Goal: Contribute content: Contribute content

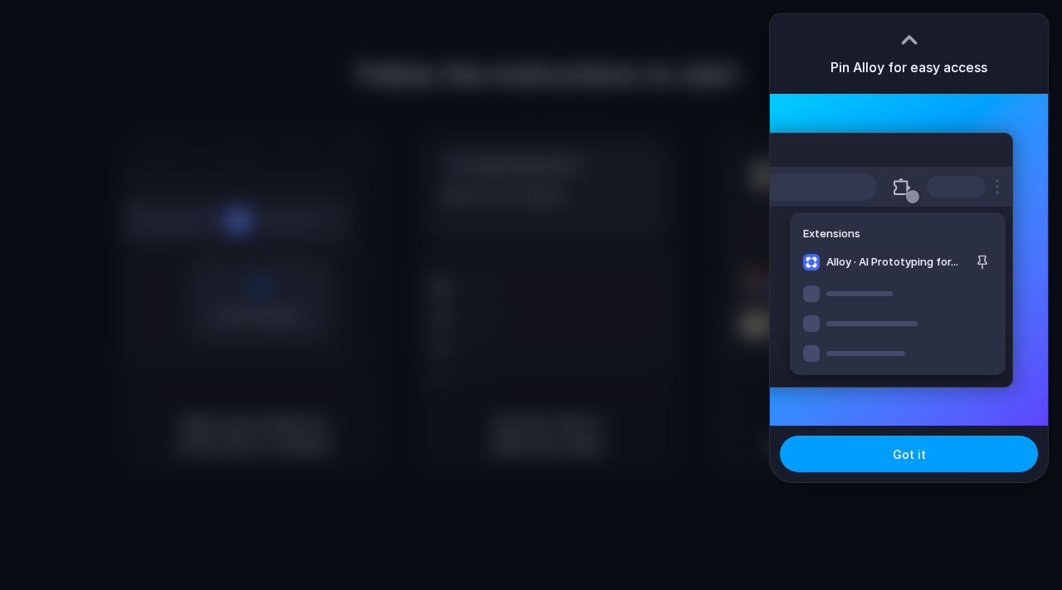
click at [826, 445] on button "Got it" at bounding box center [909, 454] width 258 height 37
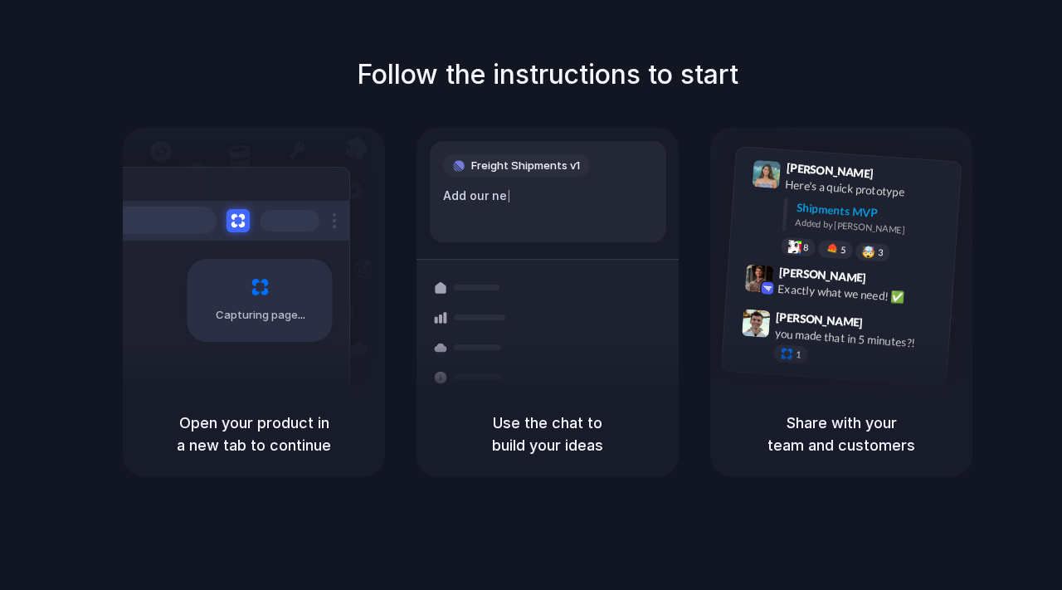
click at [514, 173] on span "Freight Shipments v1" at bounding box center [525, 166] width 109 height 17
click at [244, 181] on div "Capturing page" at bounding box center [225, 294] width 251 height 255
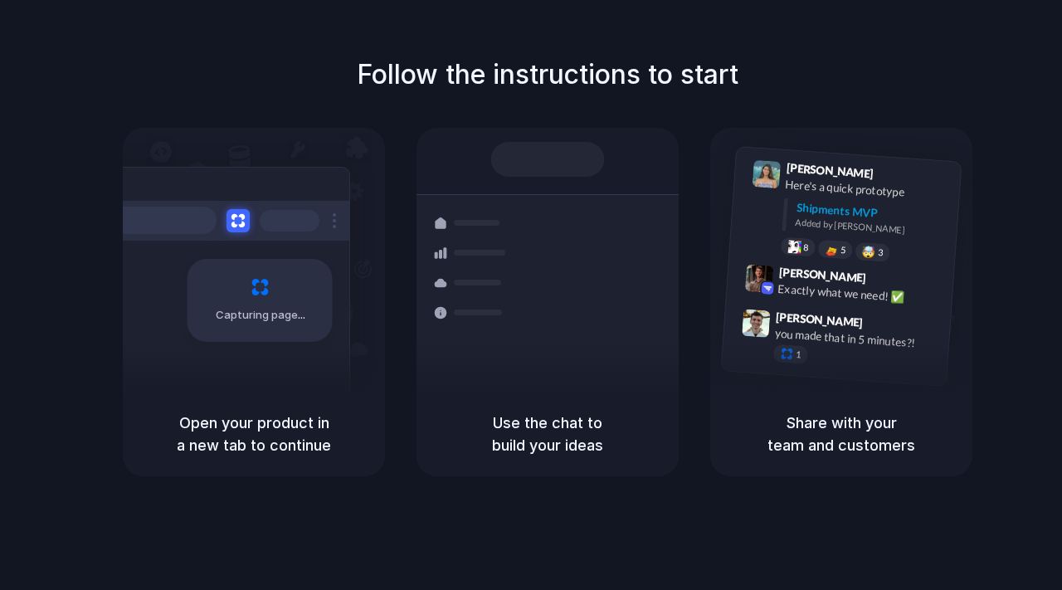
click at [494, 290] on div at bounding box center [472, 283] width 96 height 30
click at [453, 92] on h1 "Follow the instructions to start" at bounding box center [548, 75] width 382 height 40
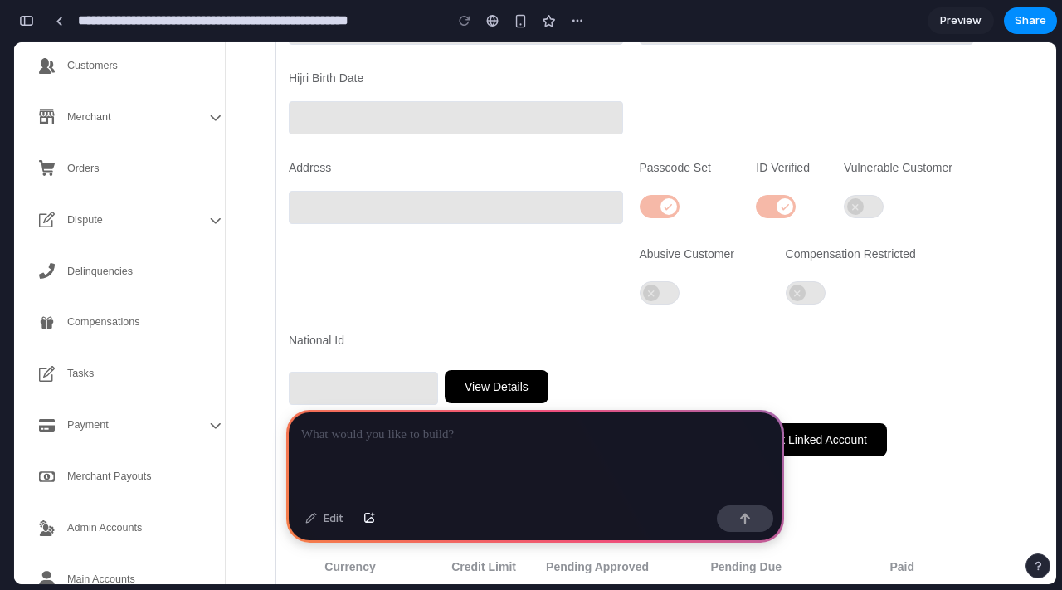
scroll to position [563, 0]
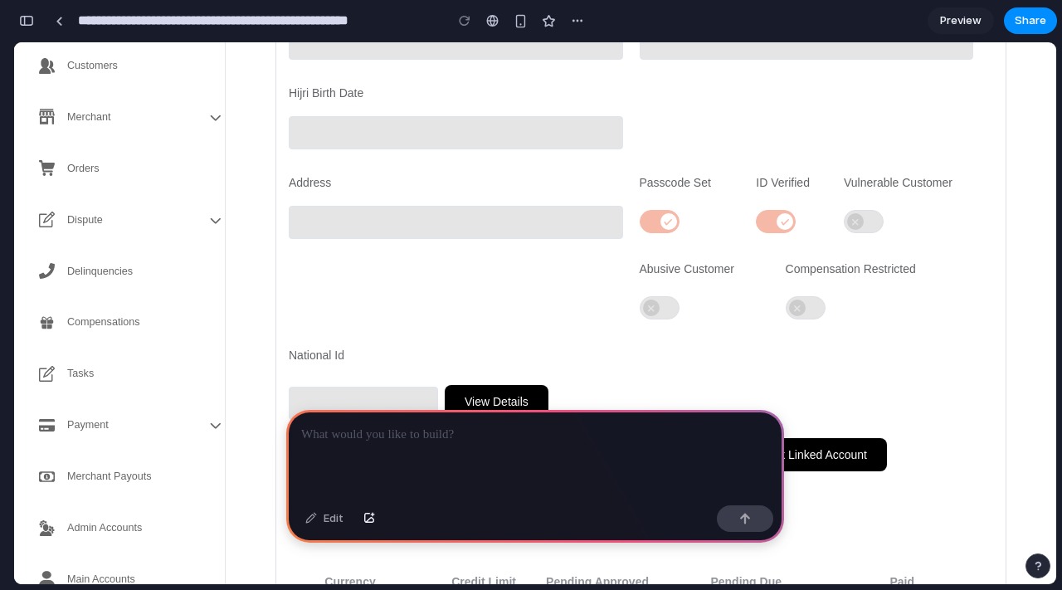
click at [139, 125] on div "Merchant" at bounding box center [126, 117] width 225 height 46
click at [107, 115] on span "Merchant" at bounding box center [89, 117] width 44 height 46
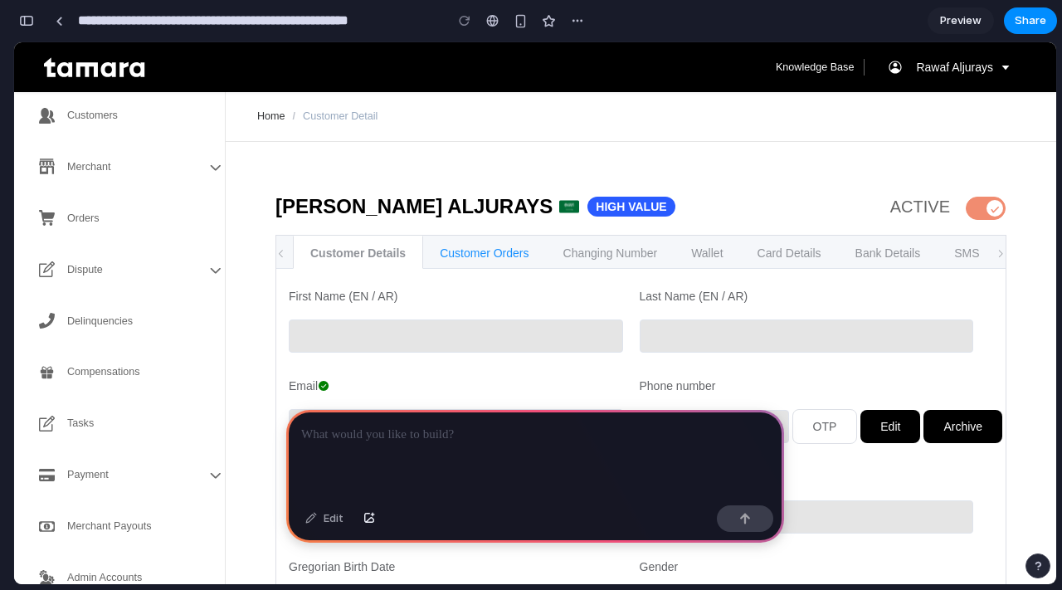
drag, startPoint x: 446, startPoint y: 252, endPoint x: 462, endPoint y: 243, distance: 18.2
click at [446, 252] on div "Customer Orders" at bounding box center [484, 252] width 124 height 33
click at [461, 248] on div "Customer Orders" at bounding box center [484, 252] width 124 height 33
click at [595, 253] on div "Changing Number" at bounding box center [610, 252] width 129 height 33
click at [758, 250] on div "Card Details" at bounding box center [789, 252] width 99 height 33
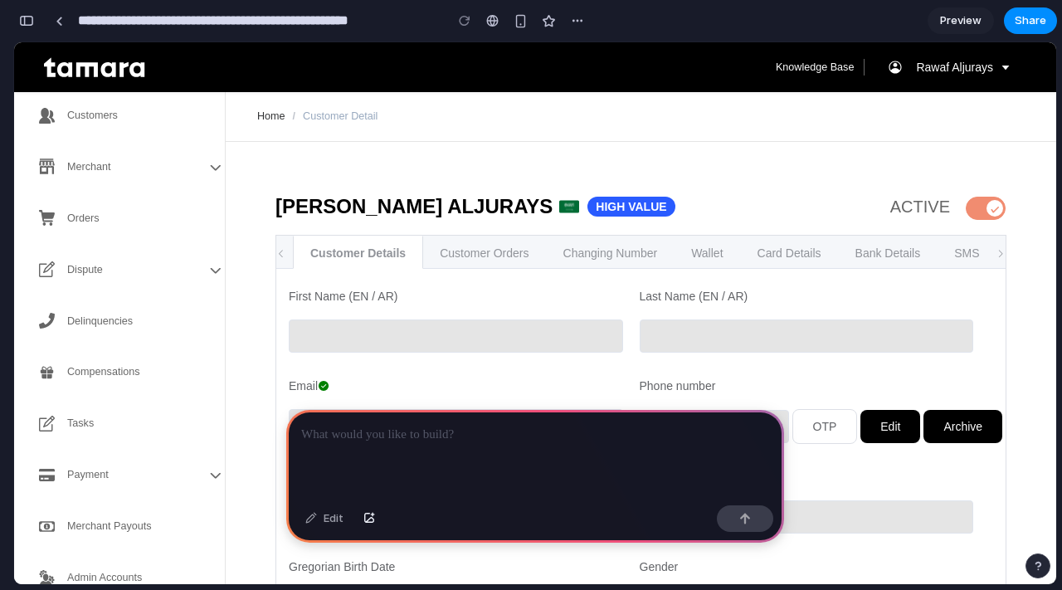
click at [360, 436] on p at bounding box center [535, 435] width 468 height 20
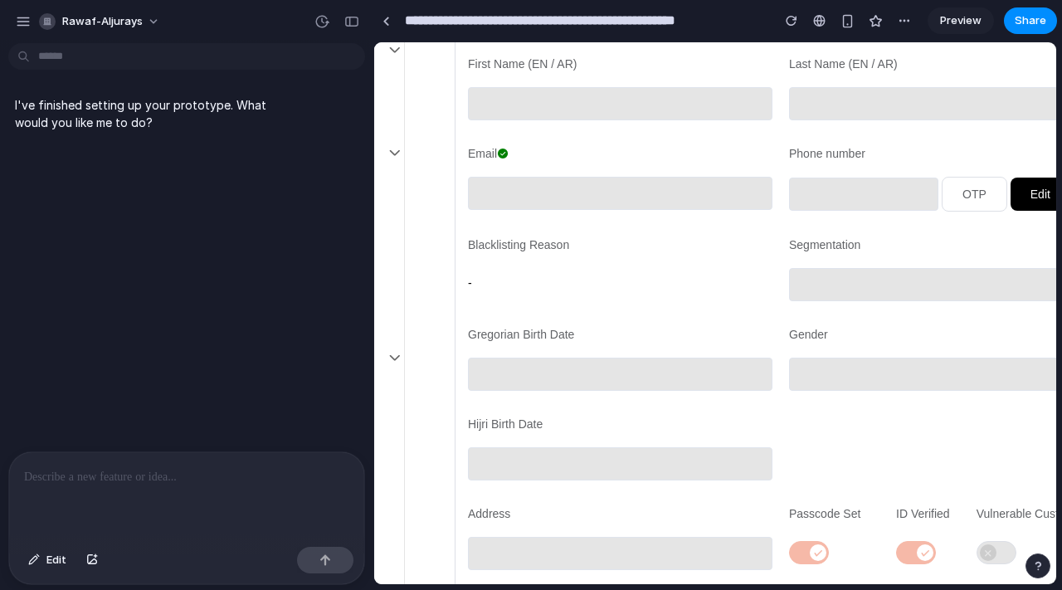
scroll to position [403, 181]
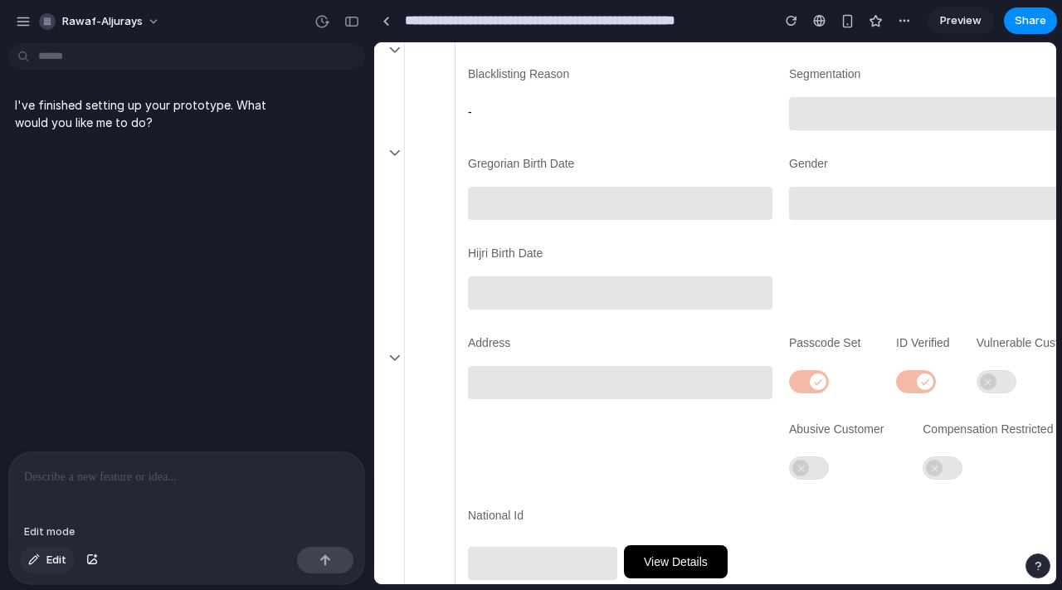
click at [56, 552] on span "Edit" at bounding box center [56, 560] width 20 height 17
click at [44, 560] on button "Edit" at bounding box center [47, 560] width 55 height 27
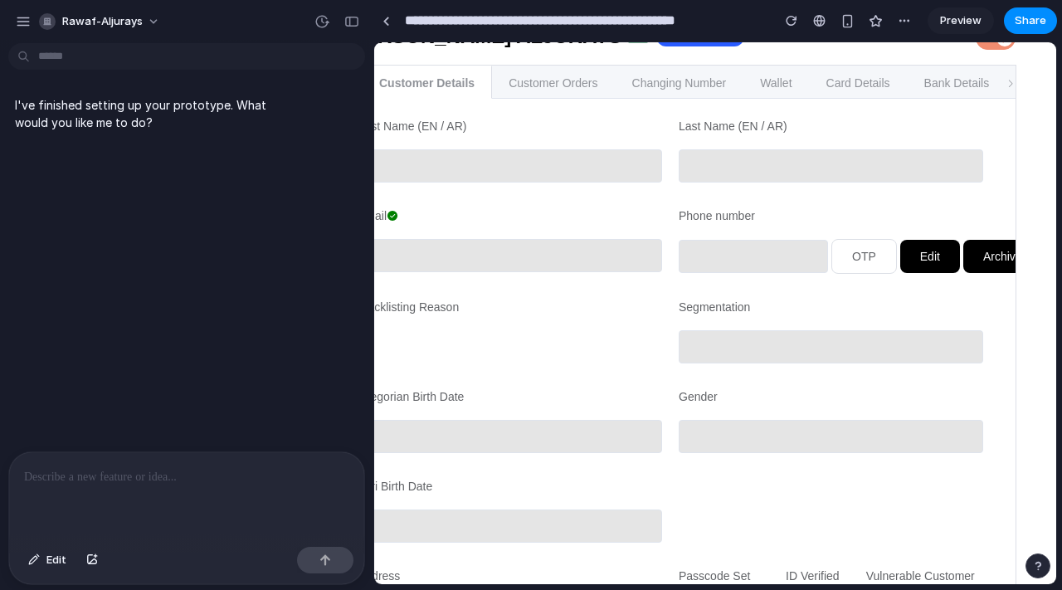
scroll to position [0, 291]
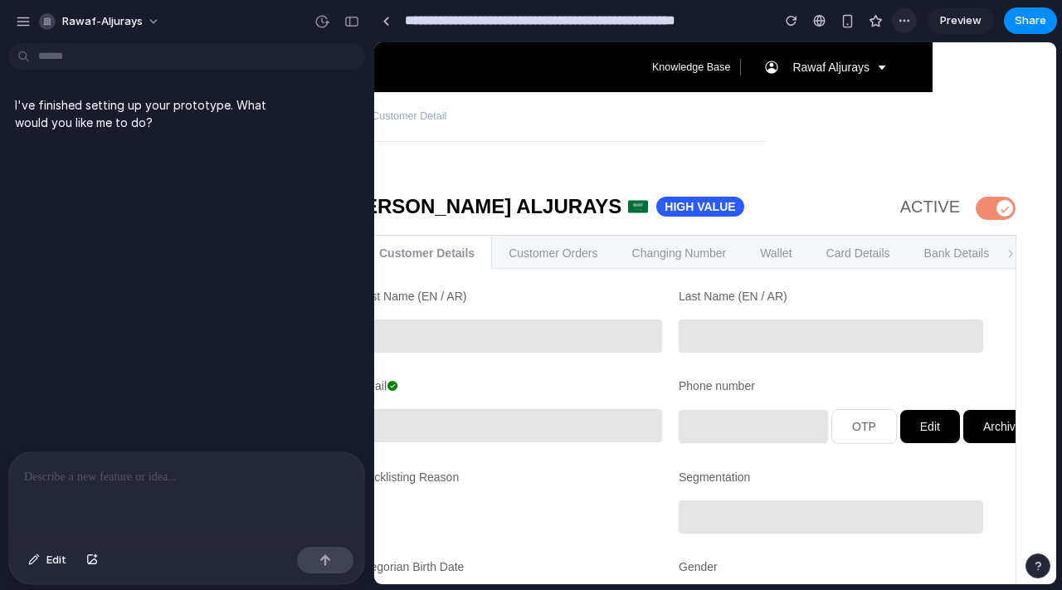
click at [902, 26] on div "button" at bounding box center [904, 20] width 13 height 13
click at [902, 25] on div "Duplicate Delete" at bounding box center [531, 295] width 1062 height 590
click at [841, 254] on div "Card Details" at bounding box center [858, 252] width 99 height 33
click at [763, 245] on div "Wallet" at bounding box center [776, 252] width 66 height 33
click at [677, 252] on div "Changing Number" at bounding box center [679, 252] width 129 height 33
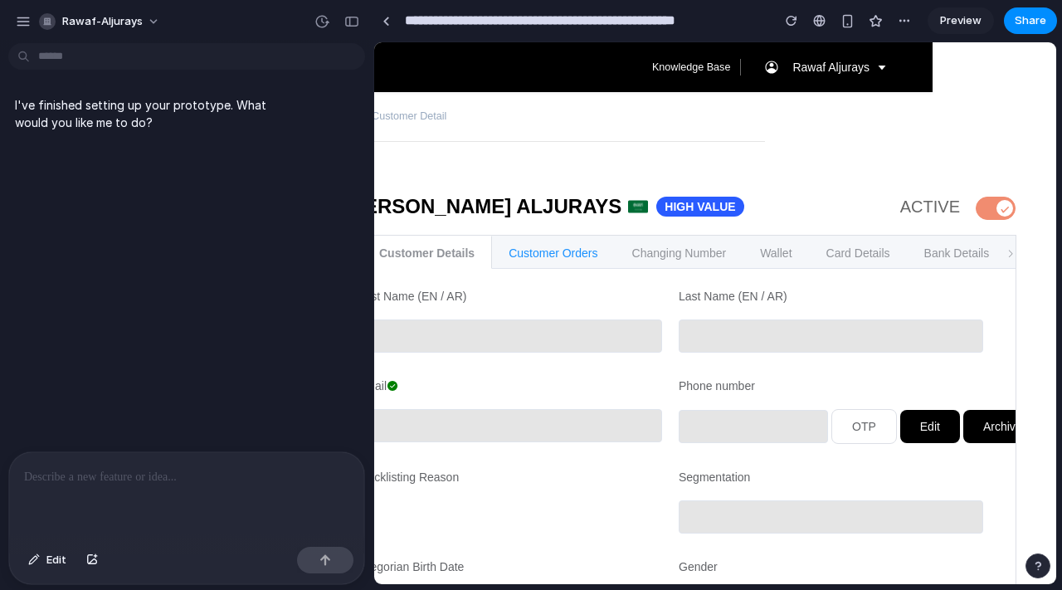
click at [568, 252] on div "Customer Orders" at bounding box center [553, 252] width 124 height 33
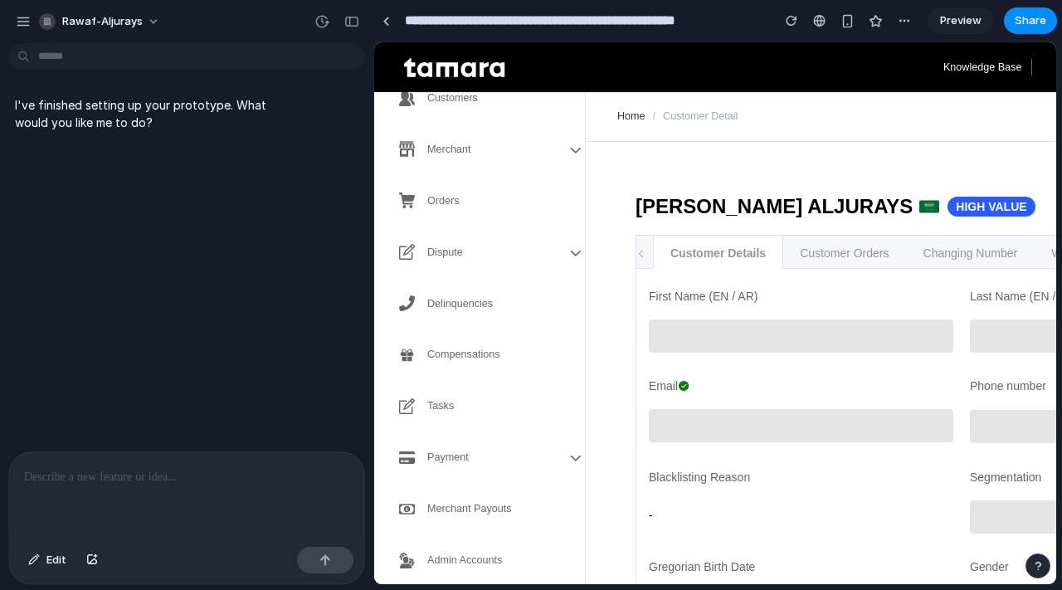
scroll to position [0, 0]
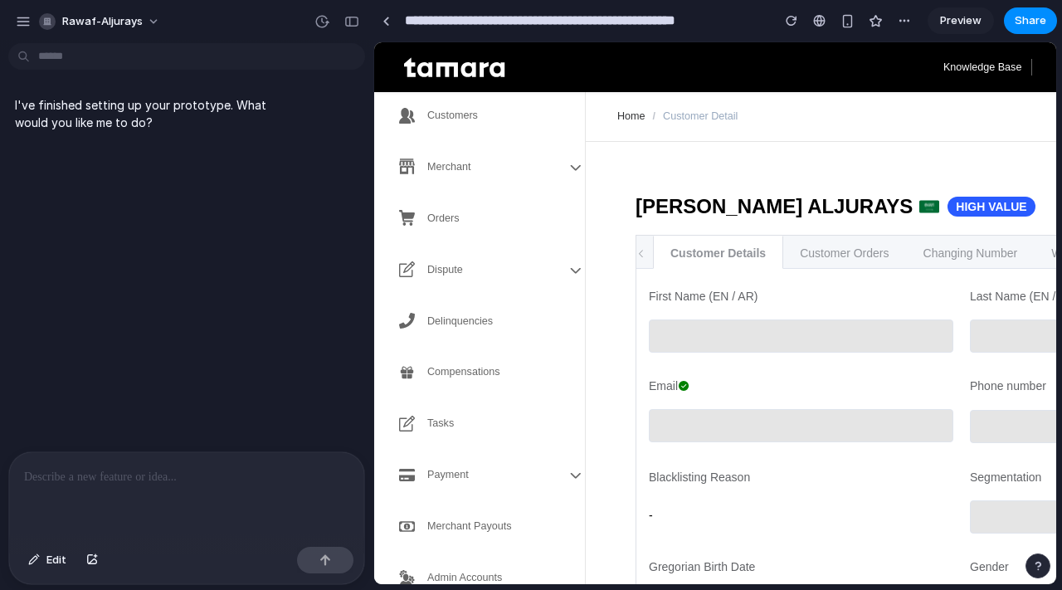
click at [495, 123] on li "Customers" at bounding box center [486, 115] width 225 height 46
click at [816, 266] on div "Customer Orders" at bounding box center [844, 252] width 124 height 33
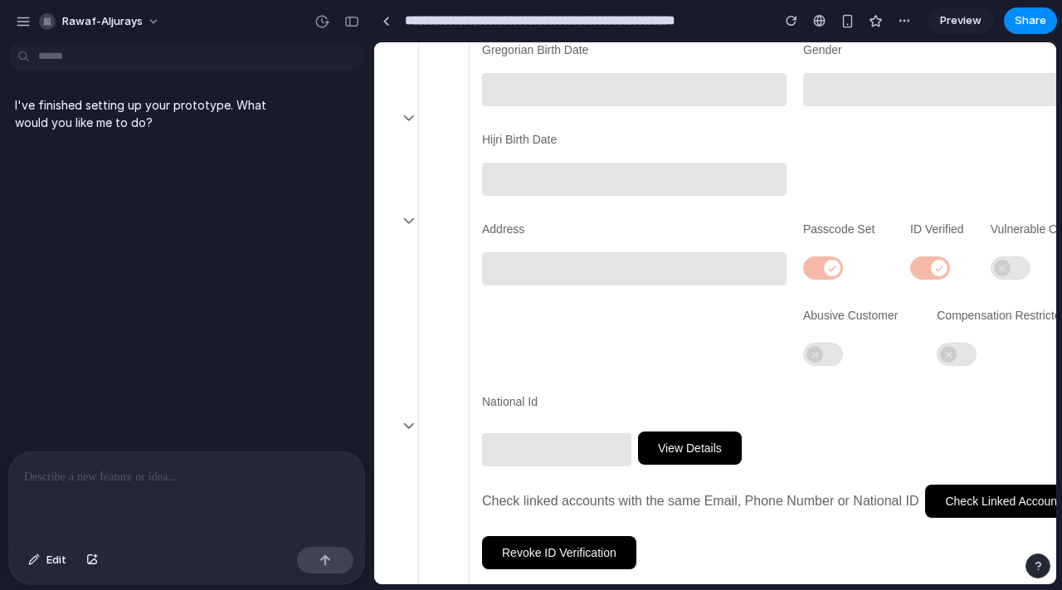
scroll to position [555, 167]
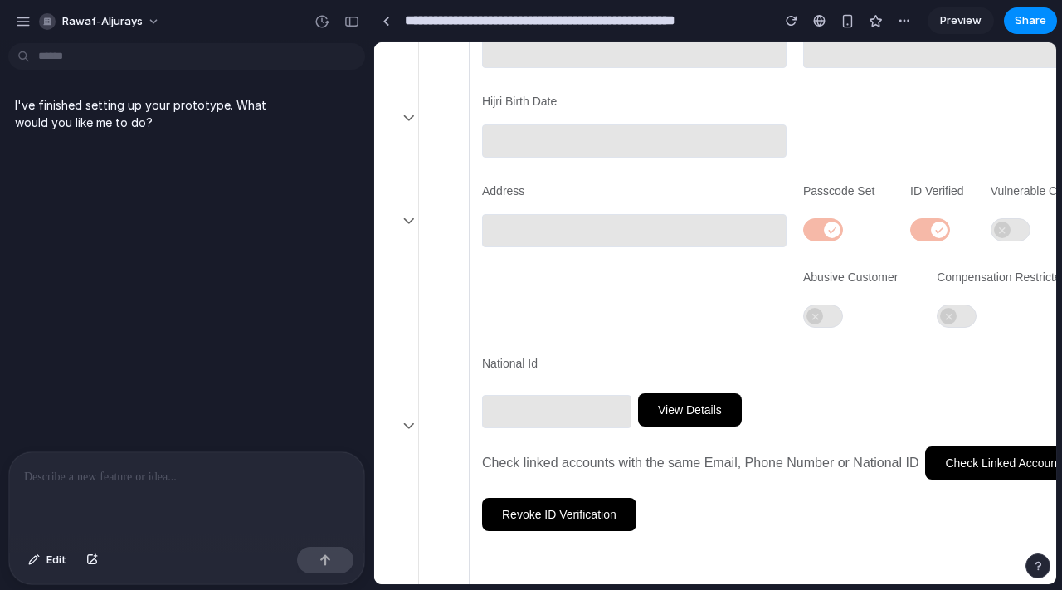
click at [666, 392] on div "View Details" at bounding box center [634, 407] width 305 height 41
click at [668, 397] on button "View Details" at bounding box center [690, 409] width 104 height 33
click at [667, 412] on span "View Details" at bounding box center [690, 409] width 64 height 13
click at [605, 508] on span "Revoke ID Verification" at bounding box center [559, 514] width 115 height 13
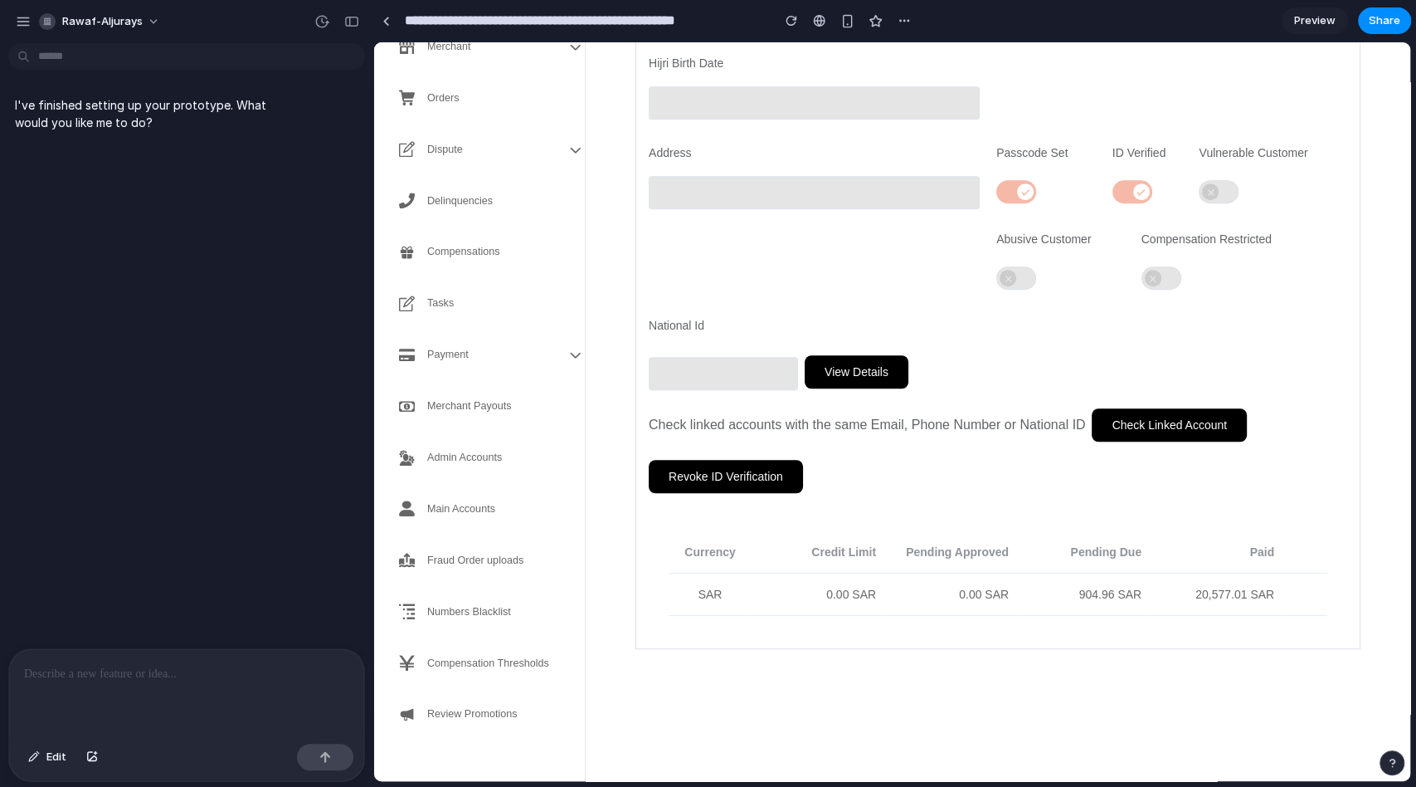
scroll to position [0, 0]
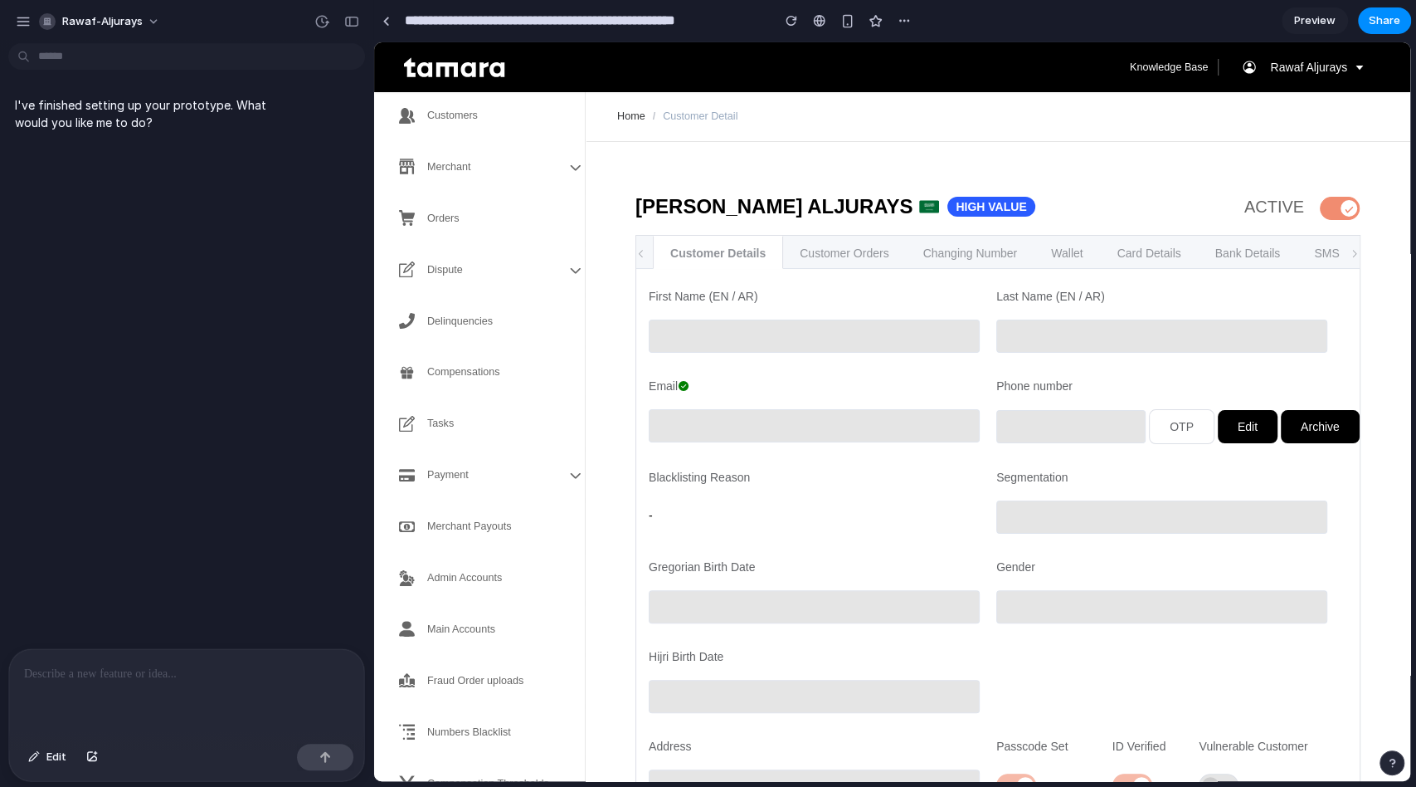
click at [186, 589] on div at bounding box center [186, 693] width 355 height 88
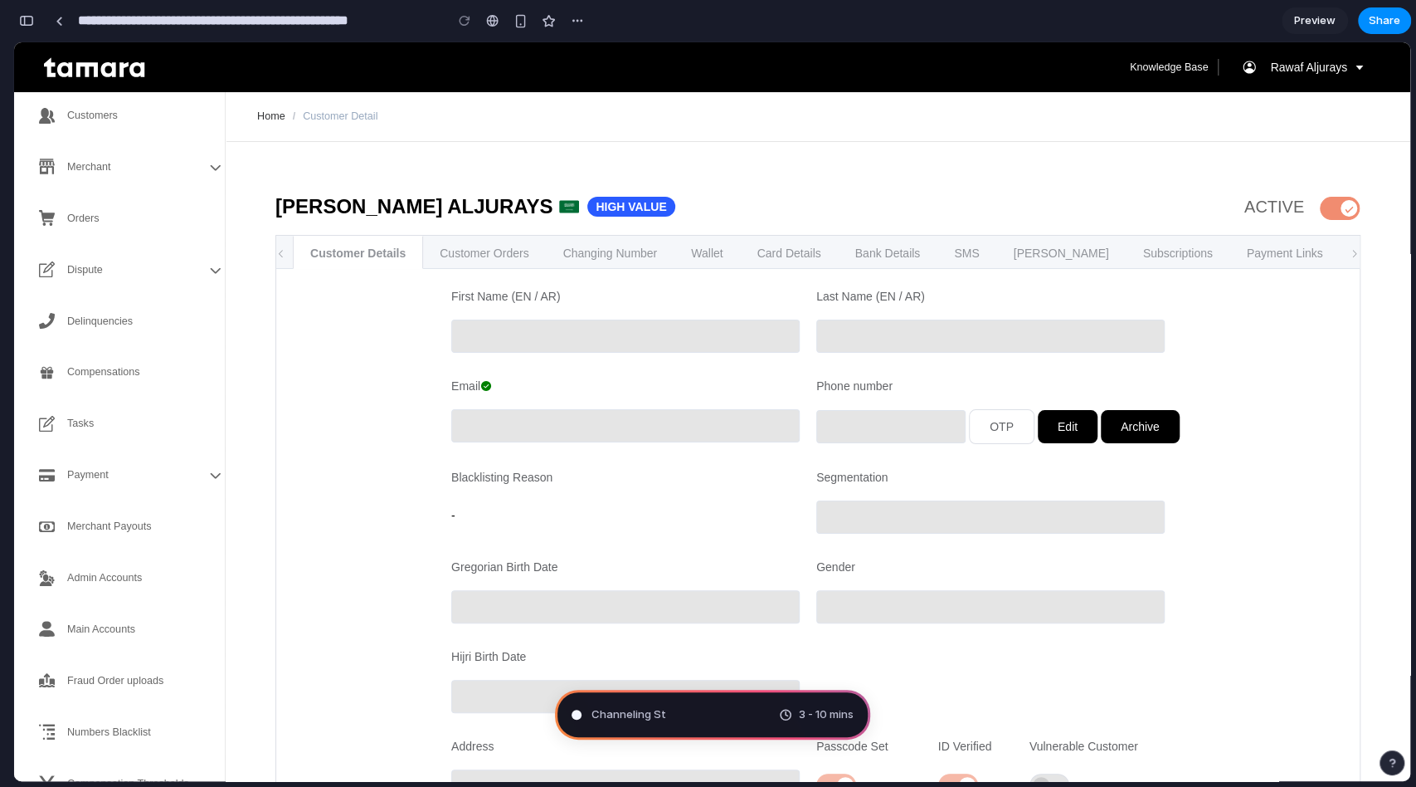
scroll to position [1588, 0]
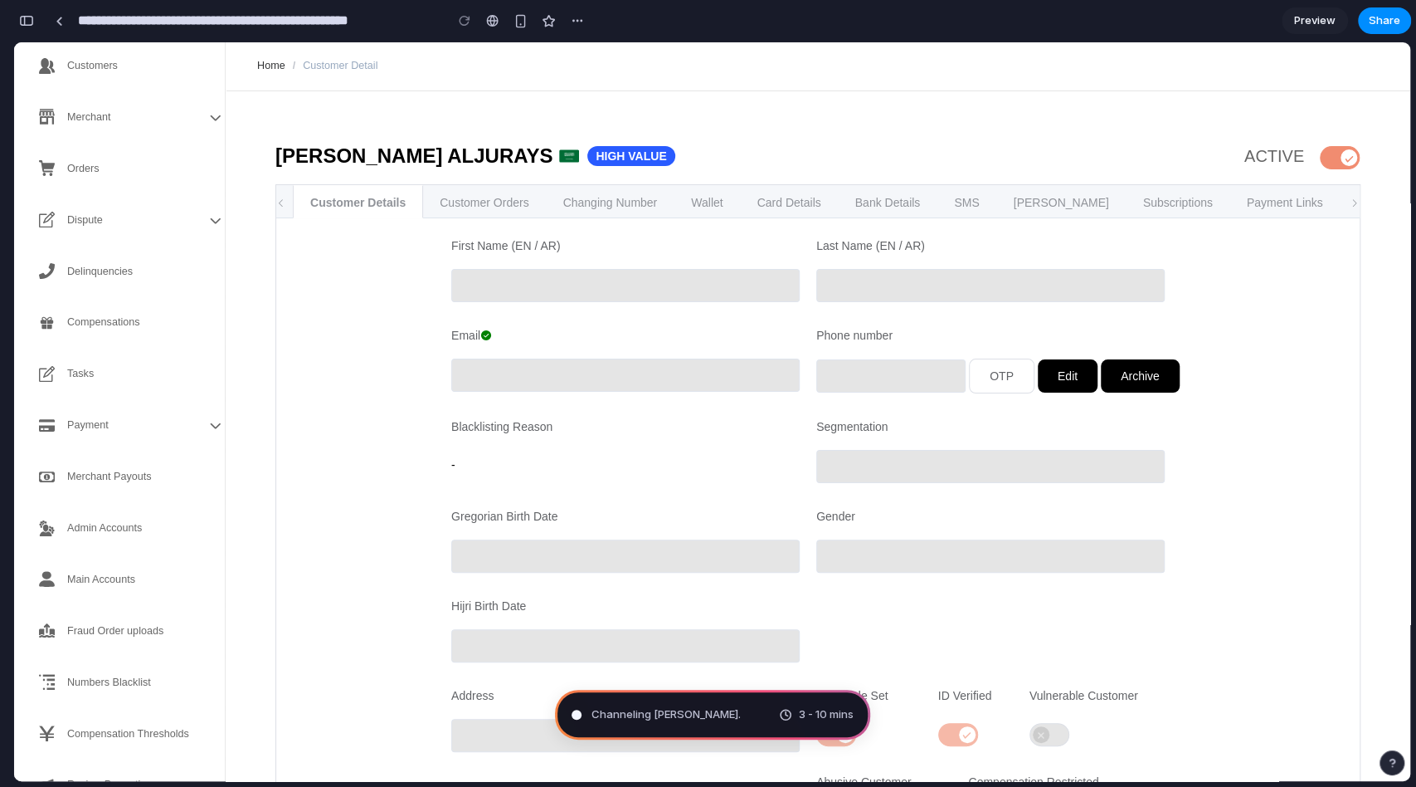
type input "**********"
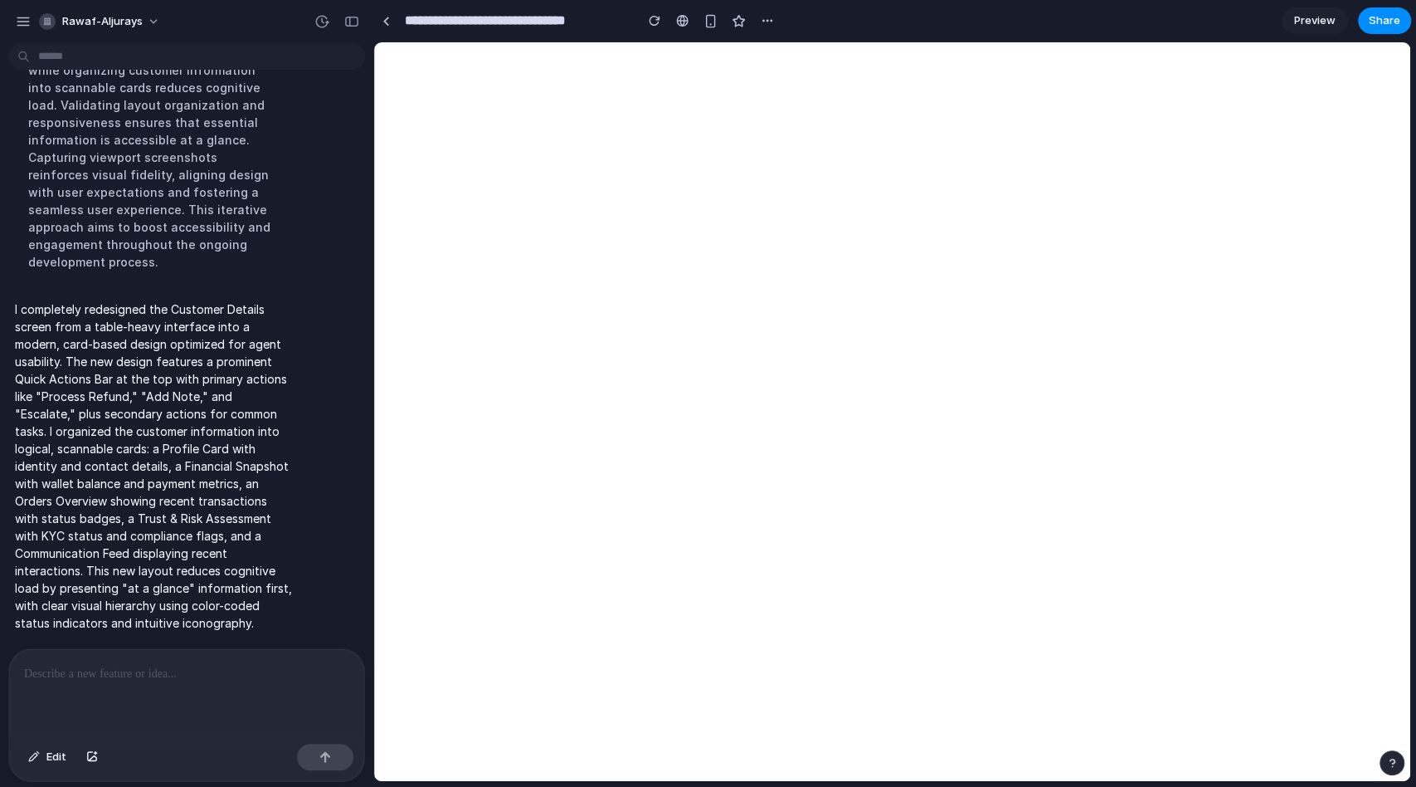
scroll to position [0, 0]
click at [758, 27] on button "button" at bounding box center [767, 20] width 25 height 25
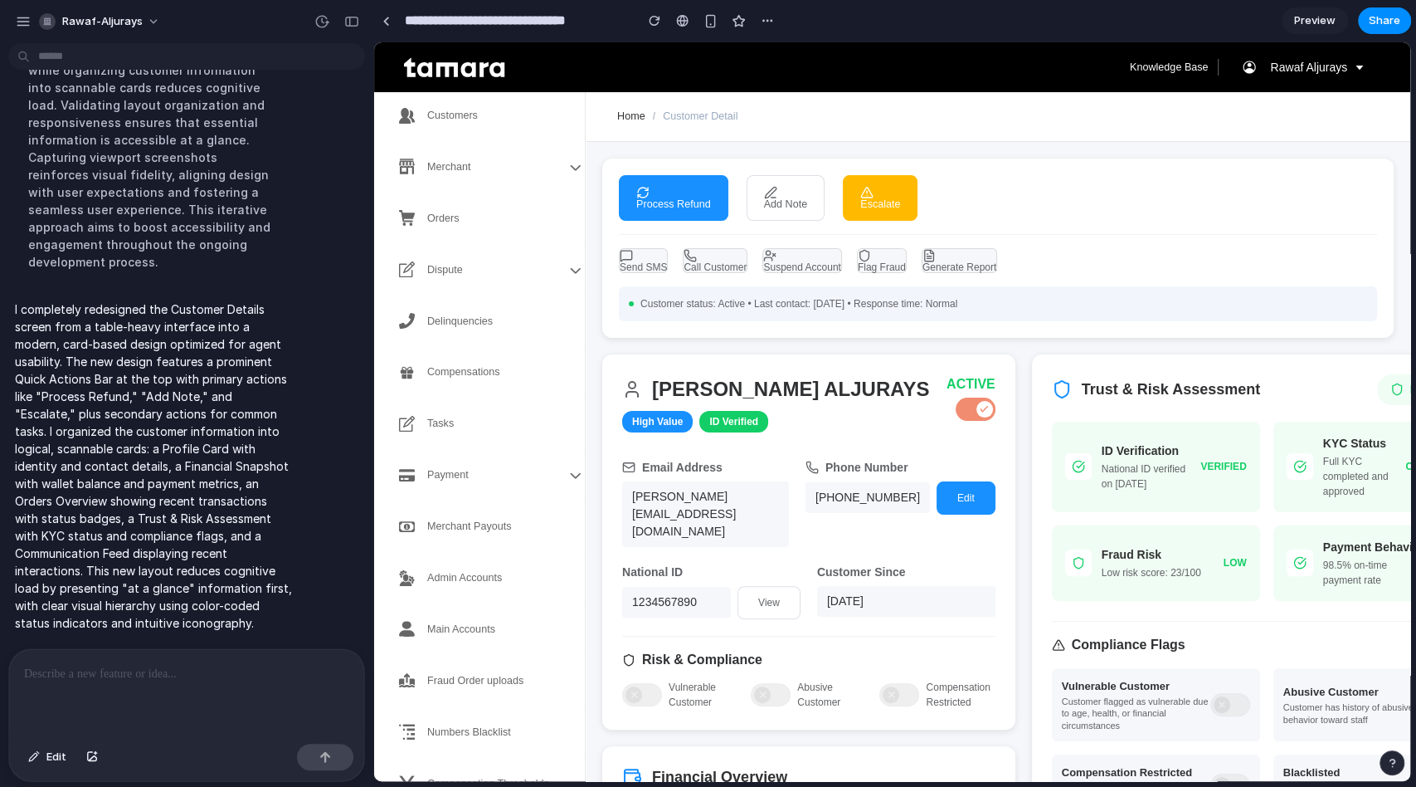
click at [786, 348] on div "Duplicate Delete" at bounding box center [708, 393] width 1416 height 787
click at [855, 296] on span "Customer status: Active • Last contact: 2 days ago • Response time: Normal" at bounding box center [799, 303] width 317 height 15
click at [33, 23] on div "rawaf-aljurays" at bounding box center [92, 21] width 154 height 27
click at [32, 15] on button "button" at bounding box center [23, 21] width 25 height 25
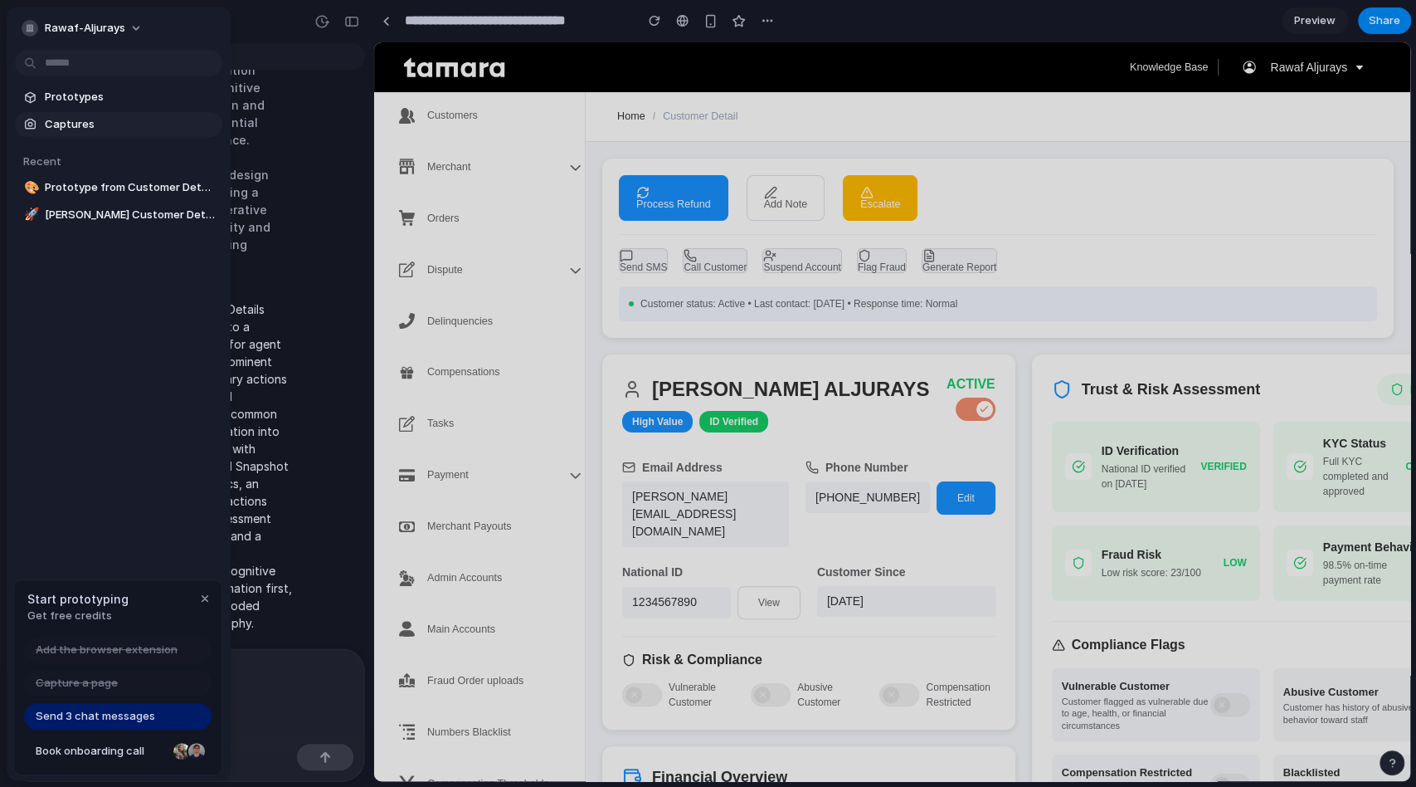
click at [62, 123] on span "Captures" at bounding box center [130, 124] width 171 height 17
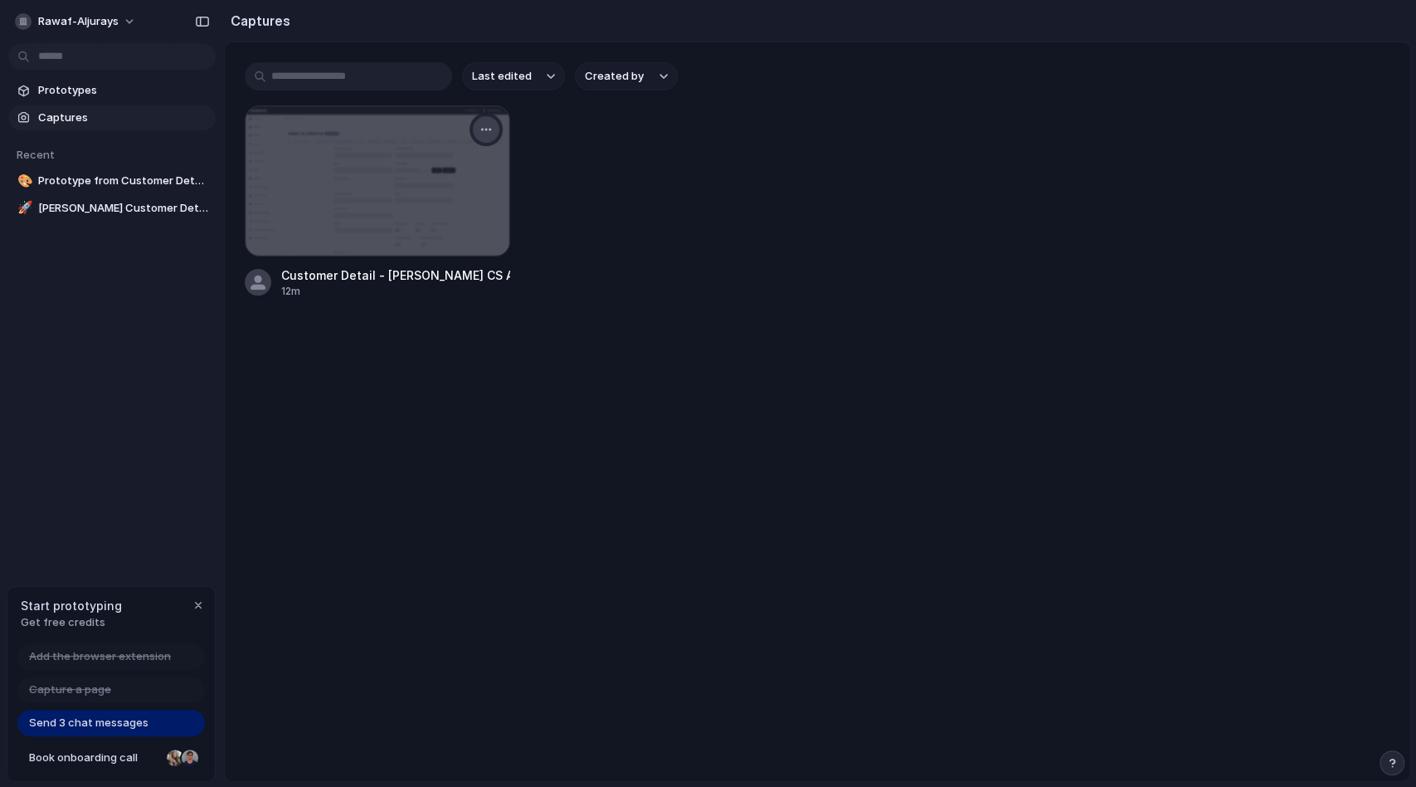
click at [487, 136] on button "button" at bounding box center [486, 129] width 27 height 27
click at [576, 152] on div "Create prototype Rename Copy link Open original page Delete" at bounding box center [708, 393] width 1416 height 787
click at [80, 589] on span "Send 3 chat messages" at bounding box center [88, 722] width 119 height 17
click at [69, 192] on link "🎨 Prototype from Customer Detail - Tamara CS Admin Panel (High Value)" at bounding box center [111, 180] width 207 height 25
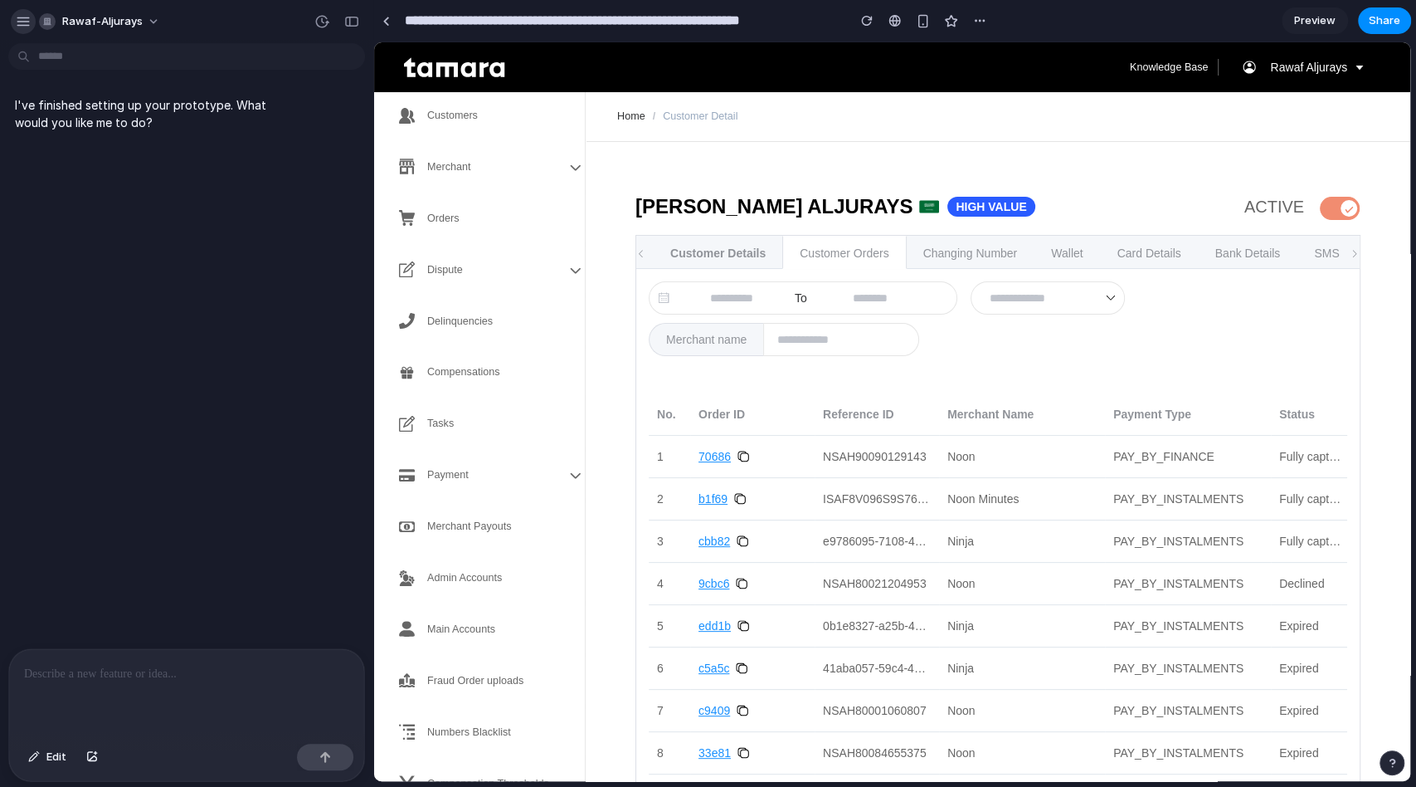
click at [15, 22] on button "button" at bounding box center [23, 21] width 25 height 25
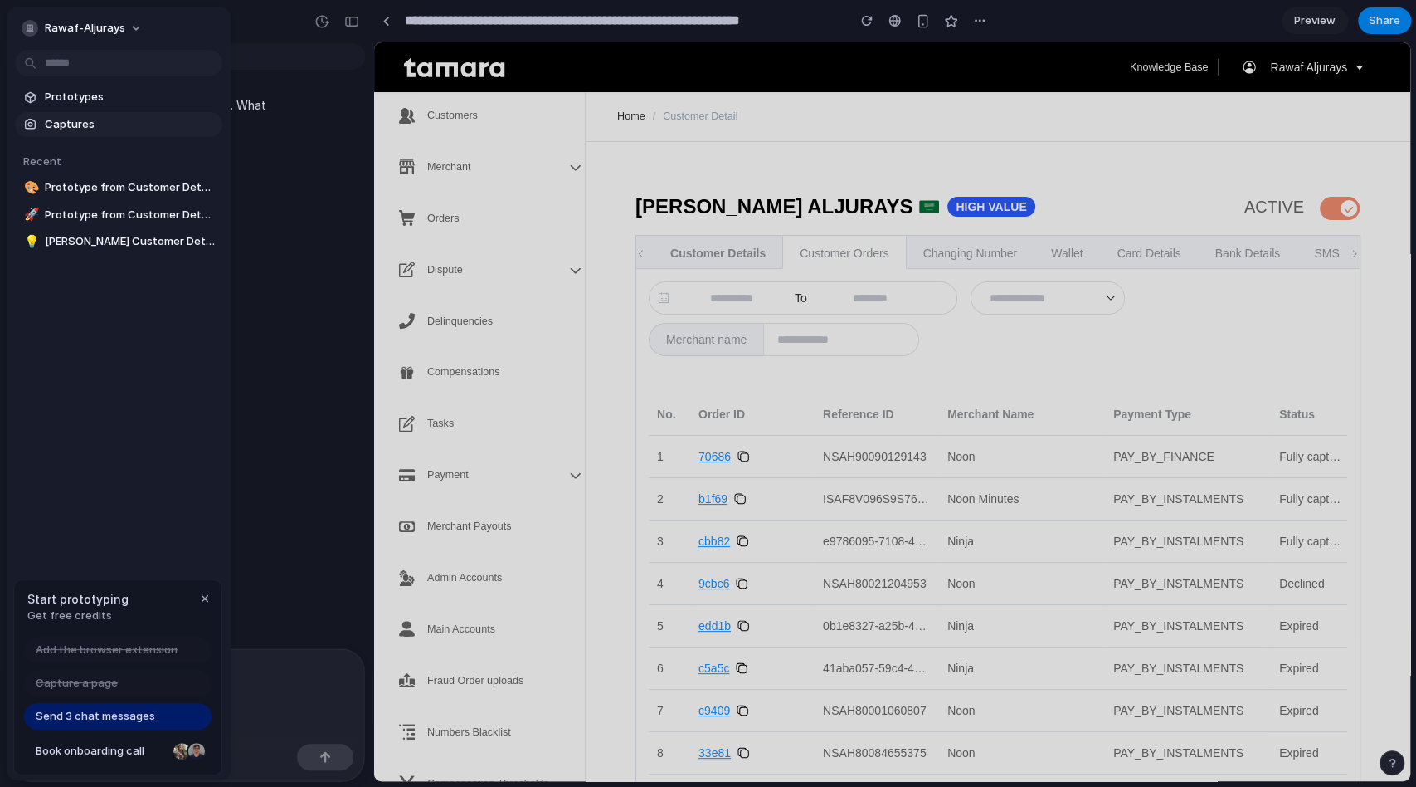
click at [59, 124] on span "Captures" at bounding box center [130, 124] width 171 height 17
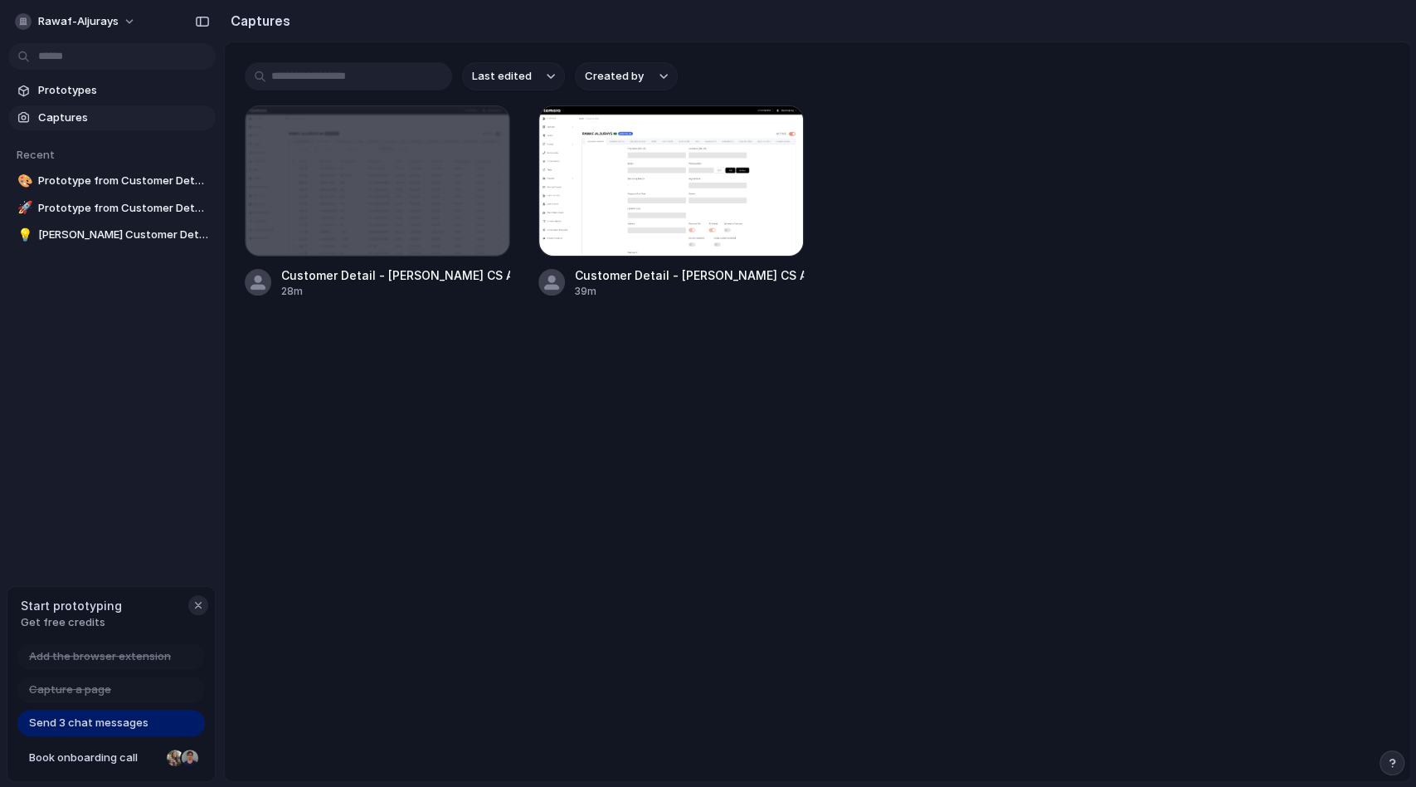
click at [199, 609] on div "button" at bounding box center [198, 604] width 13 height 13
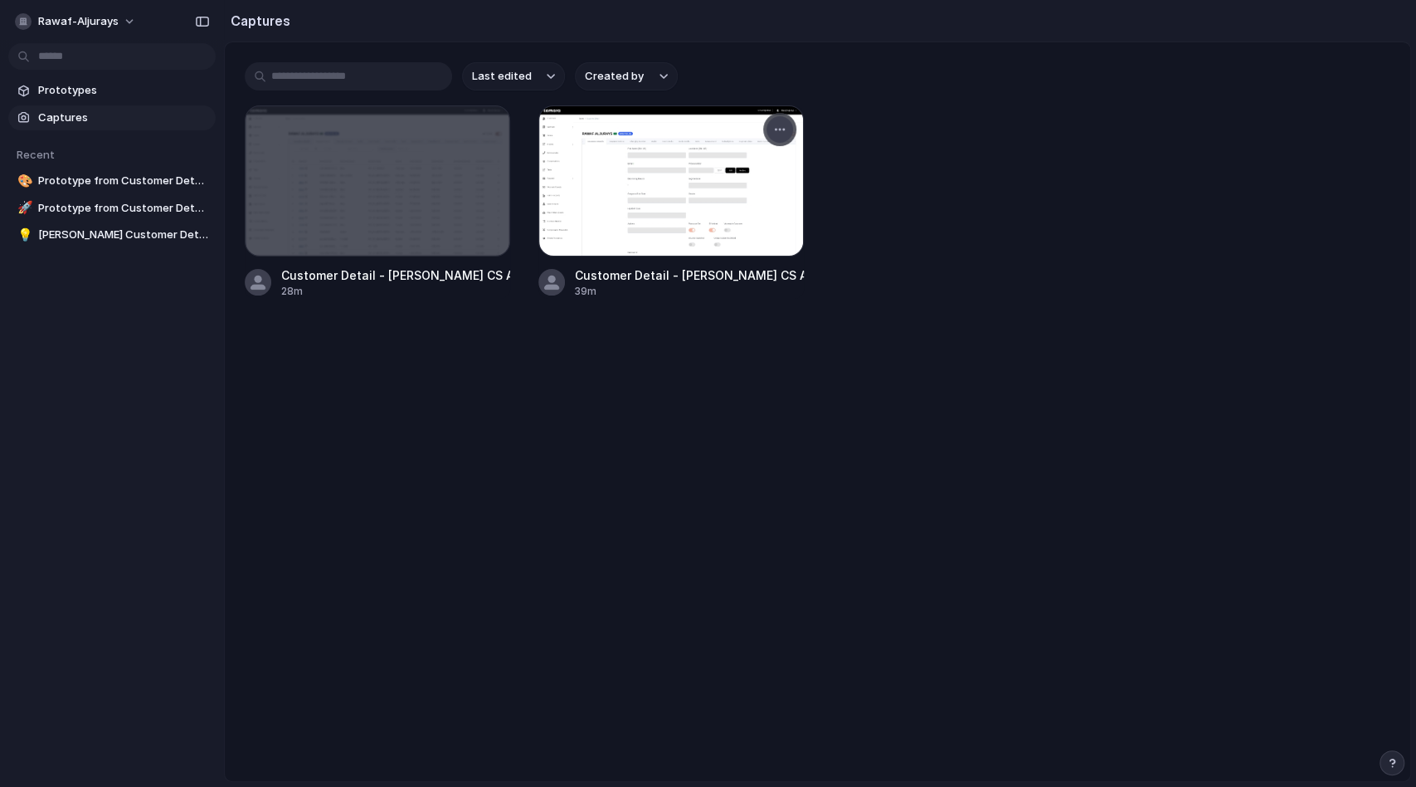
click at [779, 135] on div "button" at bounding box center [779, 129] width 13 height 13
click at [661, 298] on div "Create prototype Rename Copy link Open original page Delete" at bounding box center [708, 393] width 1416 height 787
click at [308, 241] on div at bounding box center [378, 180] width 264 height 149
click at [308, 239] on div at bounding box center [378, 180] width 264 height 149
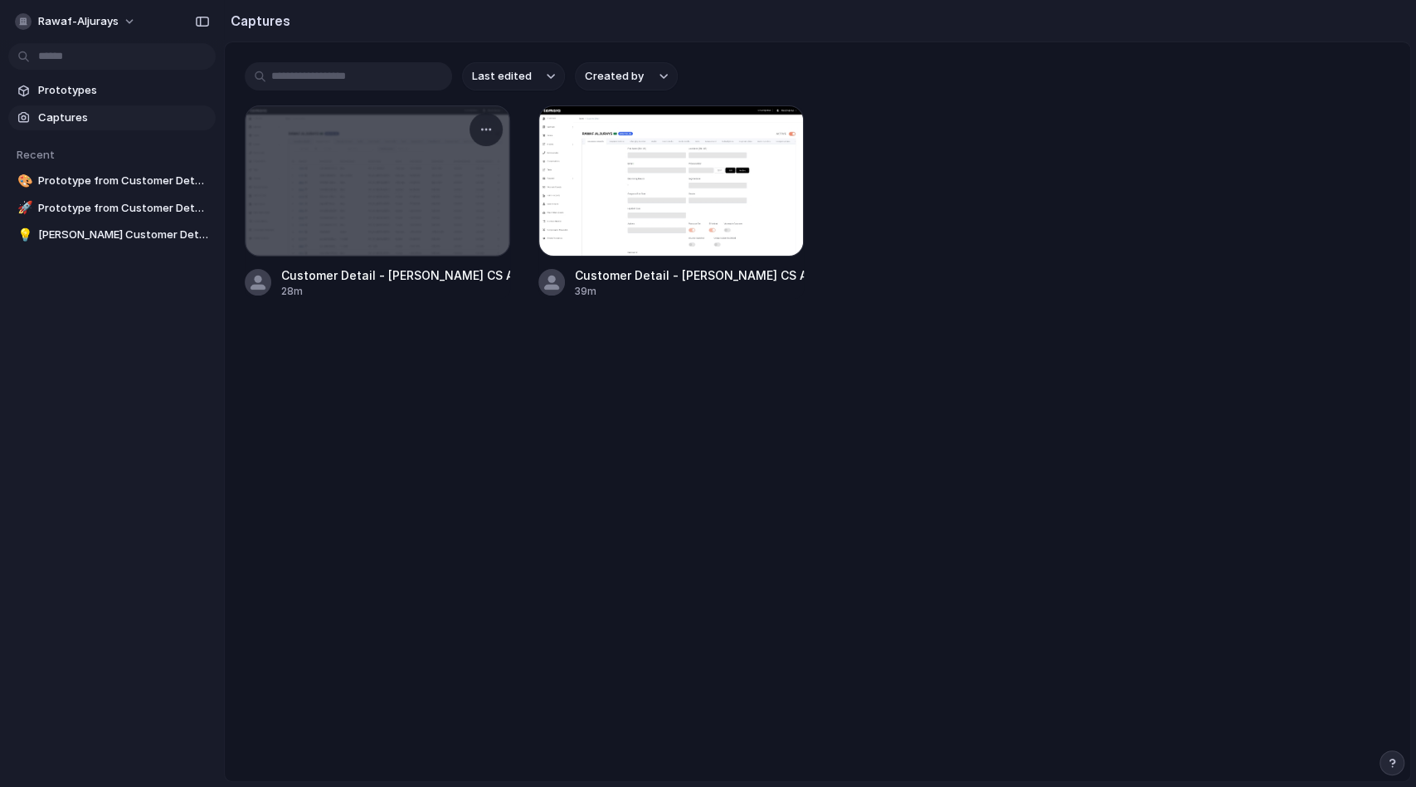
click at [470, 129] on div at bounding box center [486, 129] width 33 height 33
click at [483, 128] on div "button" at bounding box center [486, 129] width 13 height 13
click at [491, 349] on div "Create prototype Rename Copy link Open original page Delete" at bounding box center [708, 393] width 1416 height 787
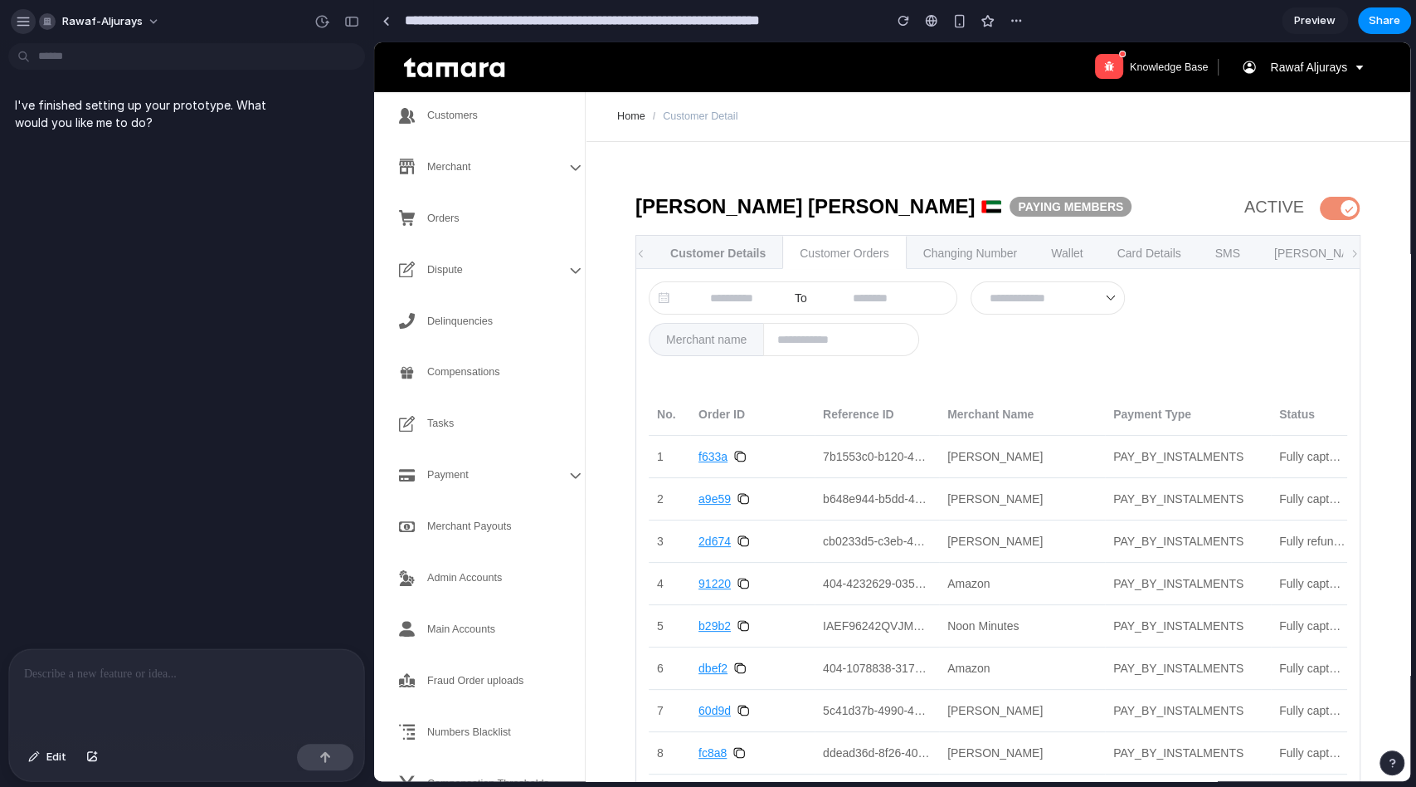
click at [13, 22] on button "button" at bounding box center [23, 21] width 25 height 25
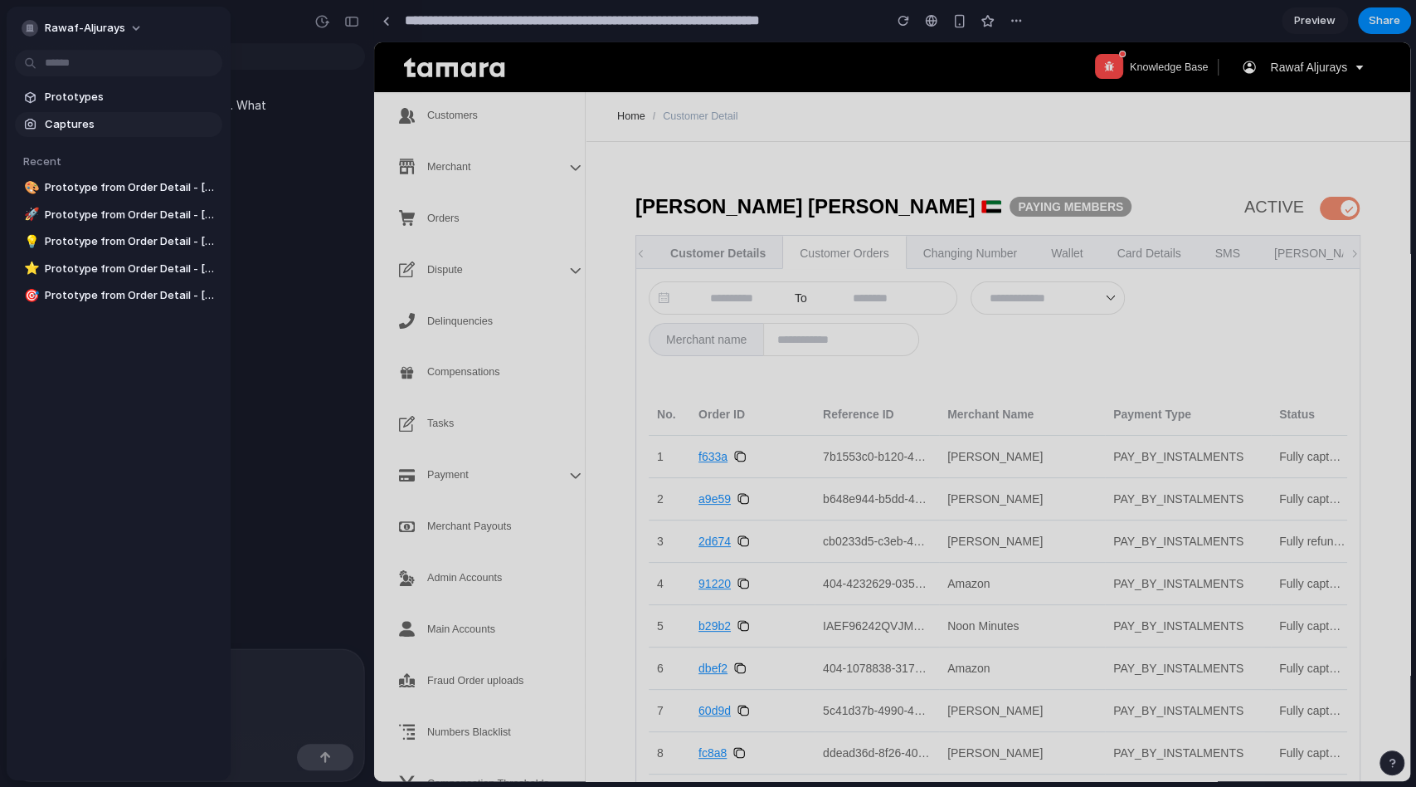
click at [61, 124] on span "Captures" at bounding box center [130, 124] width 171 height 17
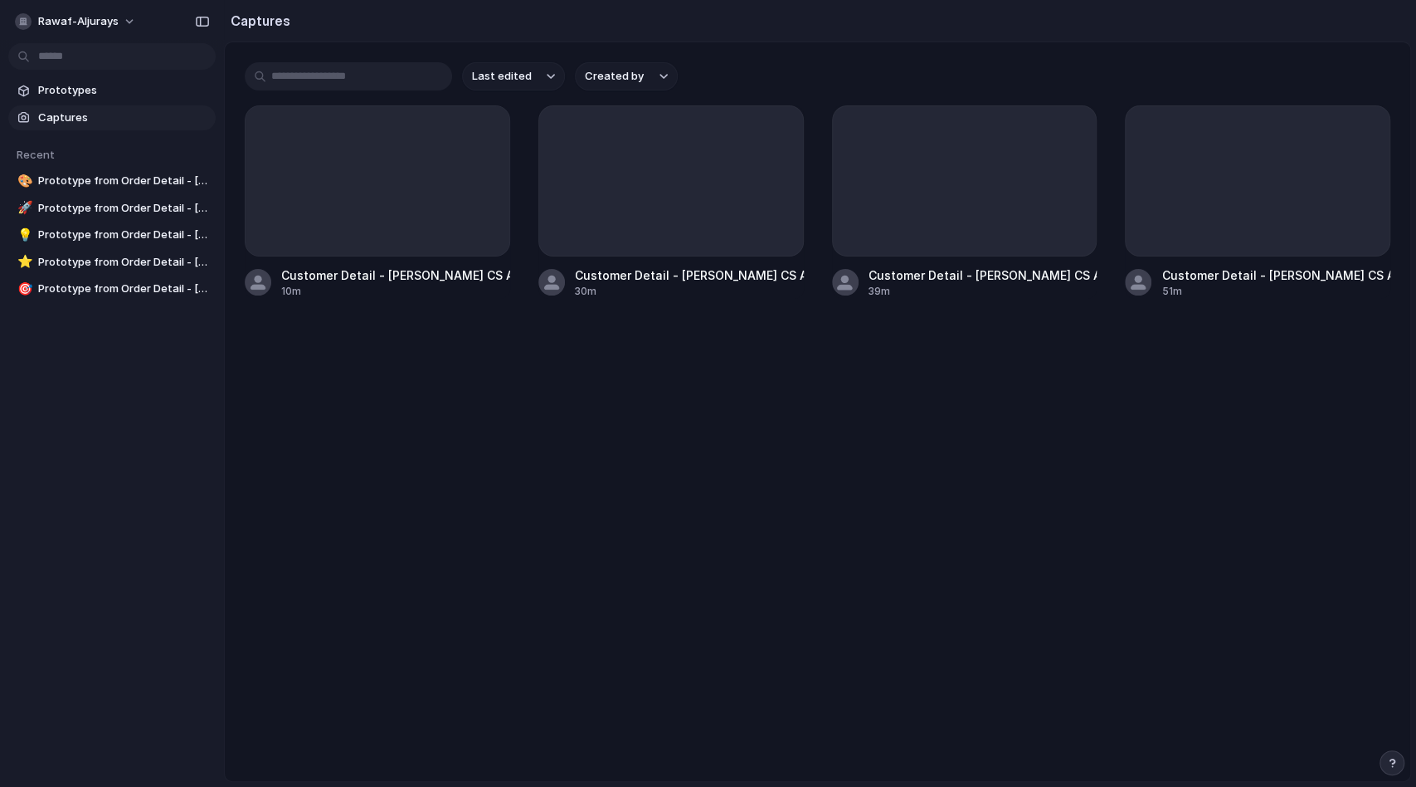
click at [764, 317] on div "Last edited Created by Customer Detail - Tamara CS Admin Panel (Paying Members)…" at bounding box center [818, 180] width 1186 height 276
click at [764, 319] on main "Last edited Created by Customer Detail - Tamara CS Admin Panel (Paying Members)…" at bounding box center [817, 411] width 1187 height 740
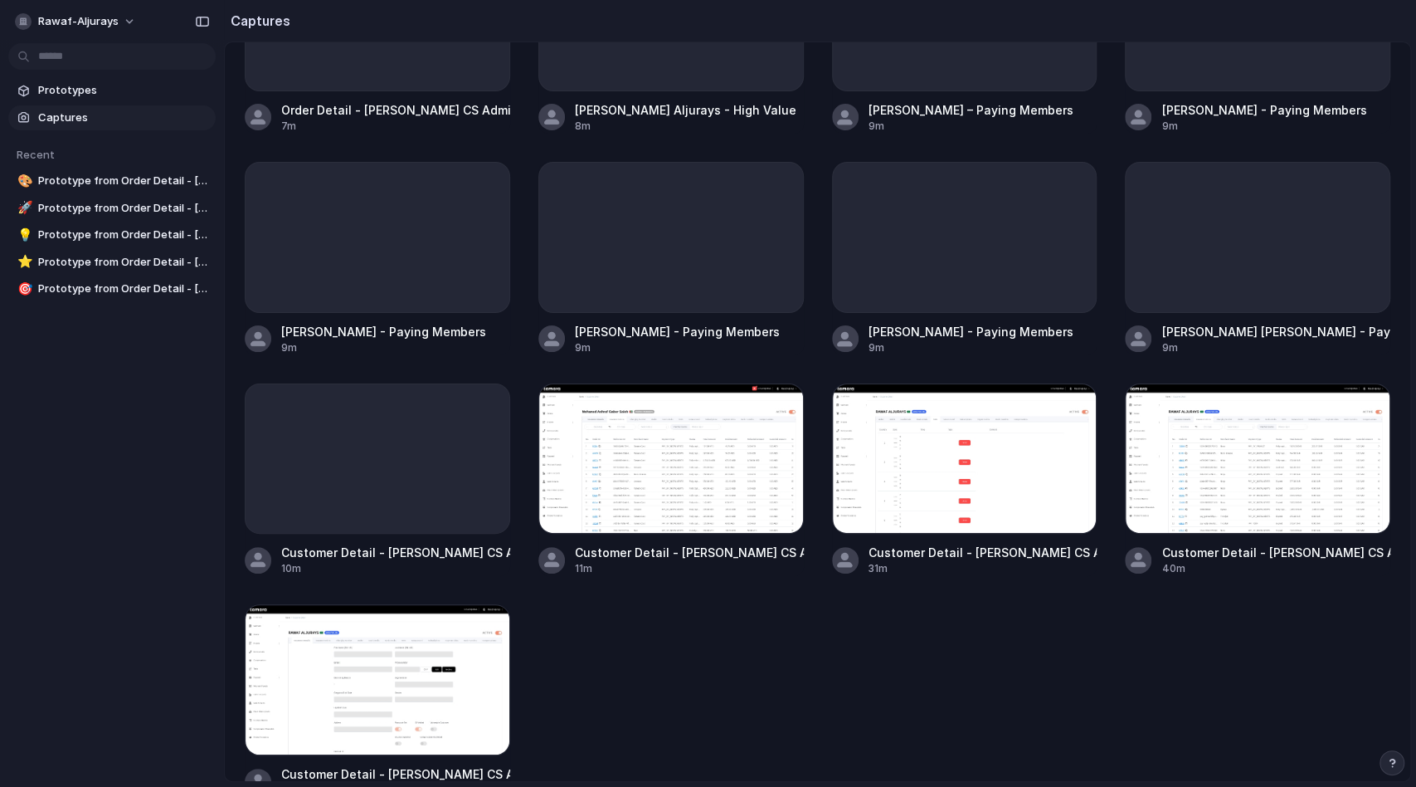
scroll to position [416, 0]
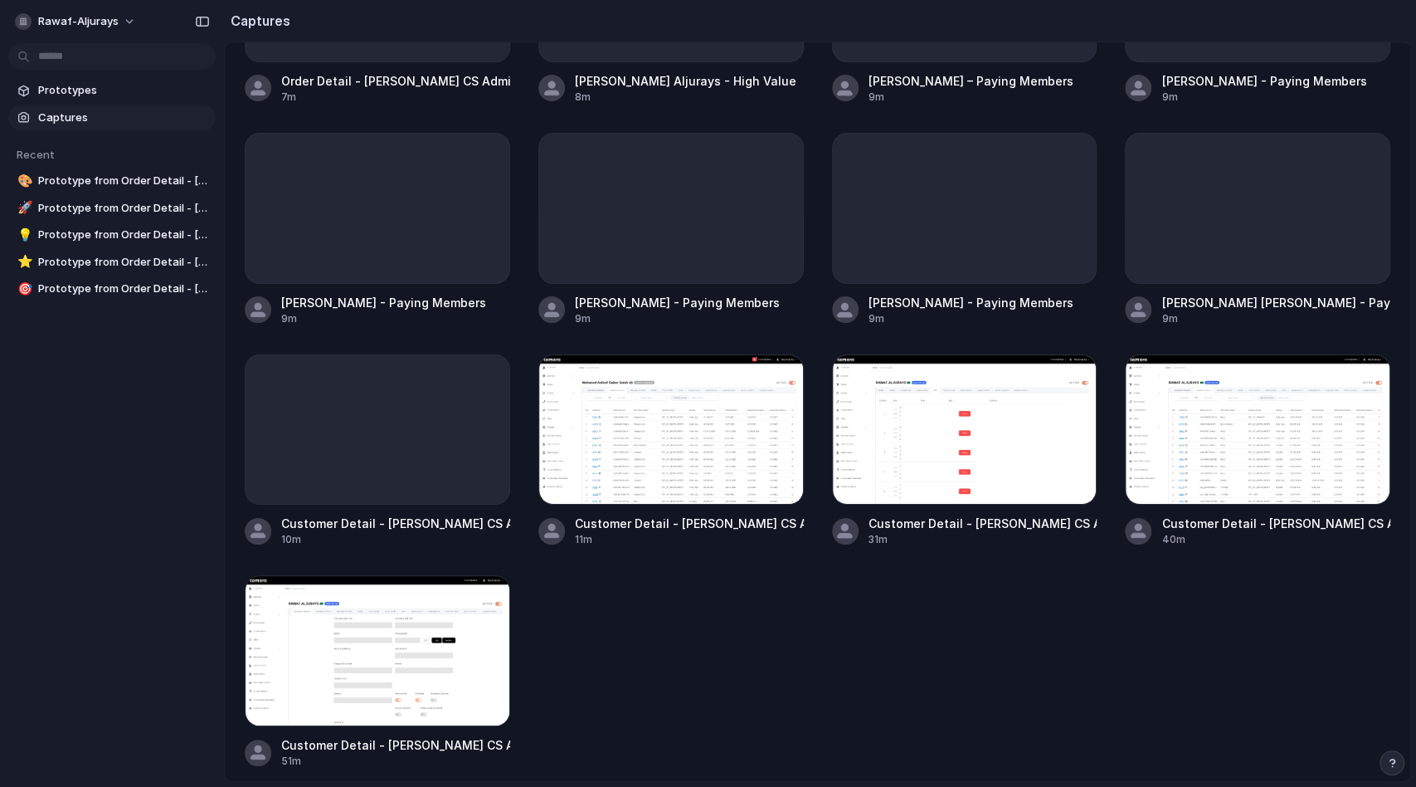
click at [46, 105] on link "Captures" at bounding box center [111, 117] width 207 height 25
click at [25, 100] on link "Prototypes" at bounding box center [111, 90] width 207 height 25
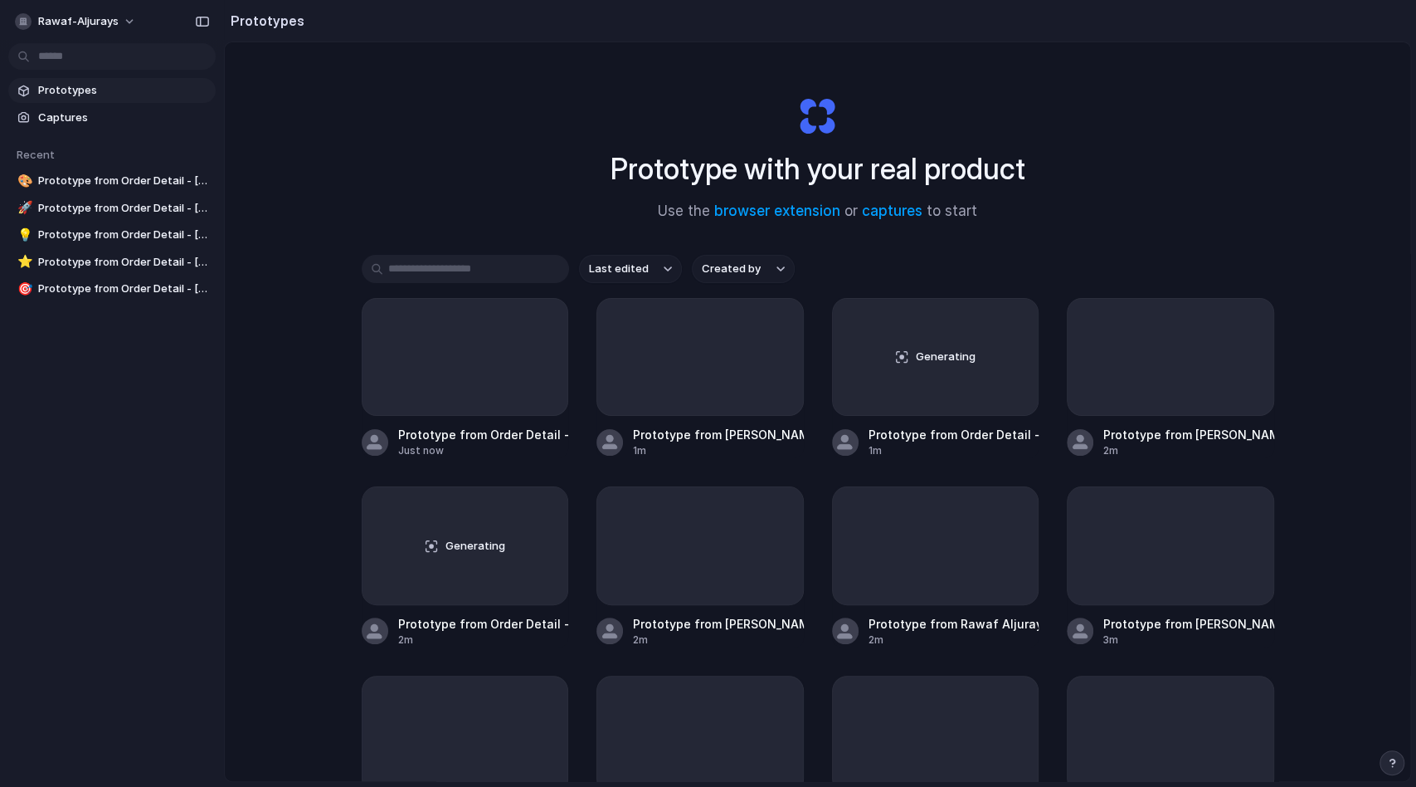
click at [487, 270] on input "text" at bounding box center [465, 269] width 207 height 28
click at [747, 158] on h1 "Prototype with your real product" at bounding box center [818, 169] width 415 height 44
drag, startPoint x: 304, startPoint y: 320, endPoint x: 1112, endPoint y: 732, distance: 906.9
click at [1114, 740] on div "Prototype with your real product Use the browser extension or captures to start…" at bounding box center [818, 455] width 1186 height 826
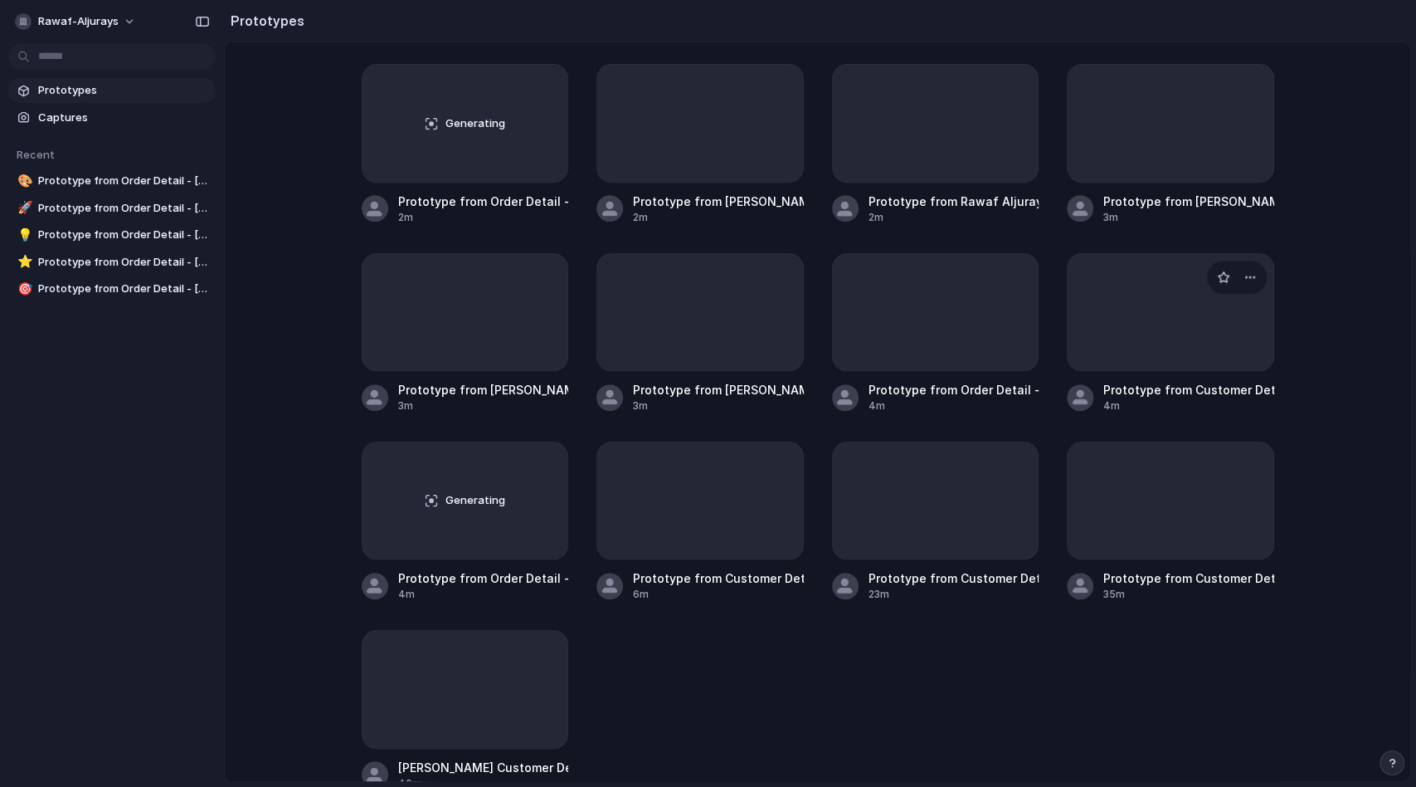
scroll to position [533, 0]
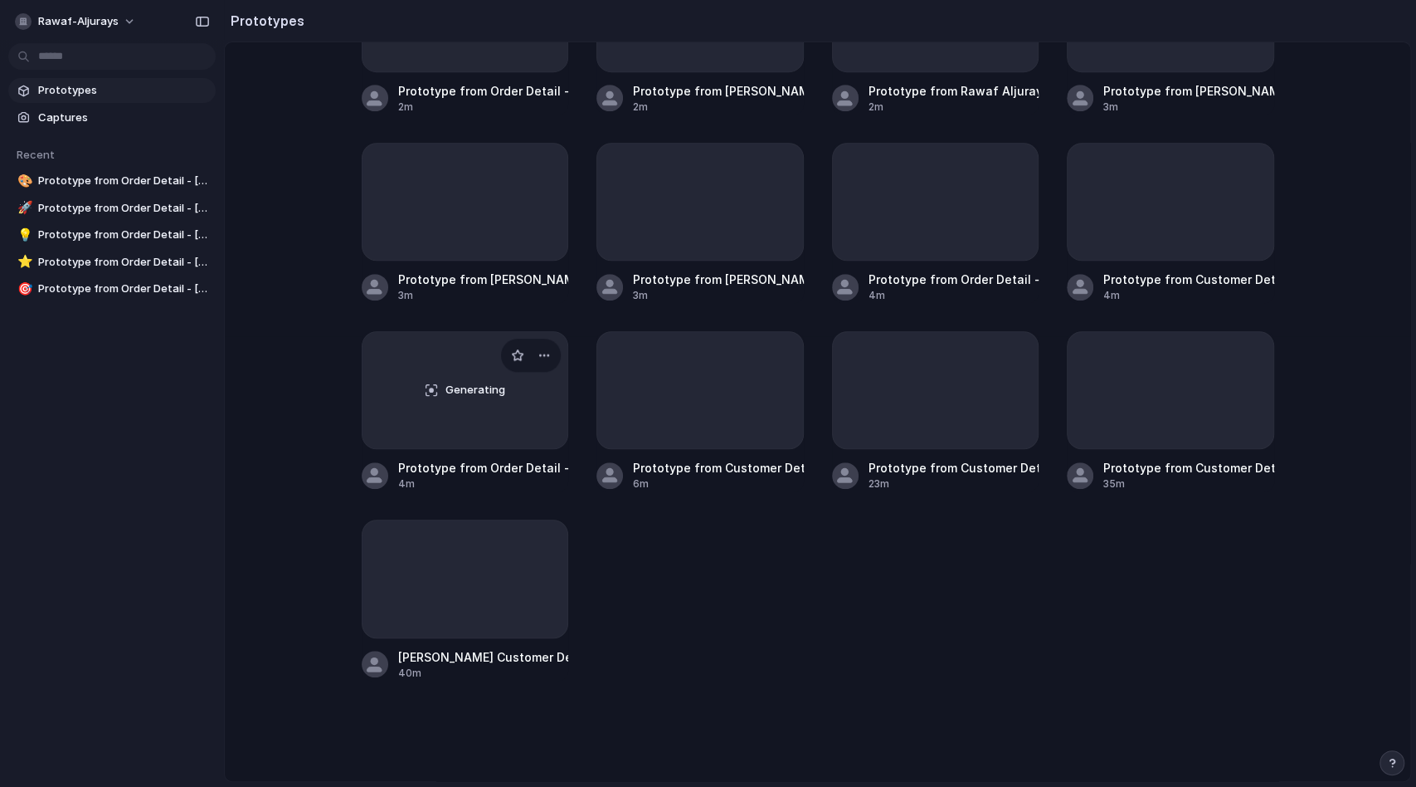
drag, startPoint x: 1104, startPoint y: 747, endPoint x: 509, endPoint y: 426, distance: 675.7
click at [495, 428] on div "Last edited Created by Prototype from Order Detail - [PERSON_NAME] CS Admin Pan…" at bounding box center [818, 252] width 913 height 1061
click at [541, 349] on div "button" at bounding box center [544, 354] width 13 height 13
click at [578, 326] on div "Open in new tab Rename Copy link Delete" at bounding box center [708, 393] width 1416 height 787
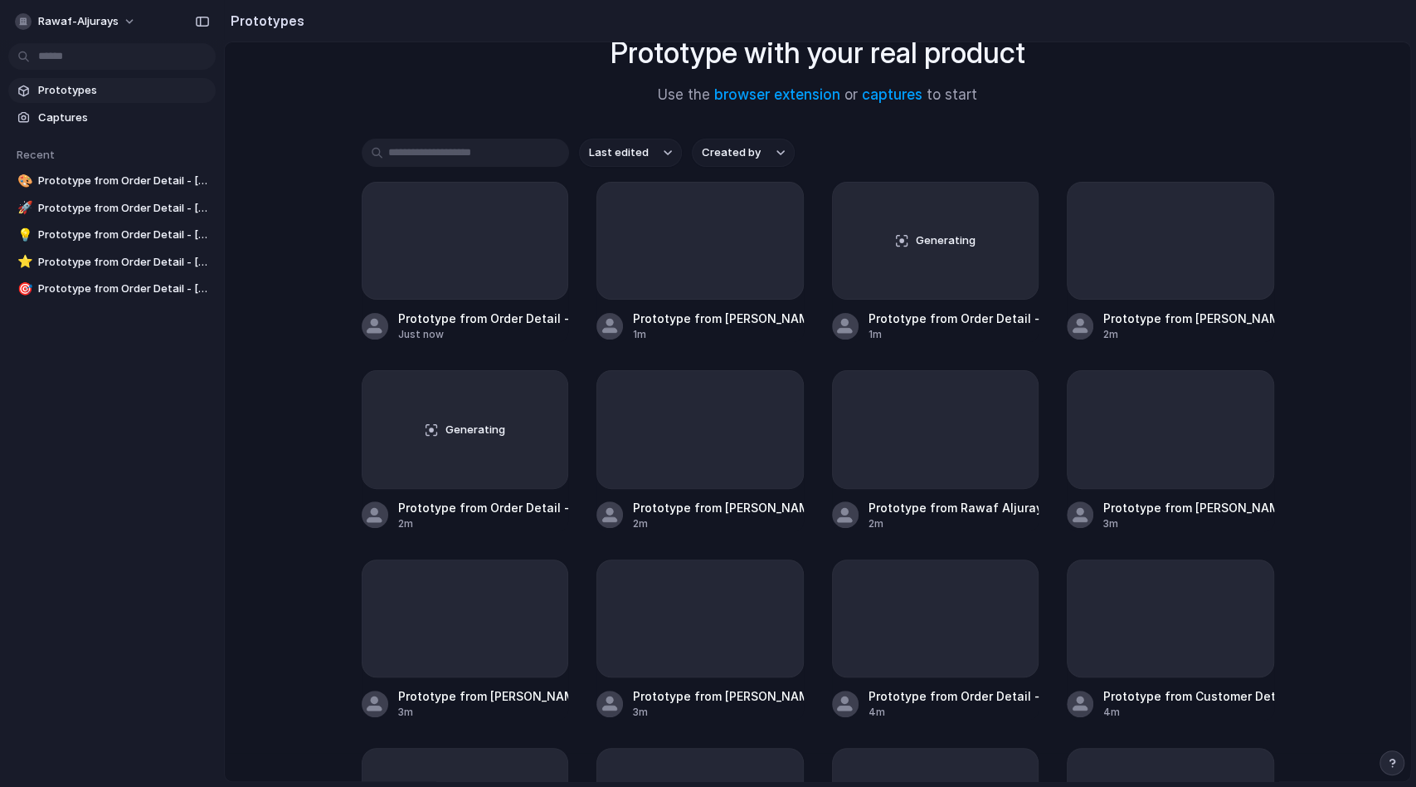
scroll to position [0, 0]
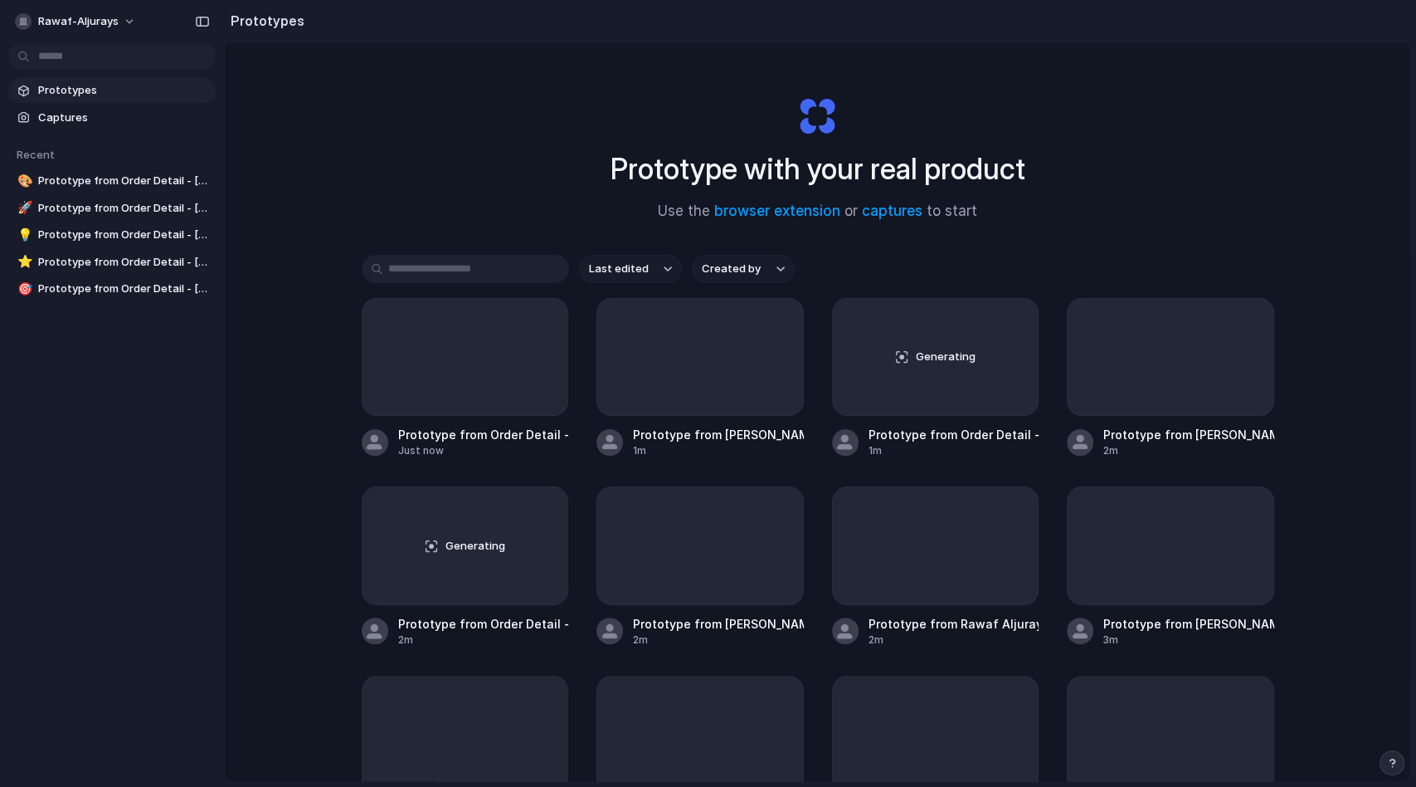
click at [807, 157] on h1 "Prototype with your real product" at bounding box center [818, 169] width 415 height 44
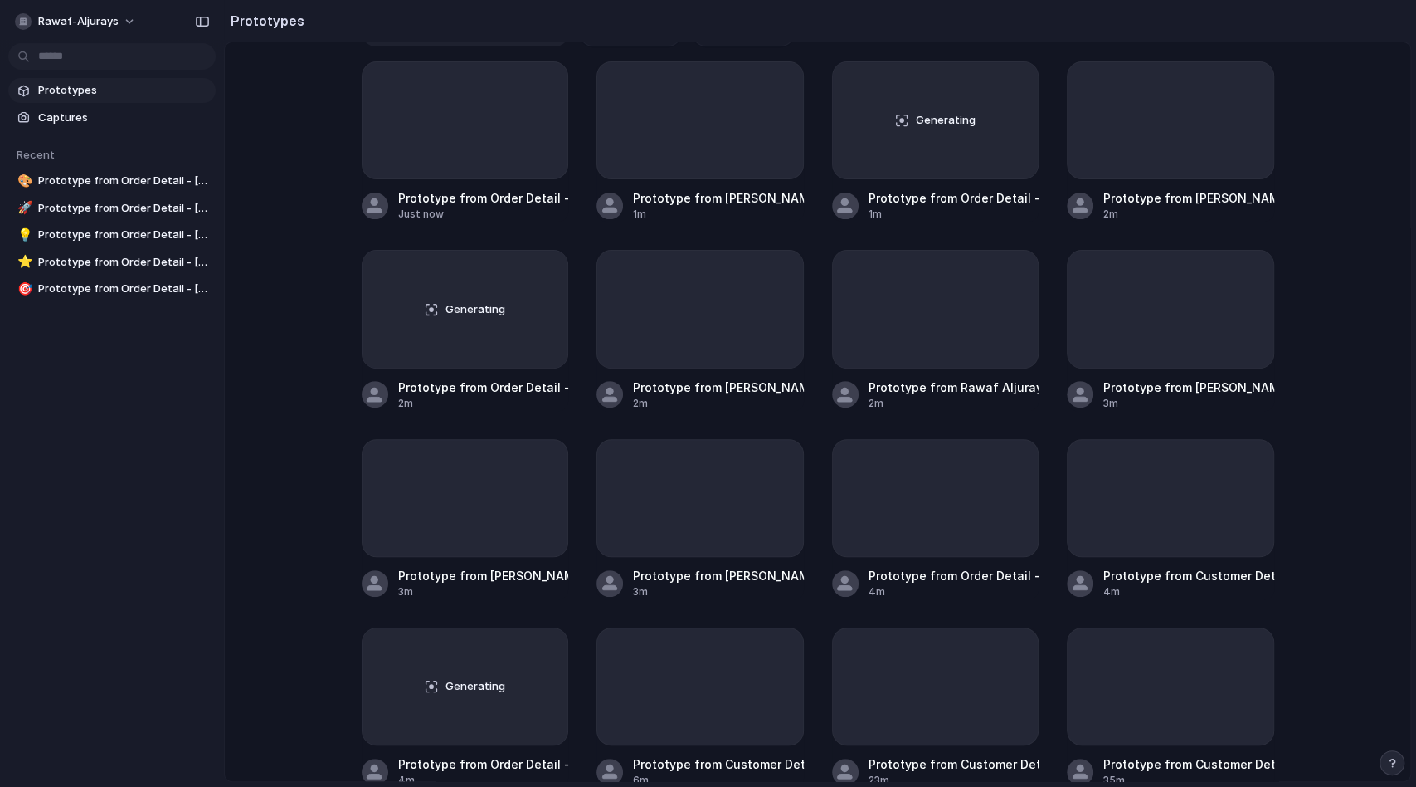
scroll to position [533, 0]
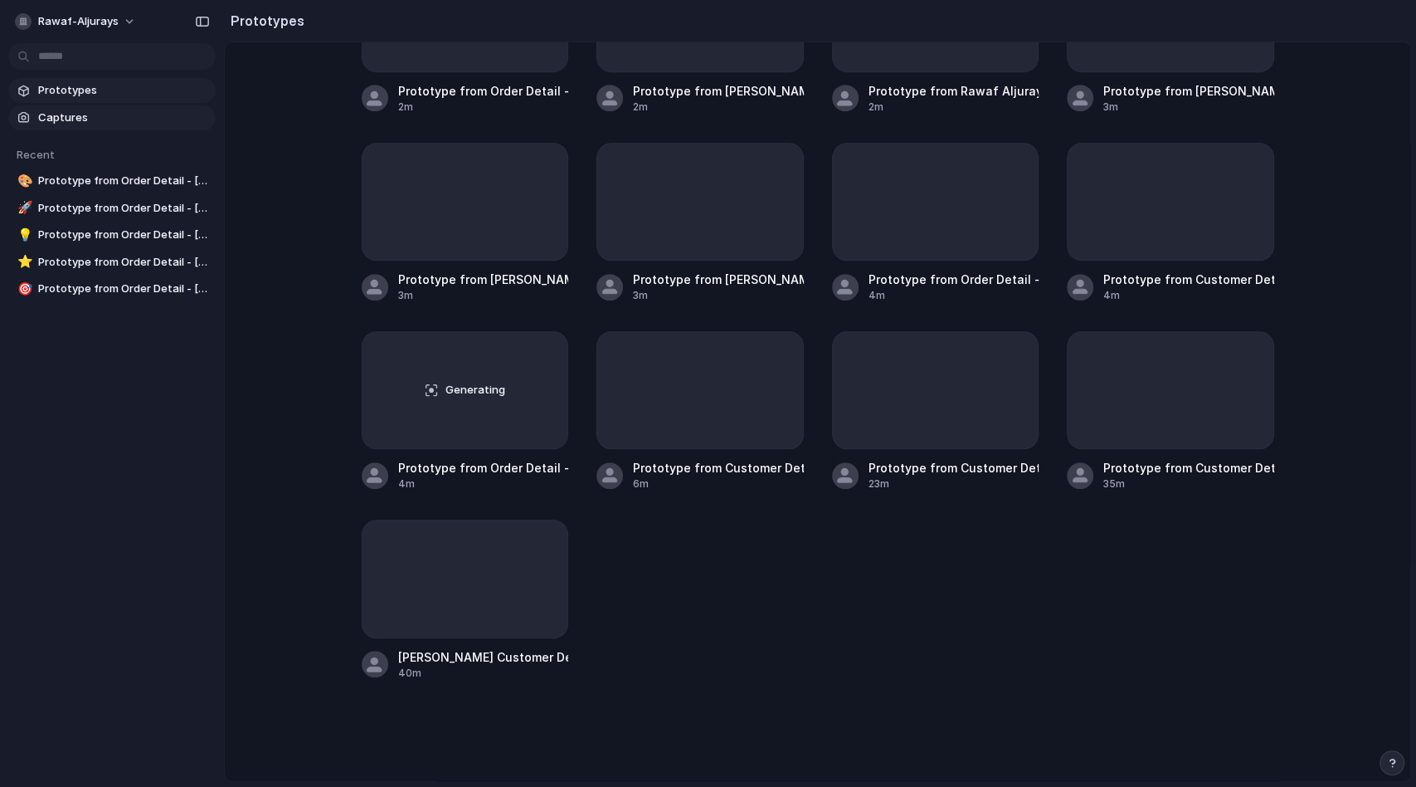
click at [54, 110] on span "Captures" at bounding box center [123, 118] width 171 height 17
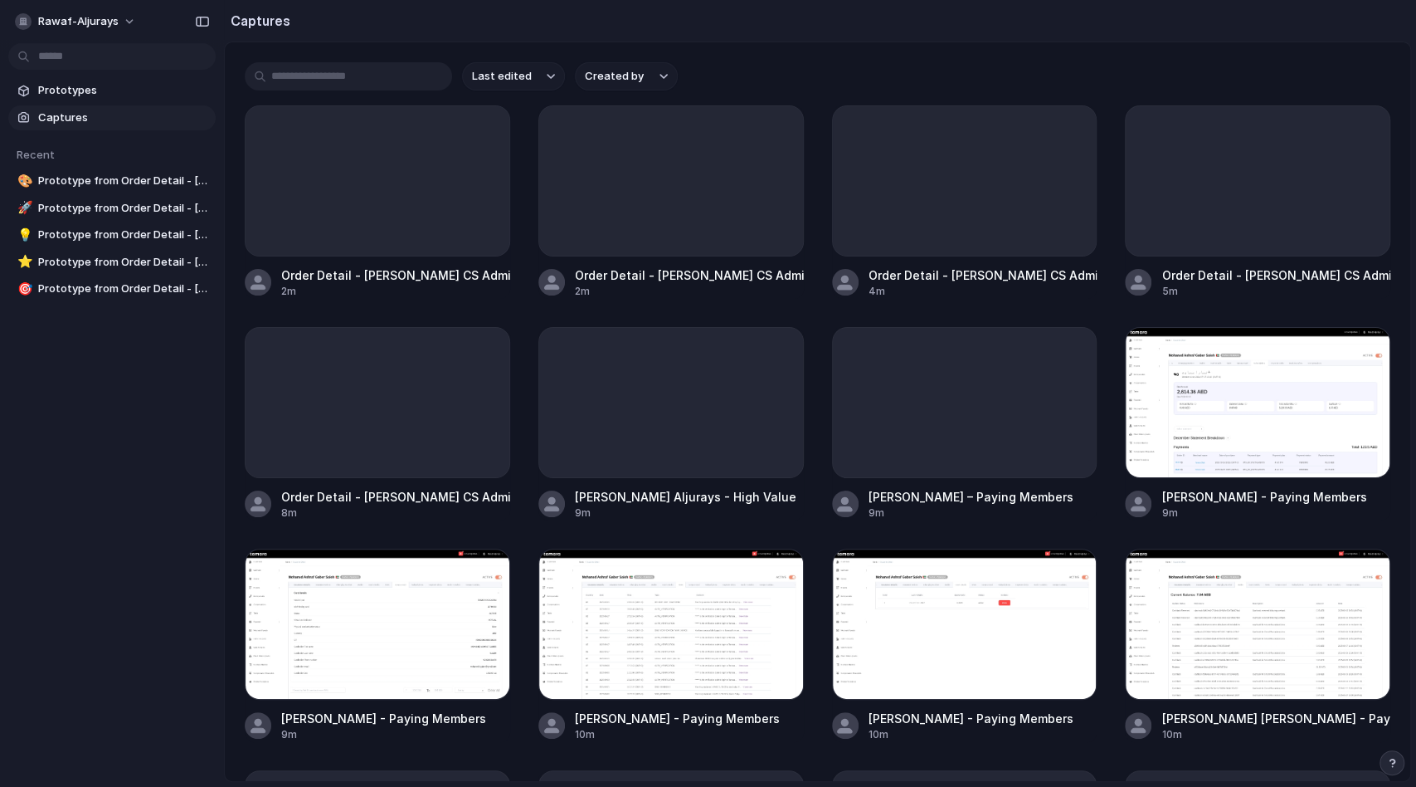
click at [27, 35] on div "rawaf-aljurays" at bounding box center [112, 20] width 224 height 40
click at [35, 18] on div "rawaf-aljurays" at bounding box center [67, 21] width 104 height 17
click at [185, 188] on span "Neutral dark" at bounding box center [192, 191] width 65 height 17
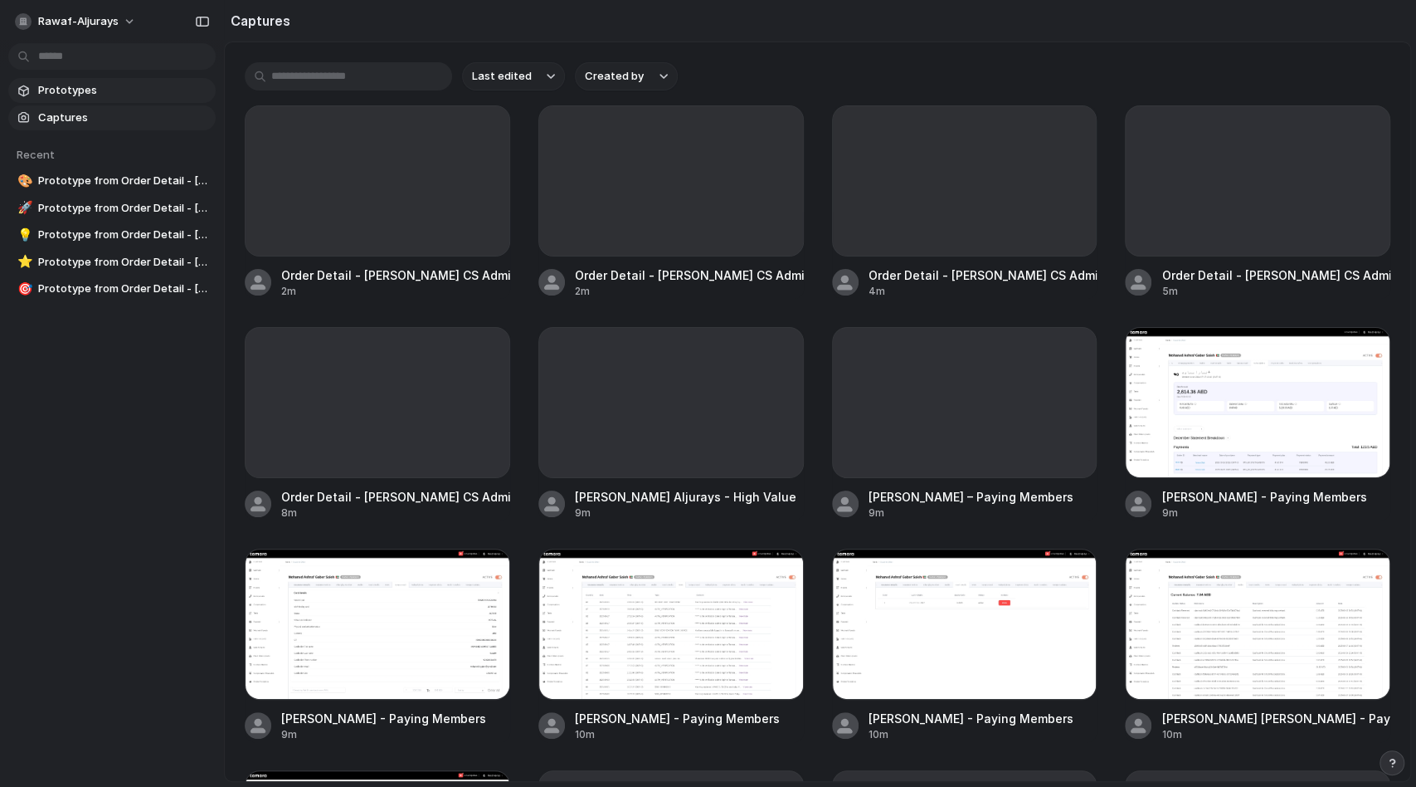
click at [65, 95] on span "Prototypes" at bounding box center [123, 90] width 171 height 17
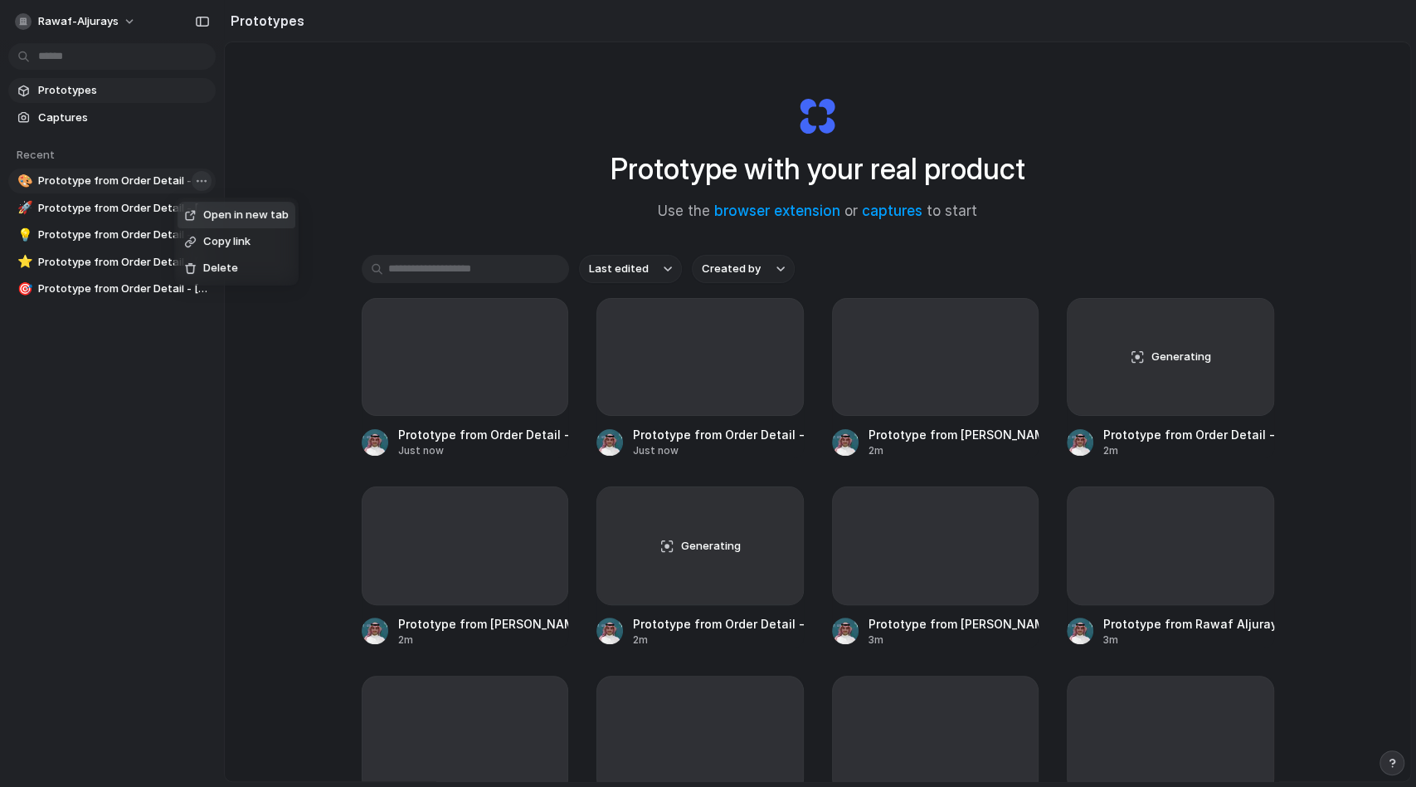
click at [193, 178] on body "[PERSON_NAME]-aljurays Prototypes Captures Recent 🎨 Prototype from Order Detail…" at bounding box center [708, 393] width 1416 height 787
click at [277, 170] on div "Open in new tab Copy link Delete" at bounding box center [708, 393] width 1416 height 787
click at [509, 271] on input "text" at bounding box center [465, 269] width 207 height 28
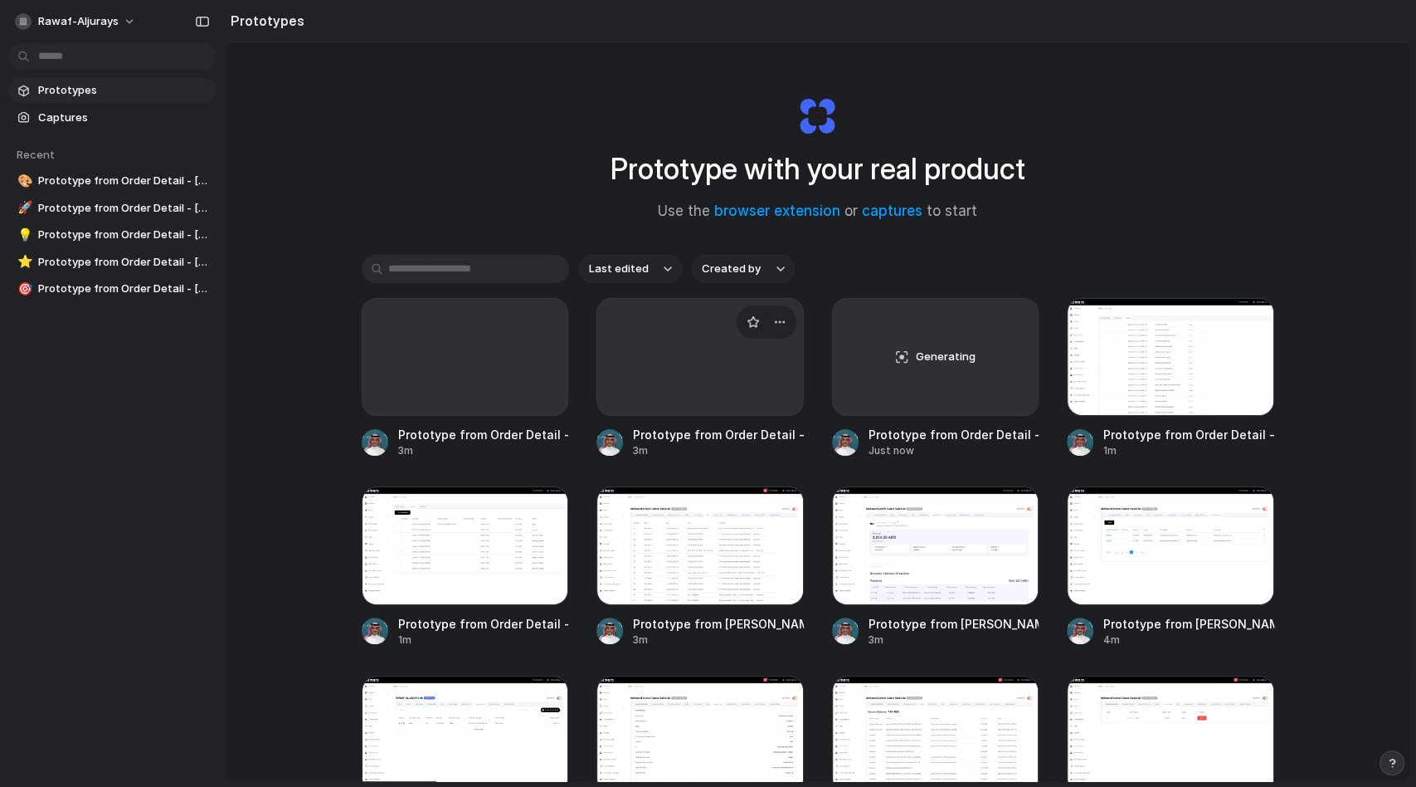
scroll to position [533, 0]
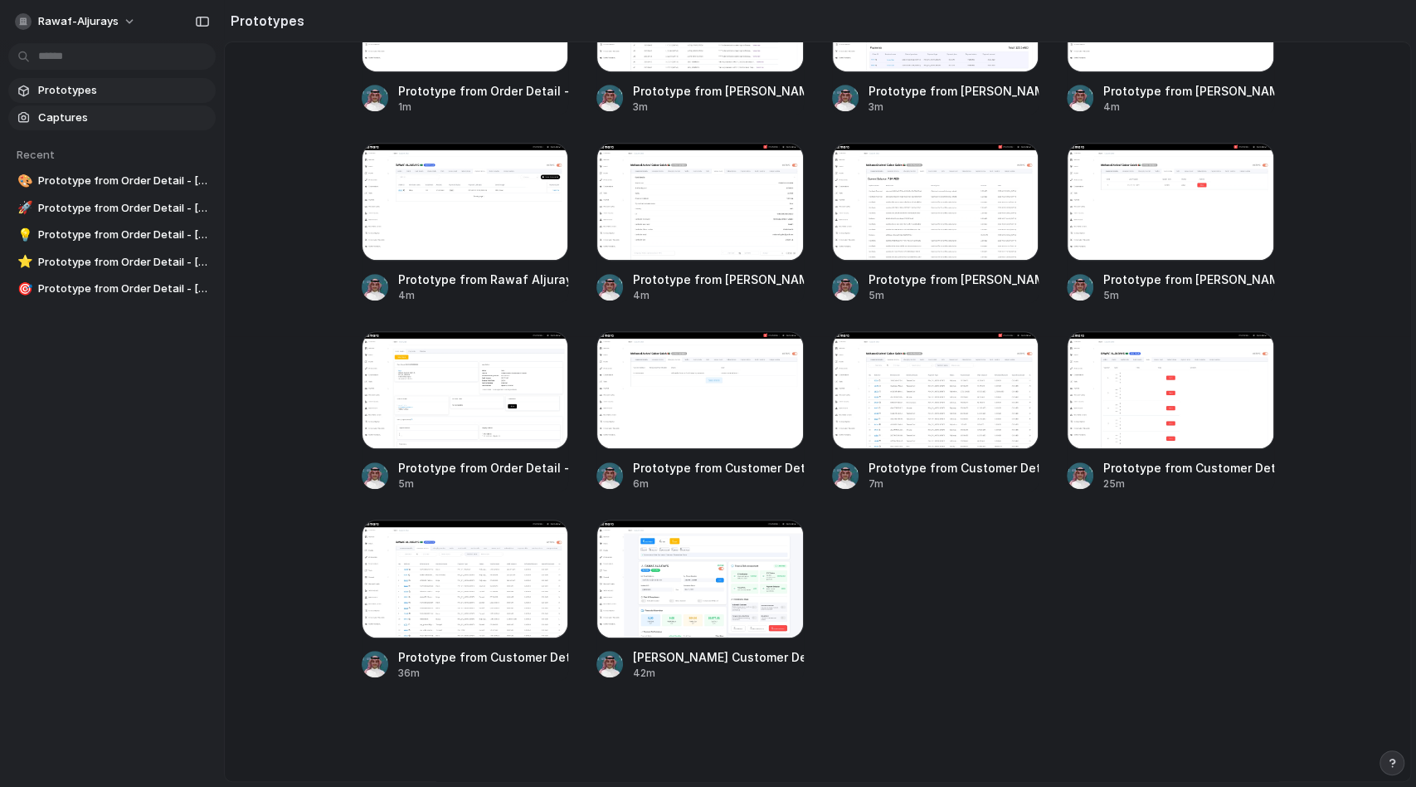
click at [94, 113] on span "Captures" at bounding box center [123, 118] width 171 height 17
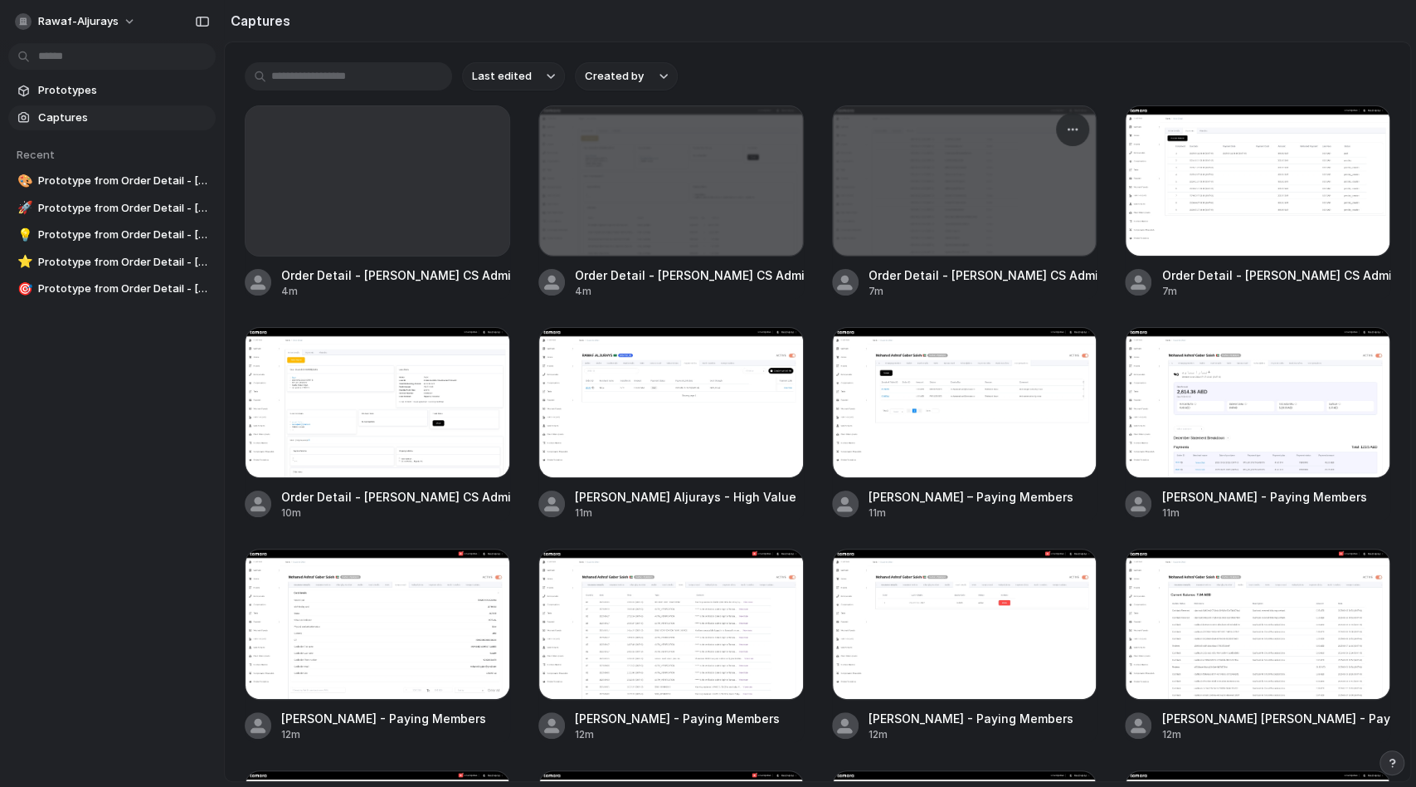
scroll to position [416, 0]
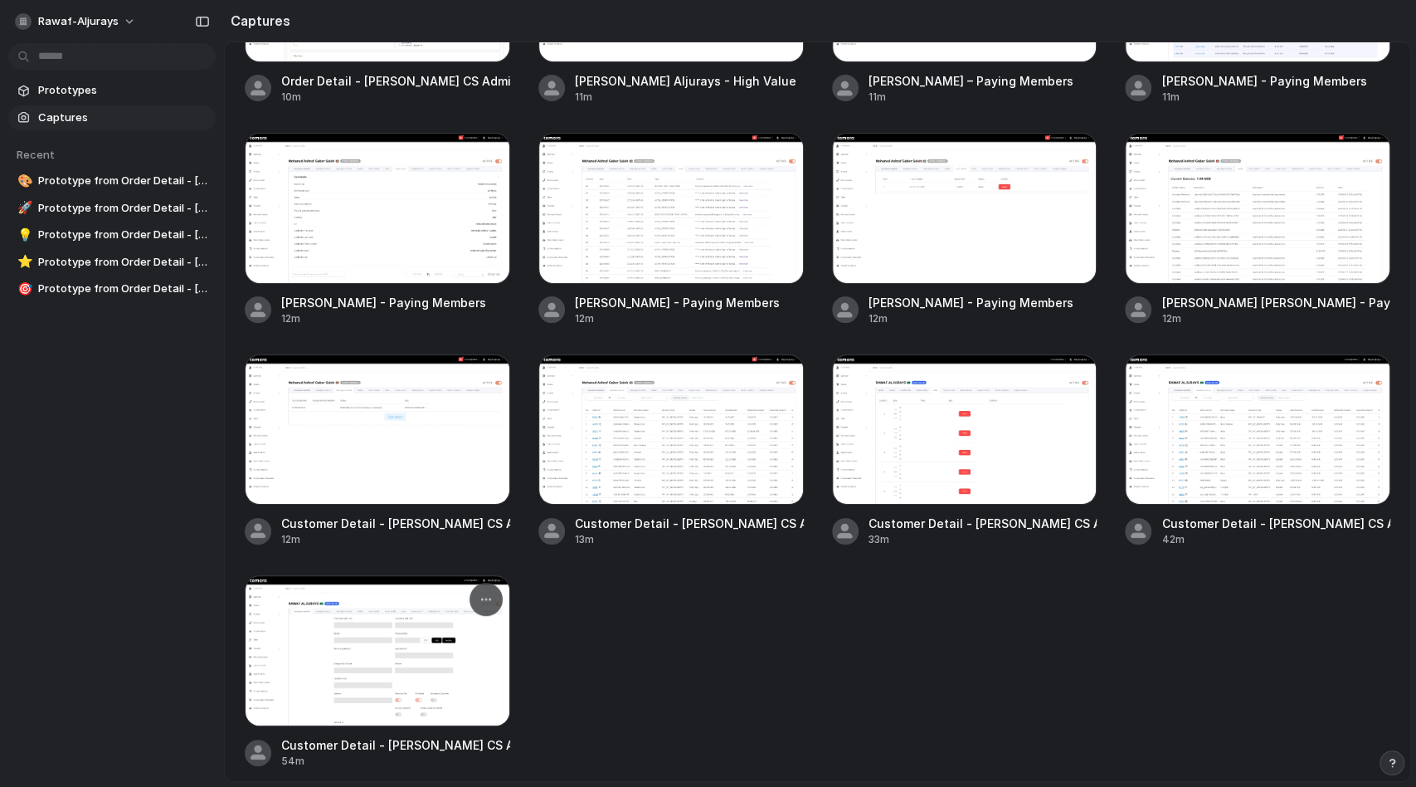
click at [435, 686] on div at bounding box center [378, 650] width 266 height 151
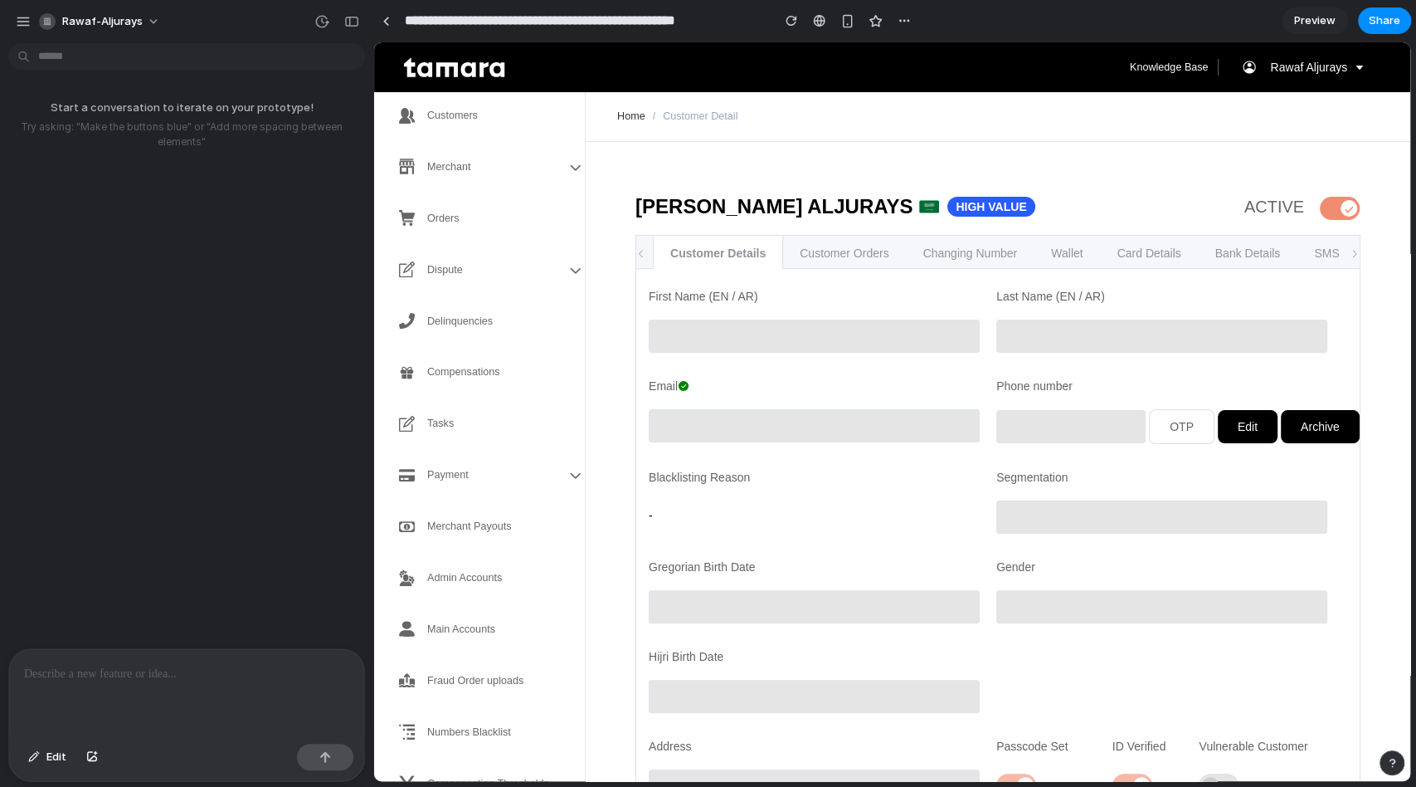
click at [172, 673] on p at bounding box center [186, 674] width 325 height 20
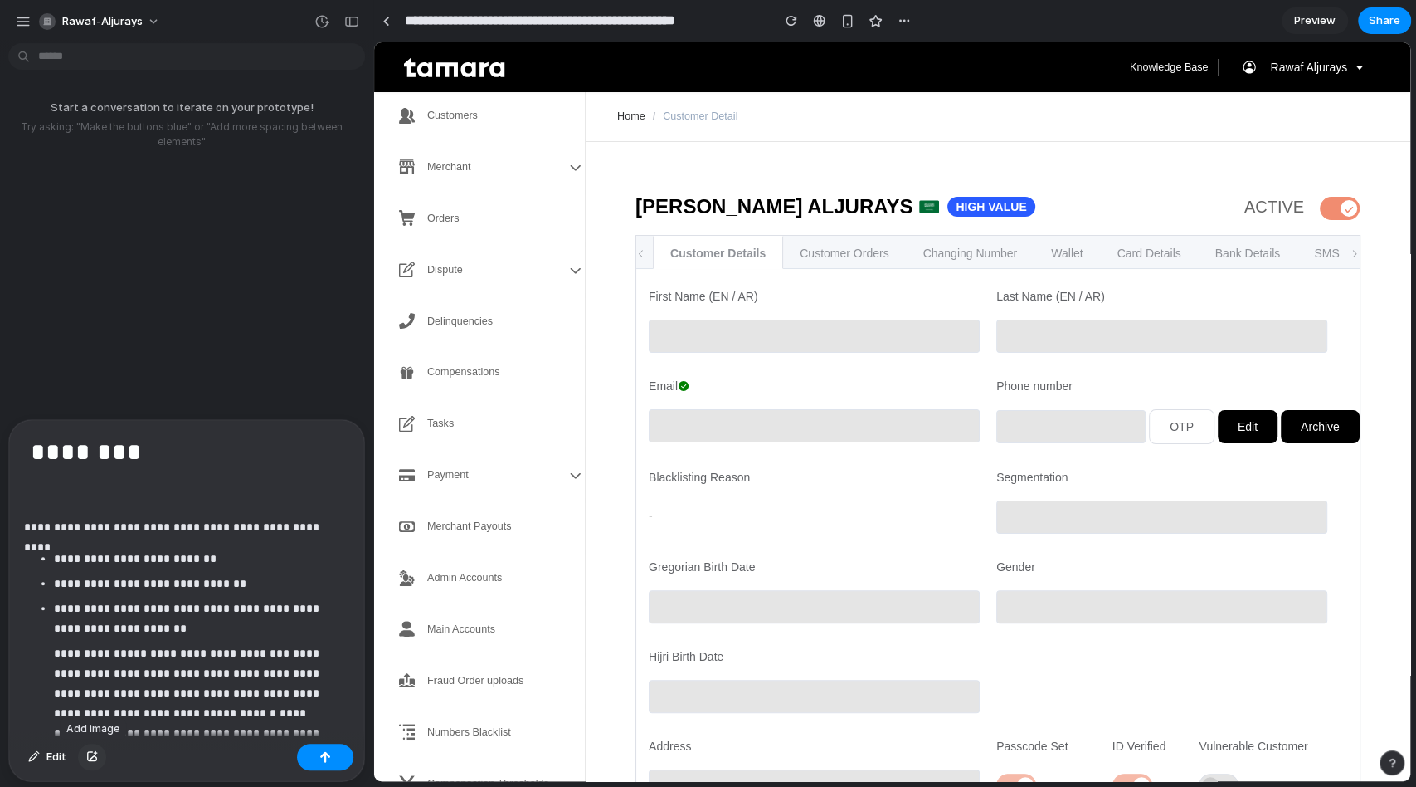
click at [91, 761] on button "button" at bounding box center [92, 756] width 28 height 27
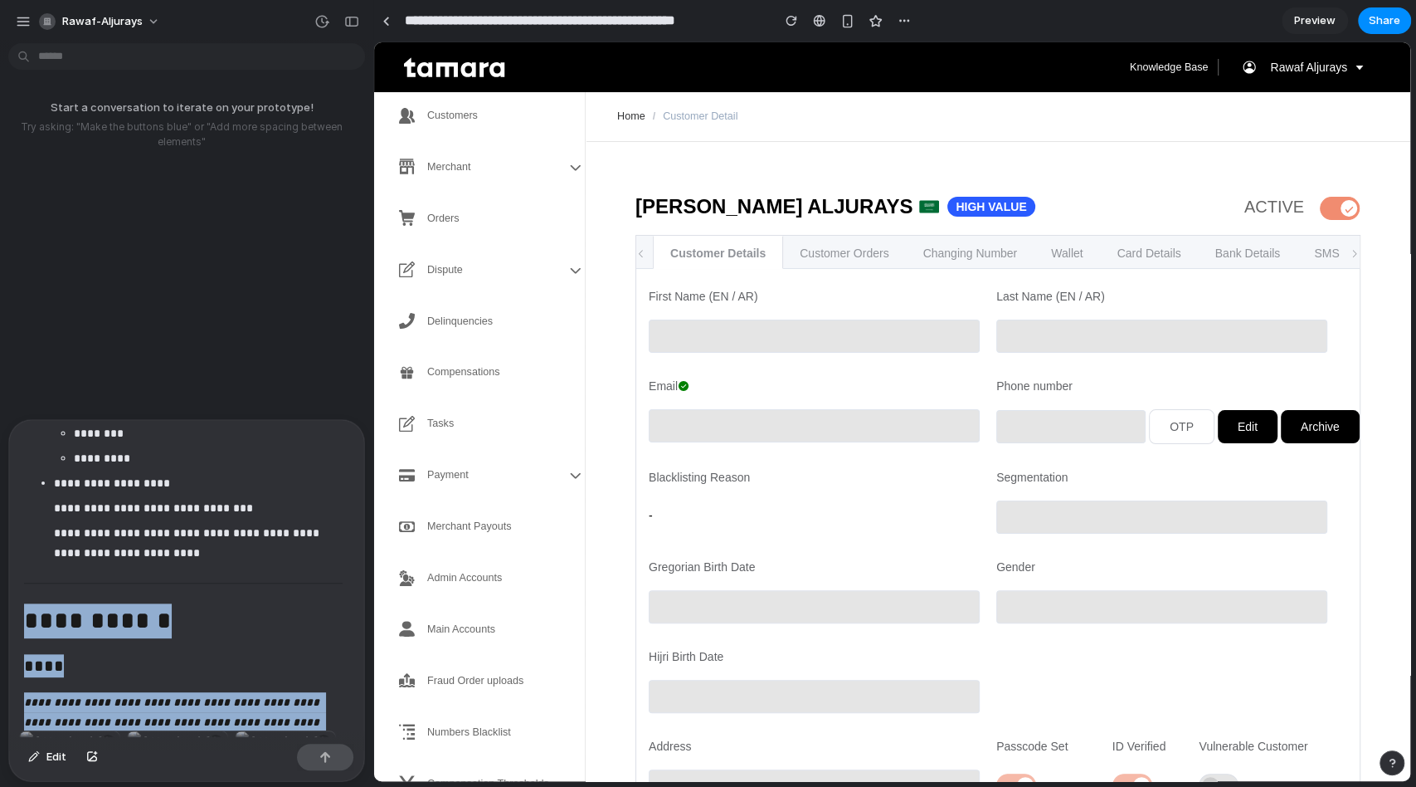
drag, startPoint x: 208, startPoint y: 685, endPoint x: 33, endPoint y: 514, distance: 244.7
click at [33, 514] on div "**********" at bounding box center [183, 575] width 348 height 310
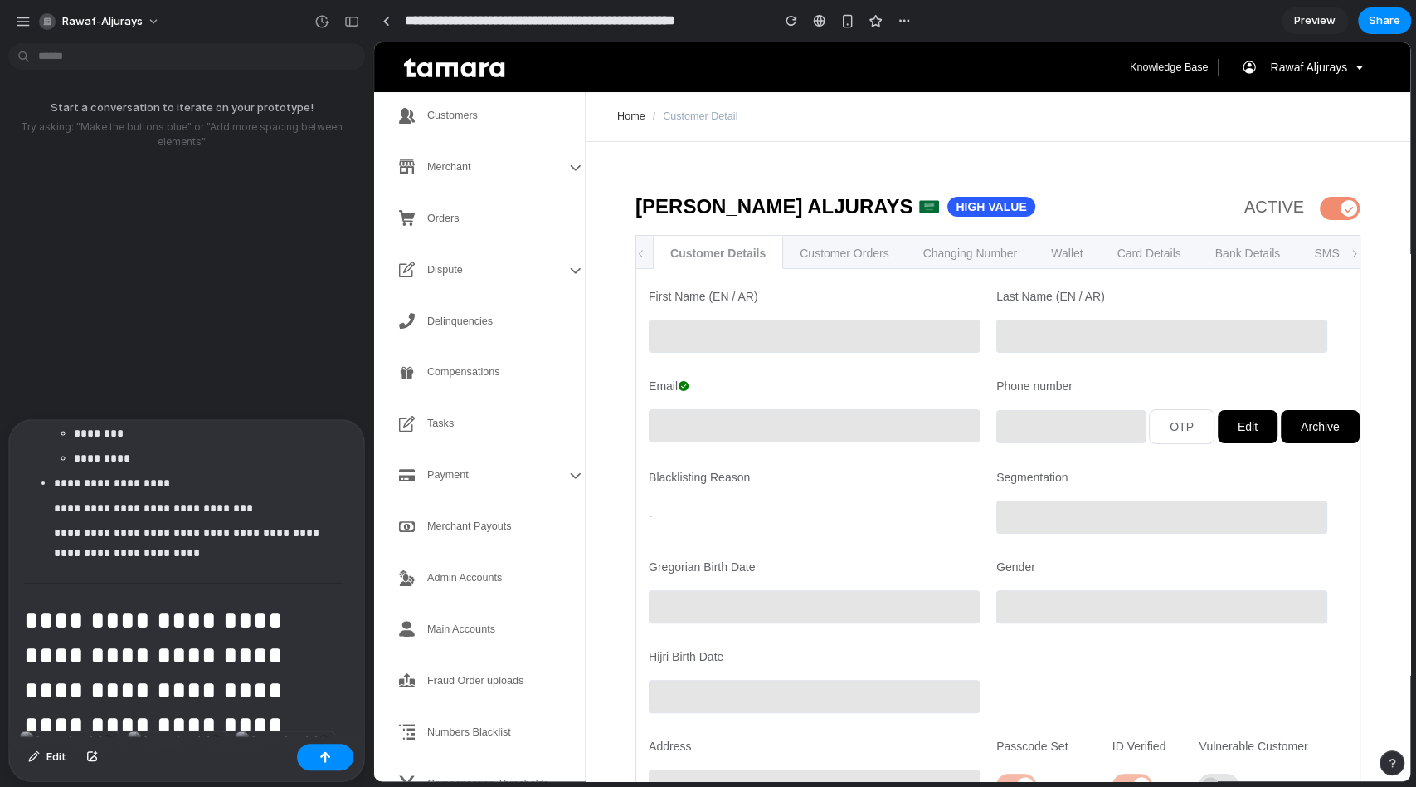
scroll to position [31586, 0]
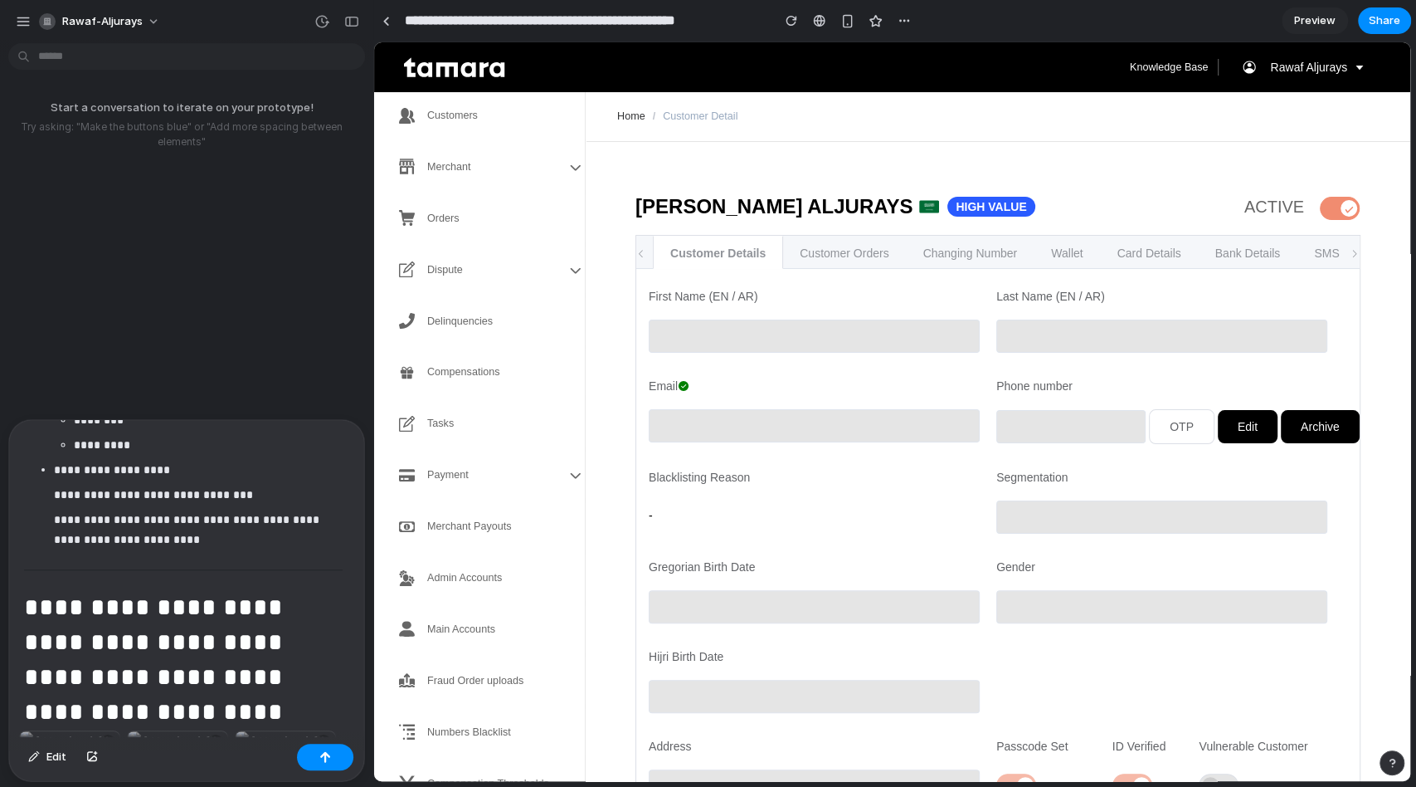
click at [110, 718] on strong "**********" at bounding box center [161, 729] width 274 height 268
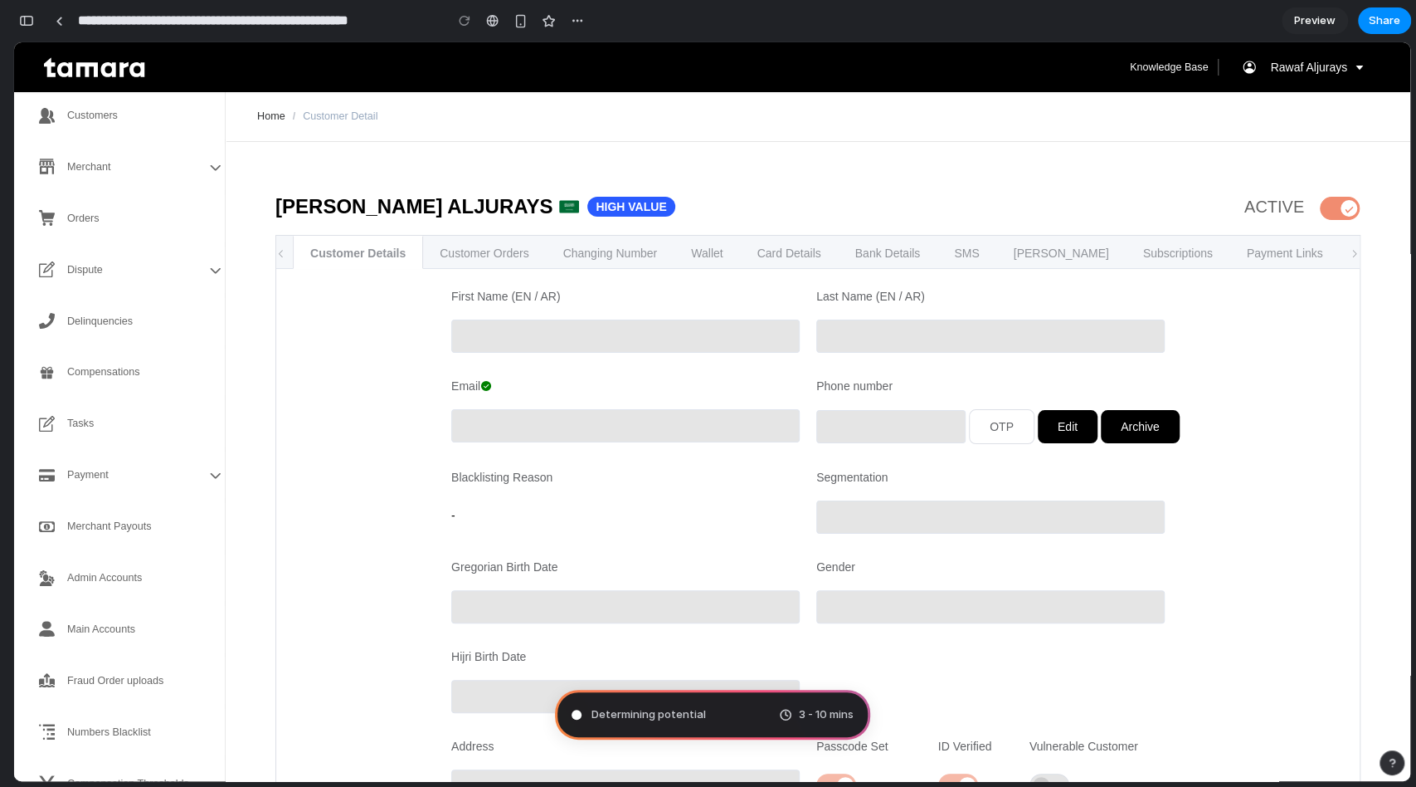
scroll to position [53626, 0]
type input "**********"
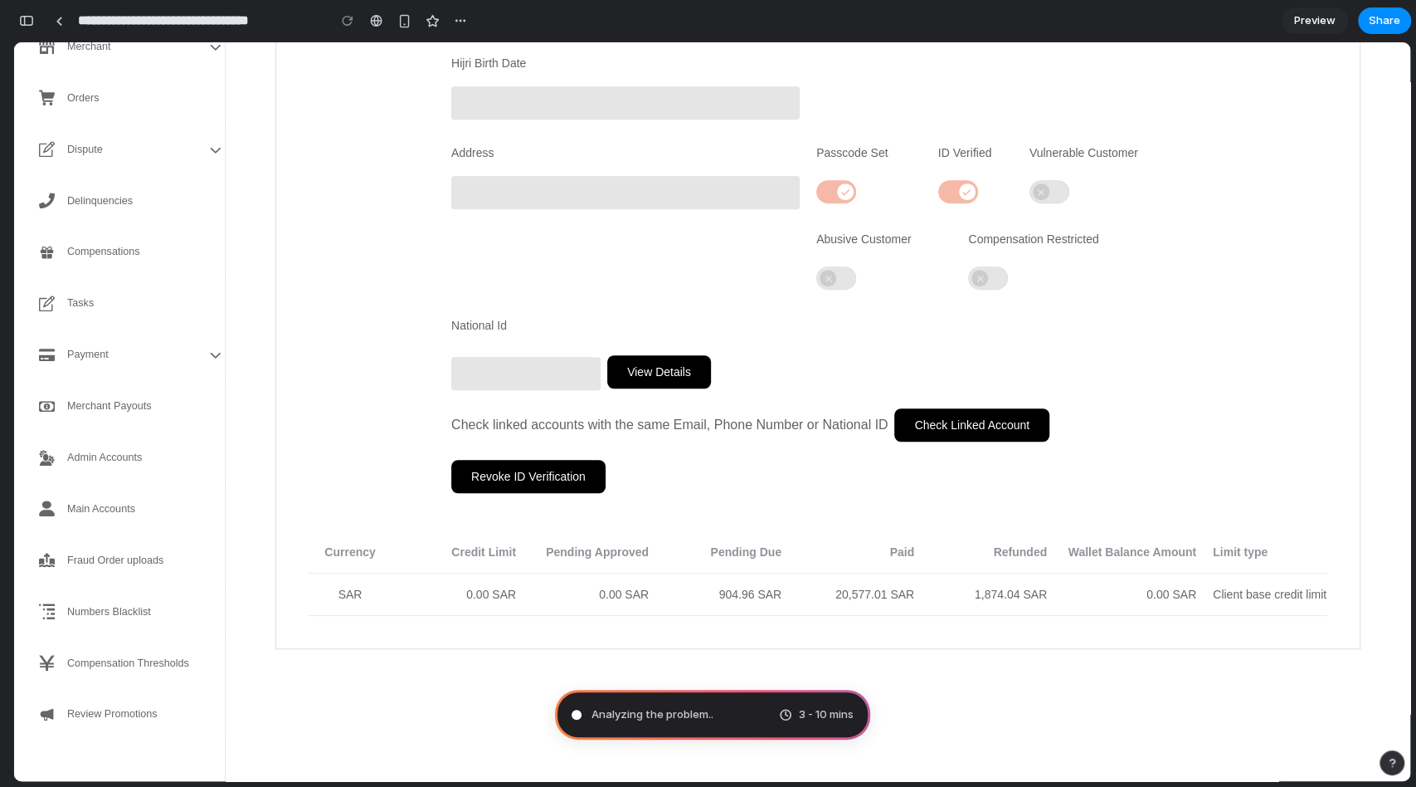
scroll to position [54679, 0]
click at [773, 446] on div "Check linked accounts with the same Email, Phone Number or National ID Check Li…" at bounding box center [808, 433] width 730 height 51
click at [775, 437] on div "Check linked accounts with the same Email, Phone Number or National ID Check Li…" at bounding box center [808, 424] width 714 height 33
click at [843, 128] on div "Gregorian Birth Date Hijri Birth Date Gender" at bounding box center [808, 48] width 730 height 179
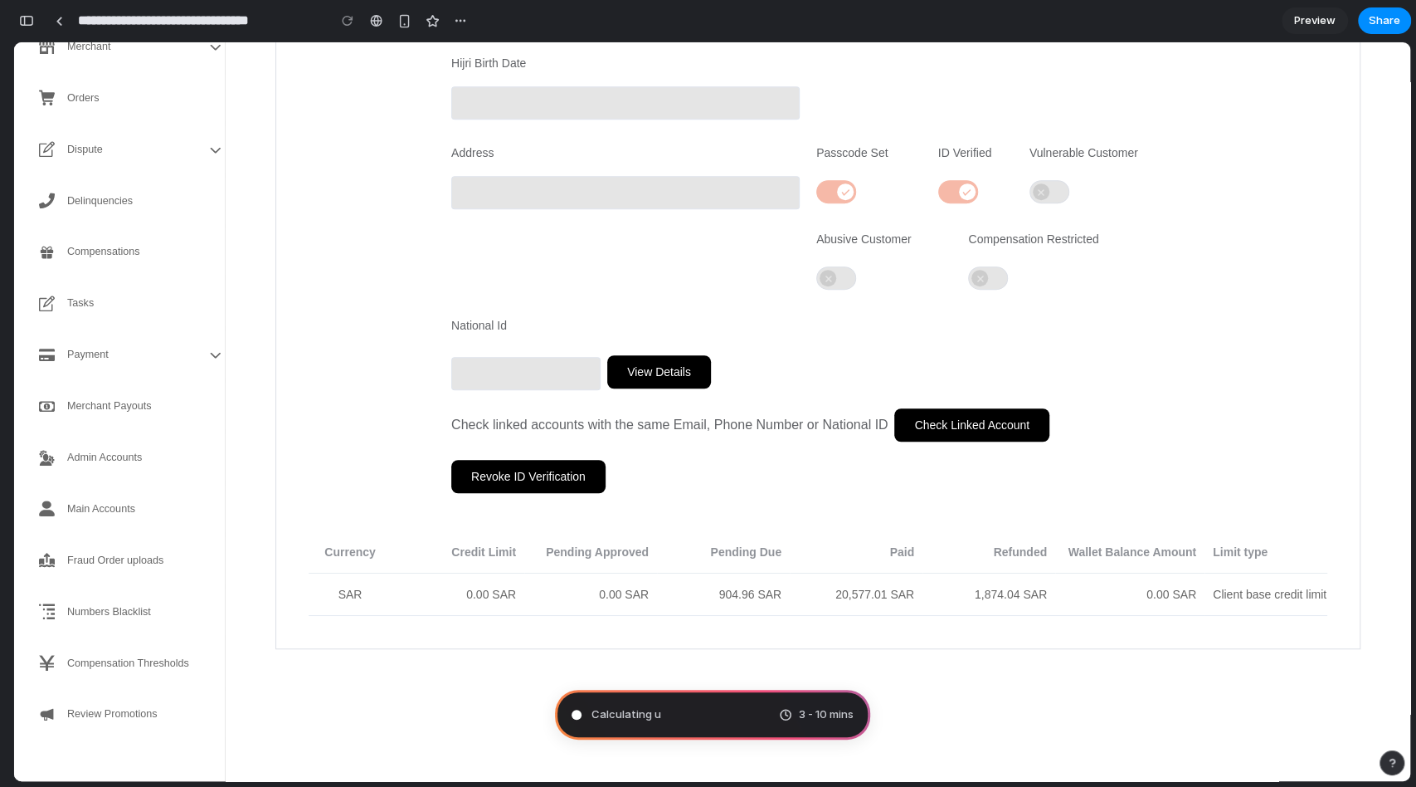
click at [843, 128] on div "Gregorian Birth Date Hijri Birth Date Gender" at bounding box center [808, 48] width 730 height 179
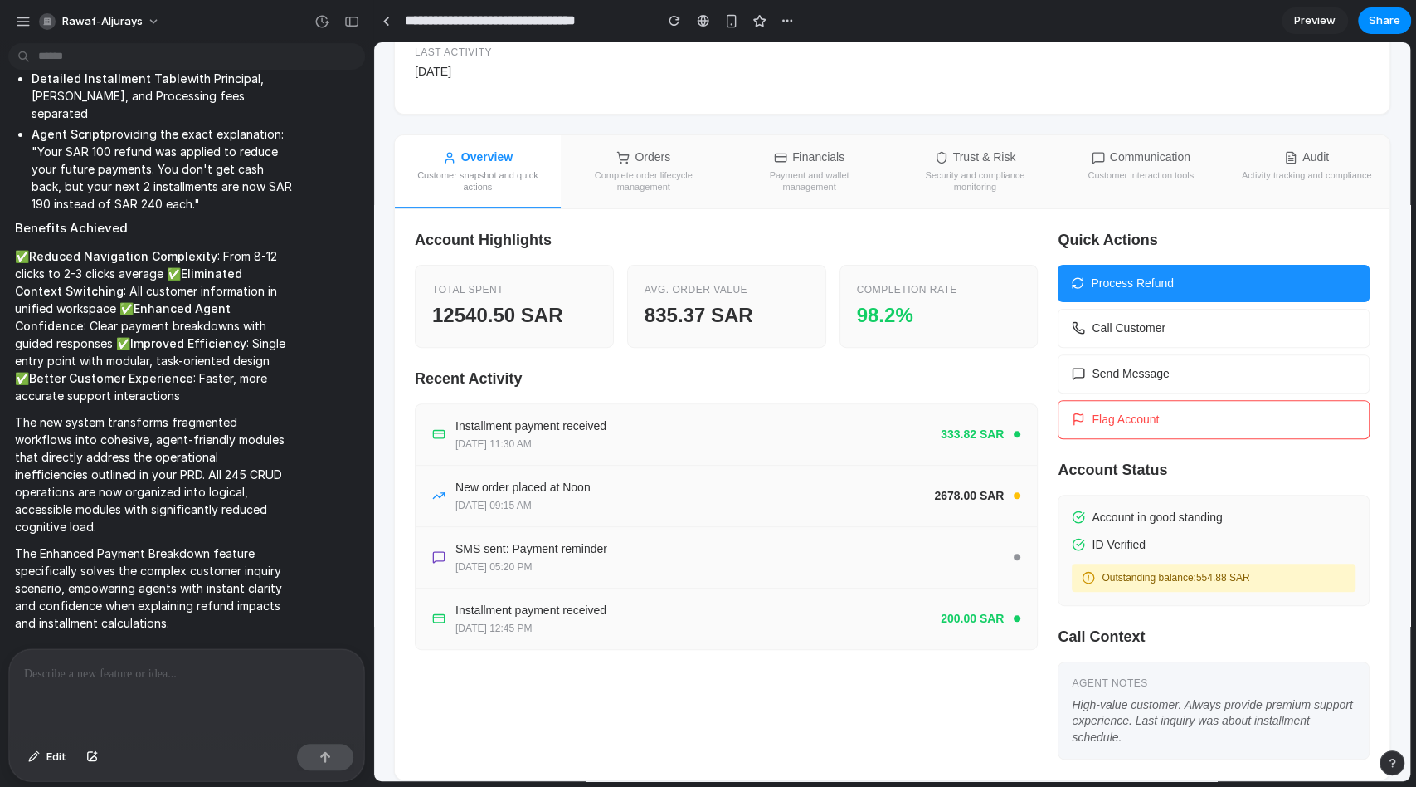
scroll to position [275, 0]
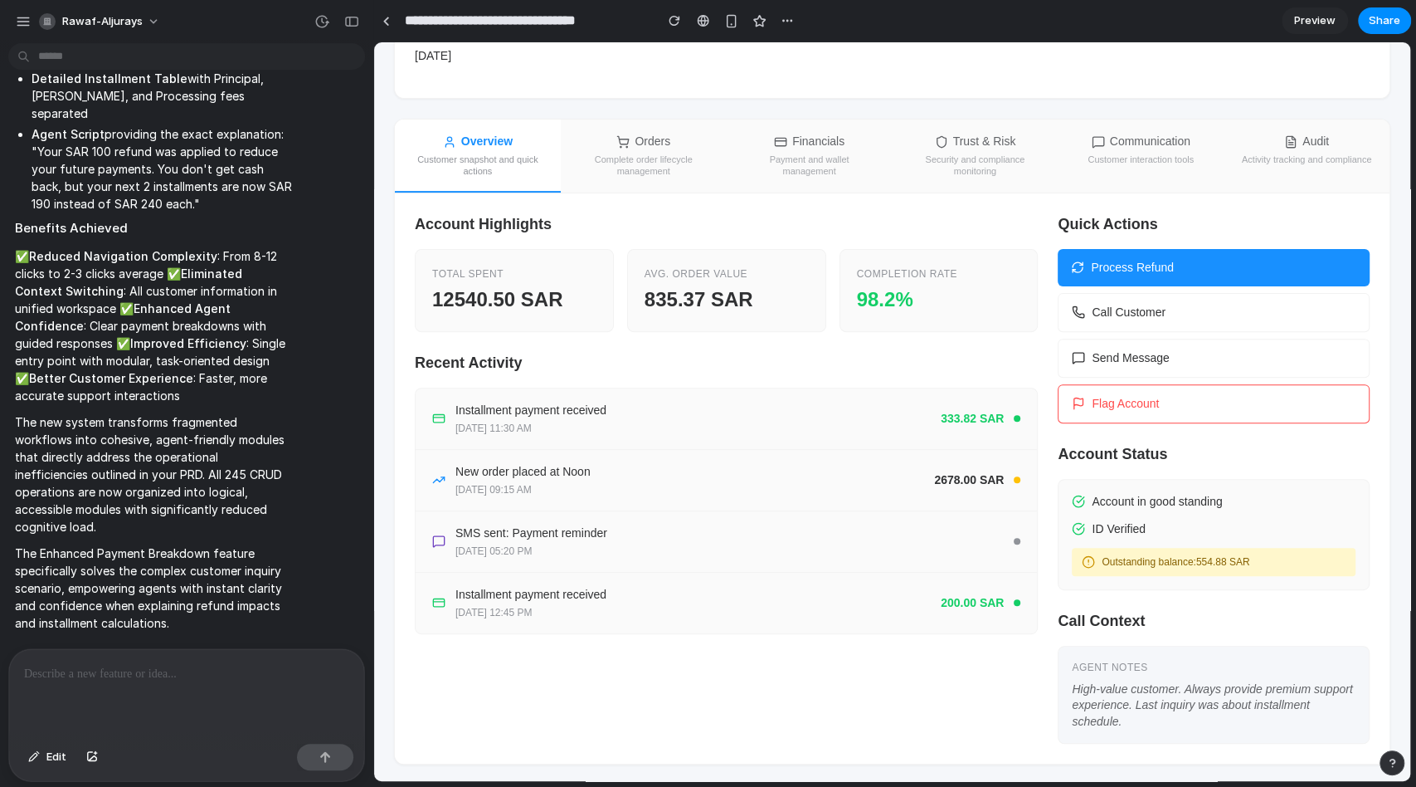
click at [668, 154] on div "Complete order lifecycle management" at bounding box center [644, 166] width 133 height 24
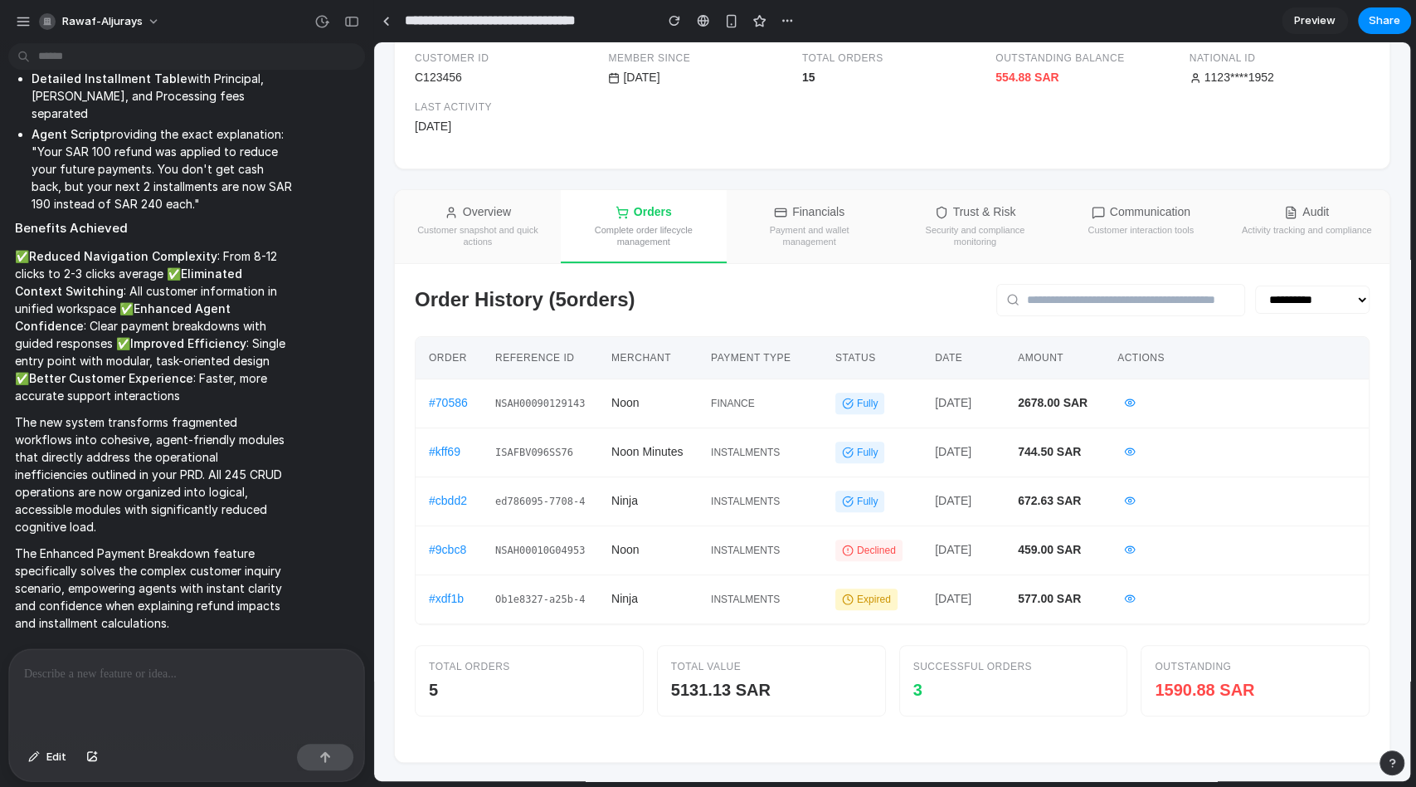
click at [791, 245] on div "Payment and wallet management" at bounding box center [809, 236] width 133 height 24
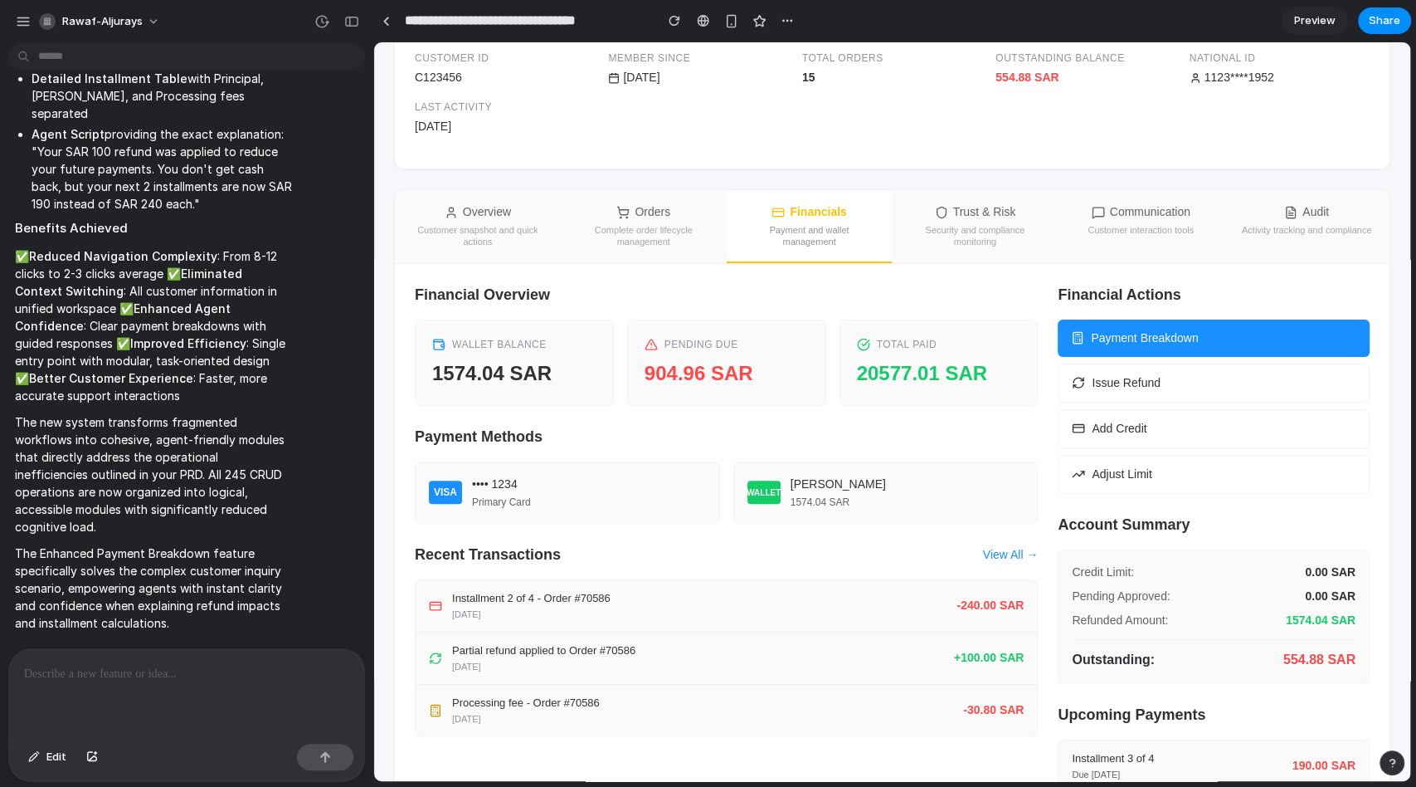
click at [953, 241] on div "Security and compliance monitoring" at bounding box center [975, 236] width 133 height 24
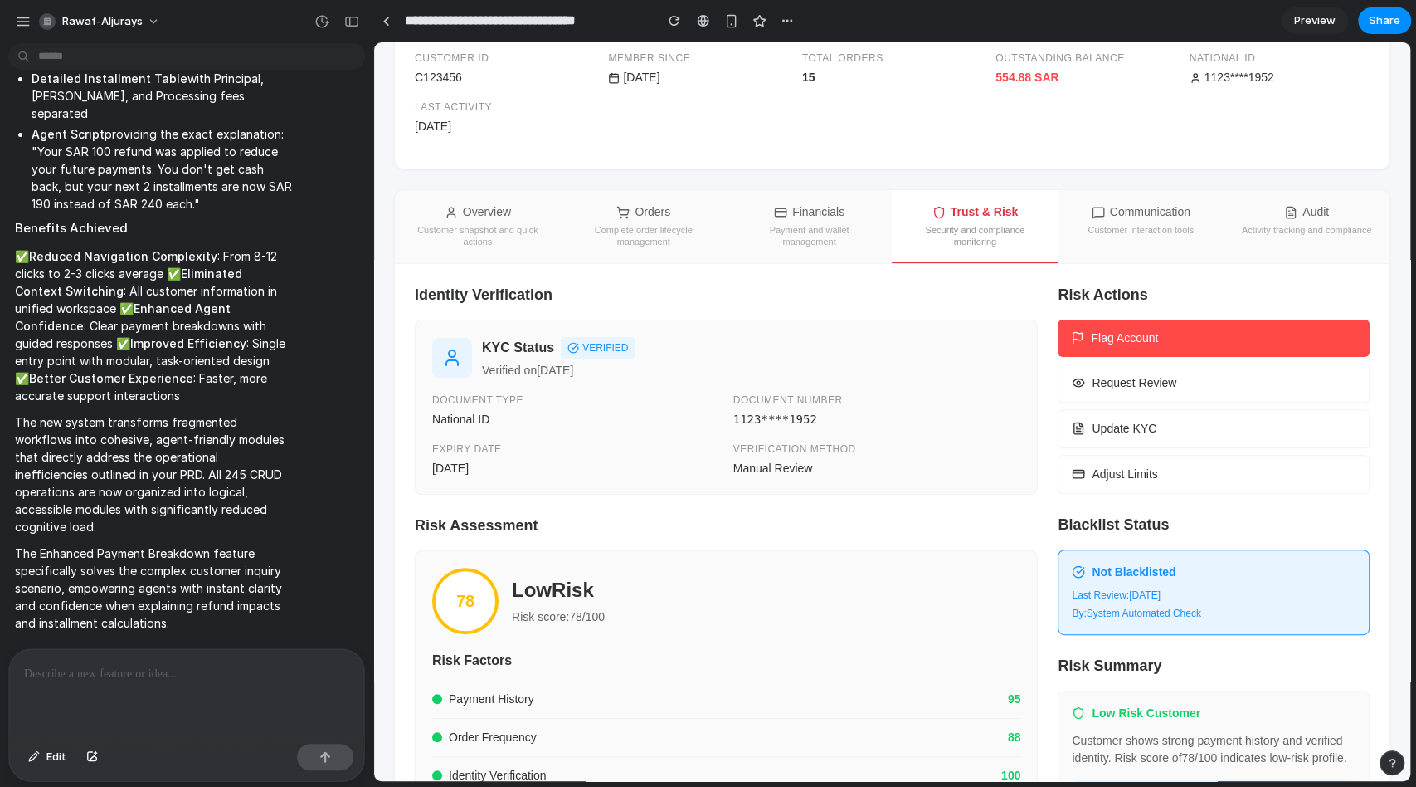
click at [1121, 227] on div "Customer interaction tools" at bounding box center [1141, 230] width 106 height 12
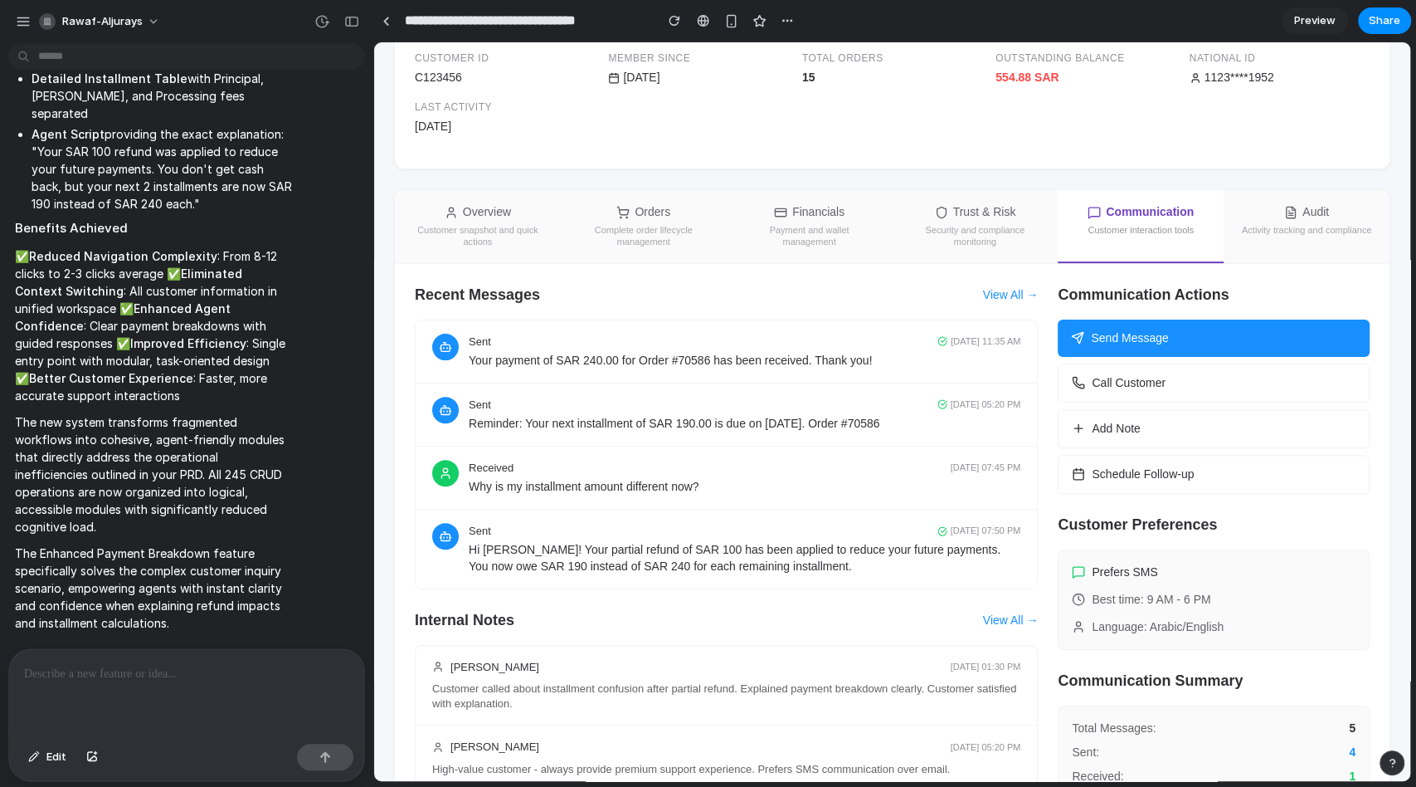
click at [1318, 210] on button "Audit Activity tracking and compliance" at bounding box center [1307, 226] width 166 height 73
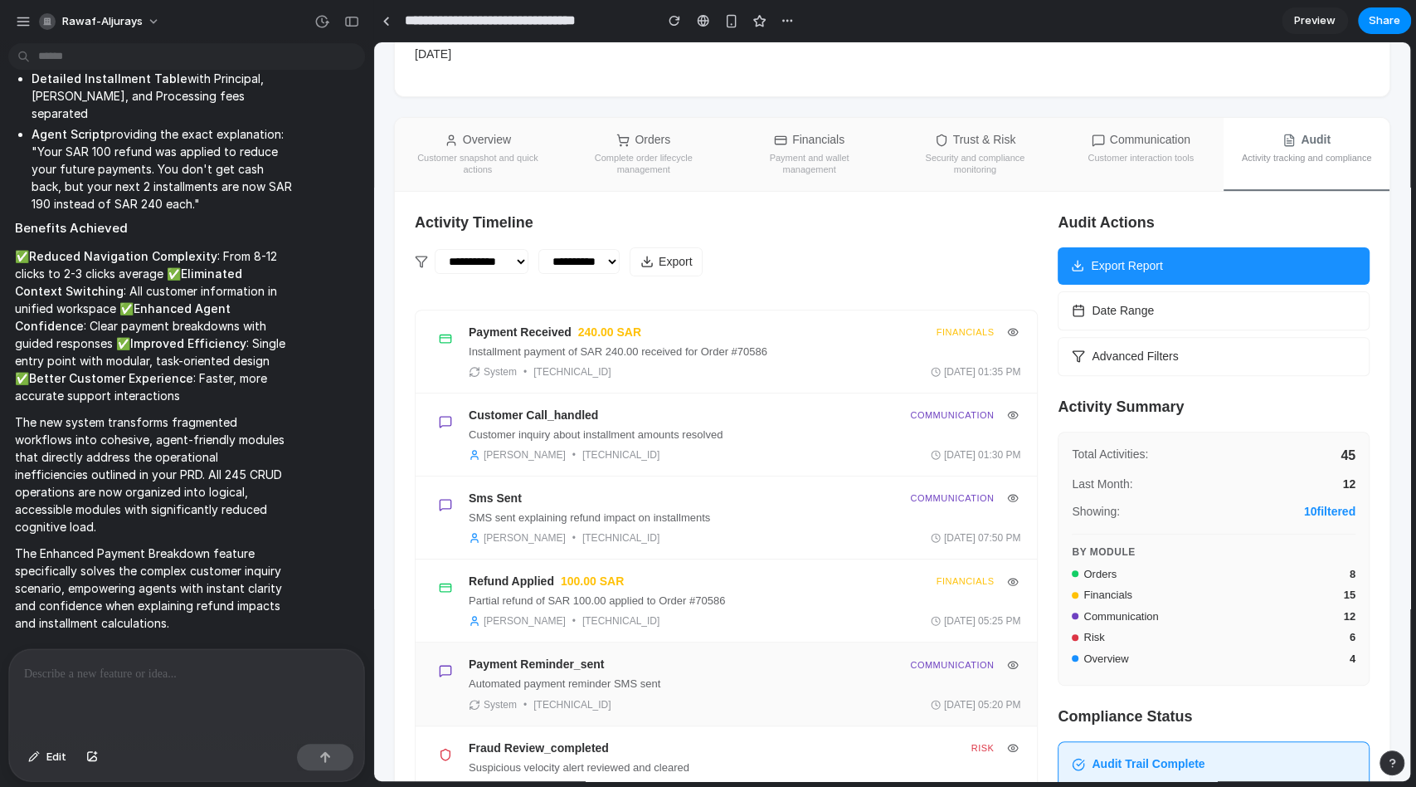
scroll to position [61, 0]
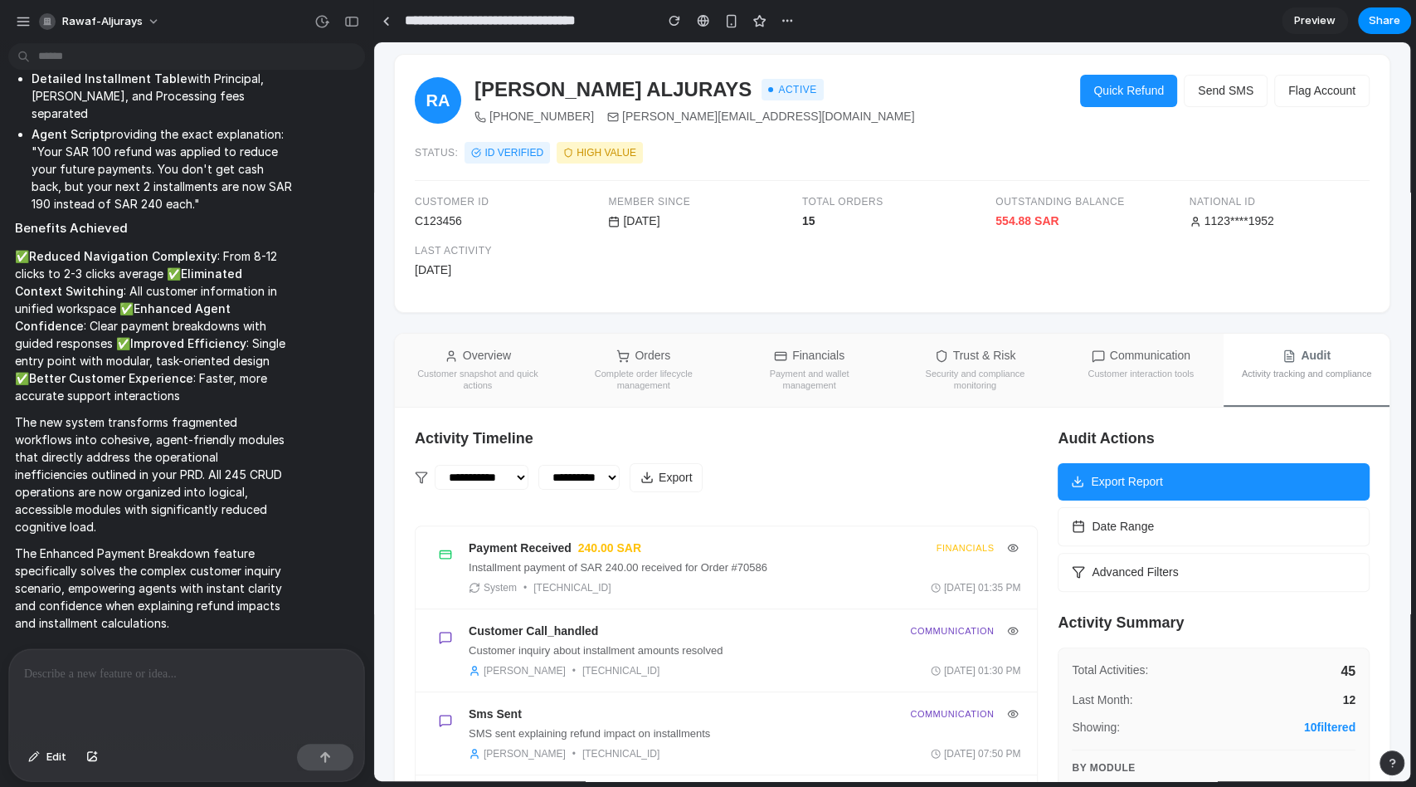
click at [1092, 360] on icon at bounding box center [1098, 355] width 13 height 13
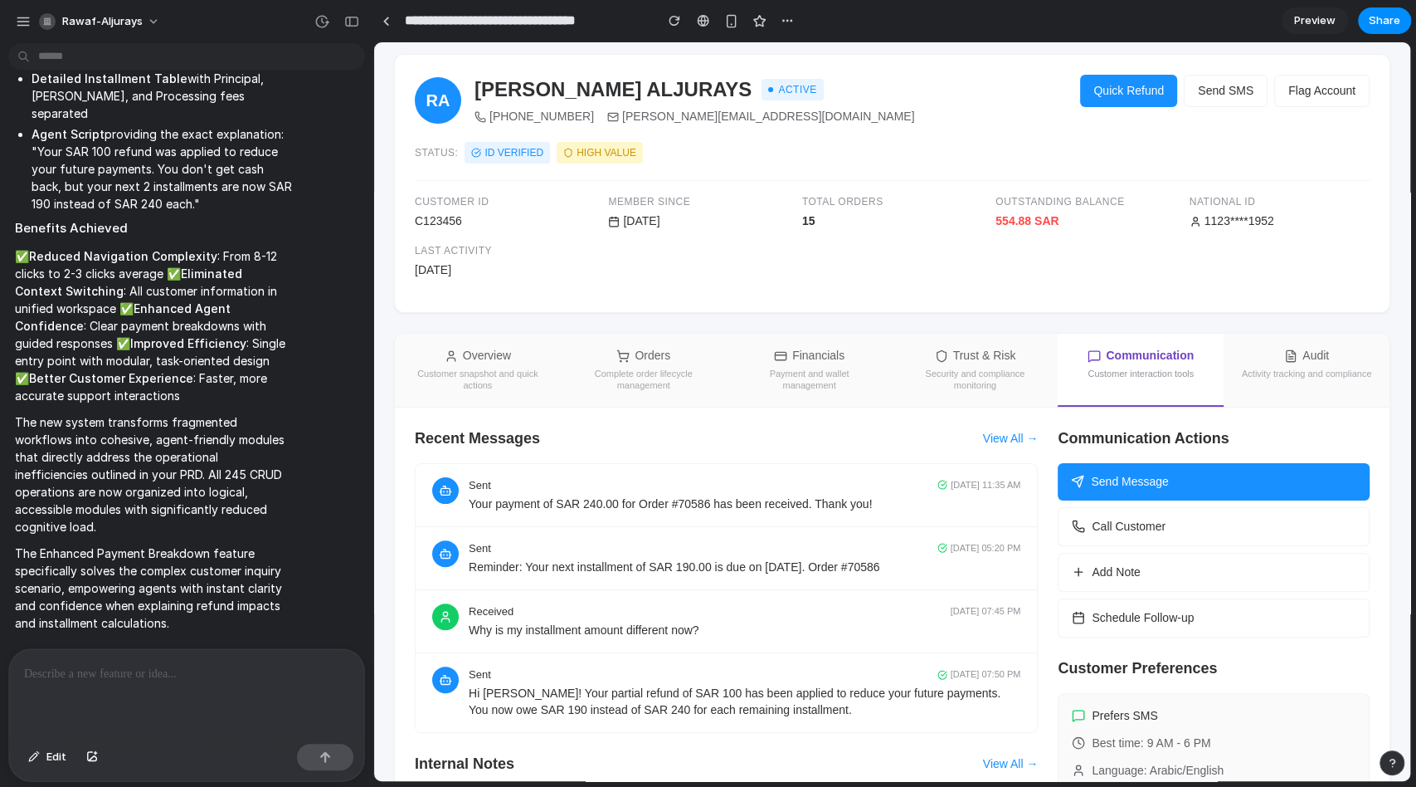
click at [948, 371] on div "Security and compliance monitoring" at bounding box center [975, 380] width 133 height 24
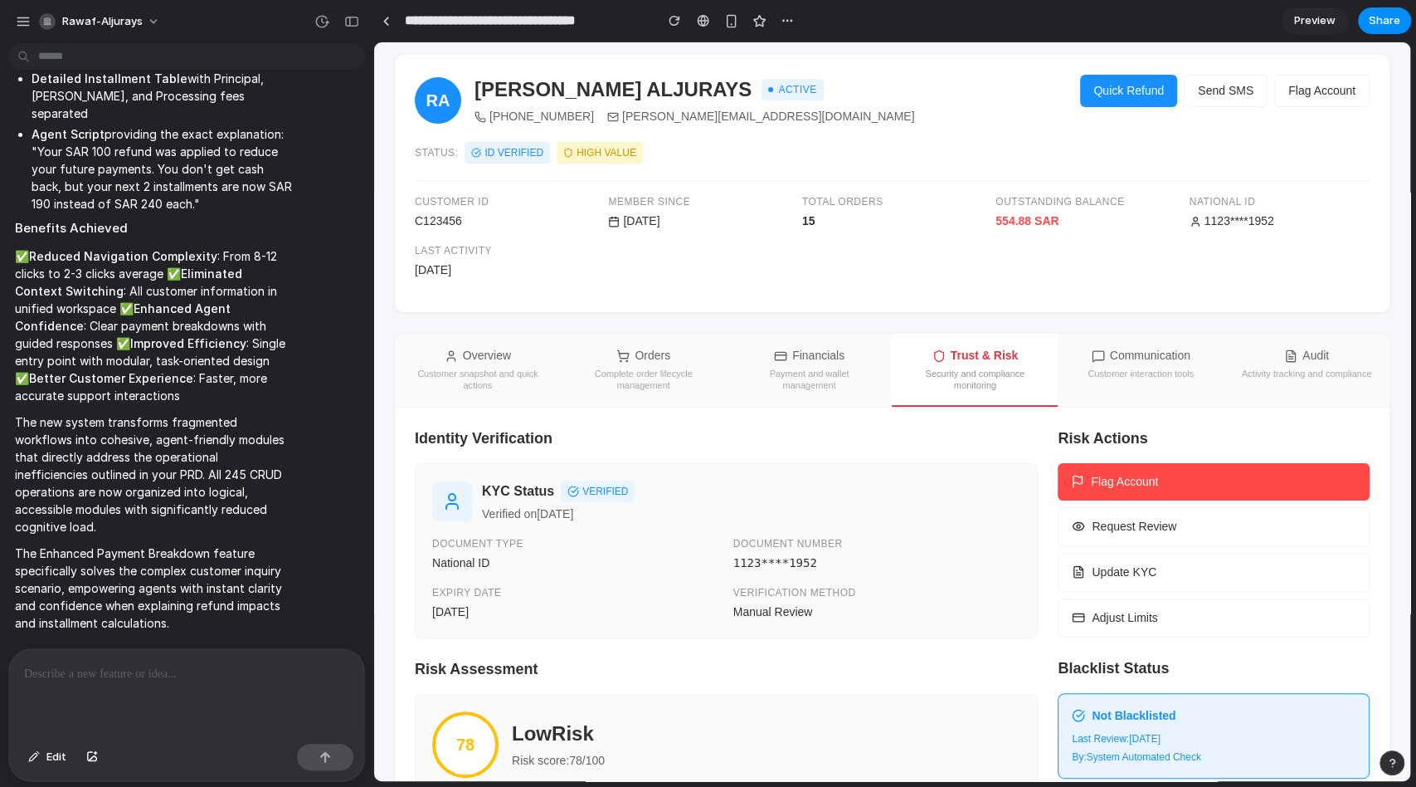
click at [776, 371] on div "Payment and wallet management" at bounding box center [809, 380] width 133 height 24
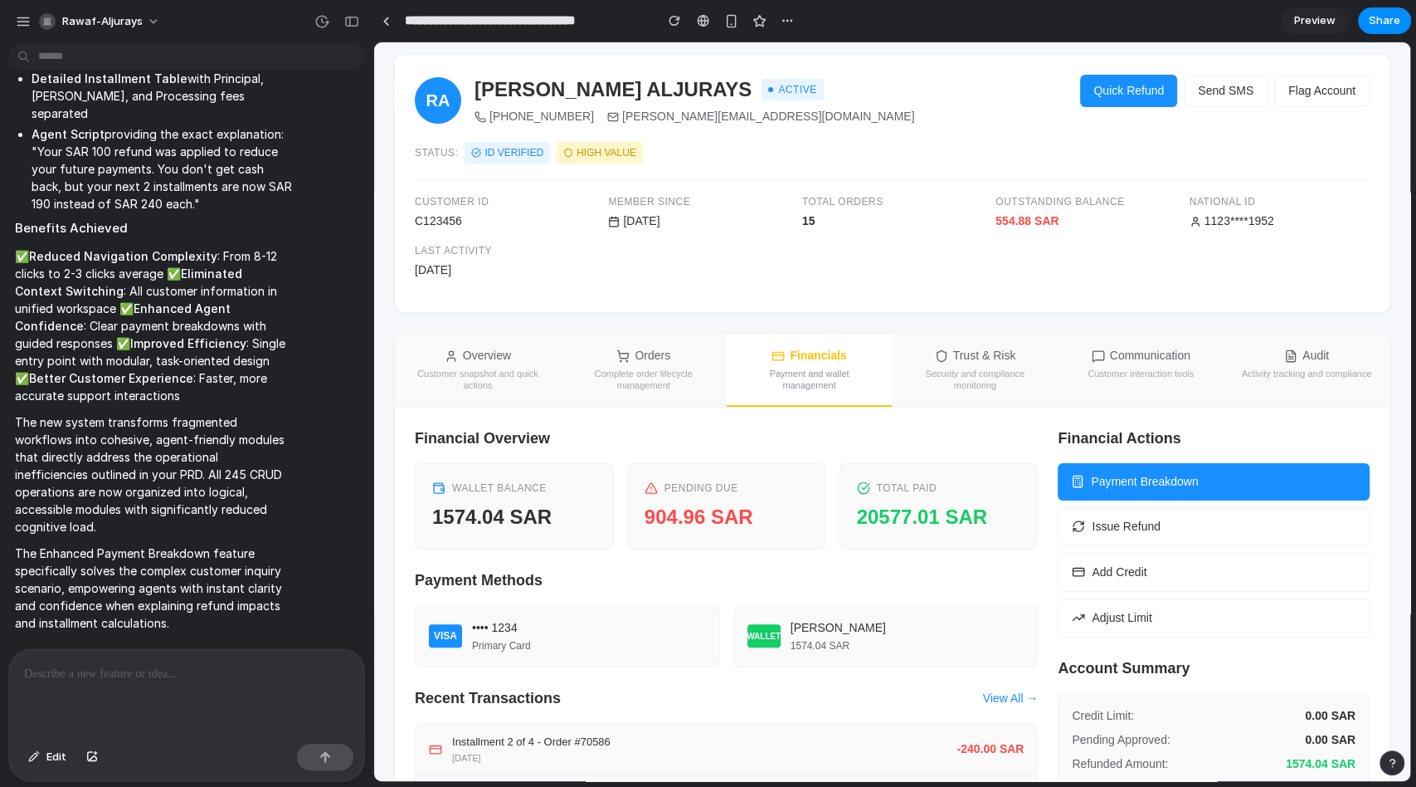
click at [646, 365] on button "Orders Complete order lifecycle management" at bounding box center [644, 370] width 166 height 73
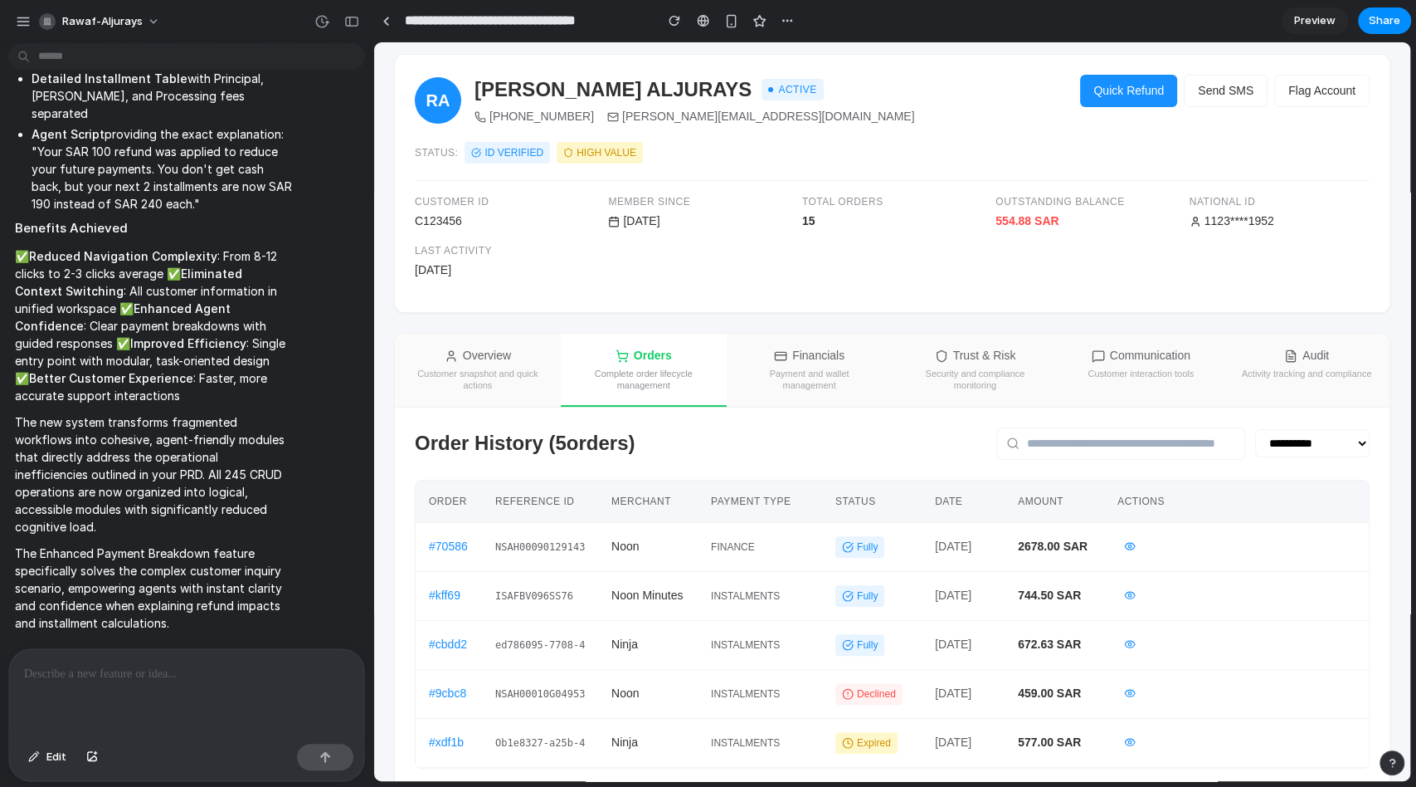
click at [524, 363] on button "Overview Customer snapshot and quick actions" at bounding box center [478, 370] width 166 height 73
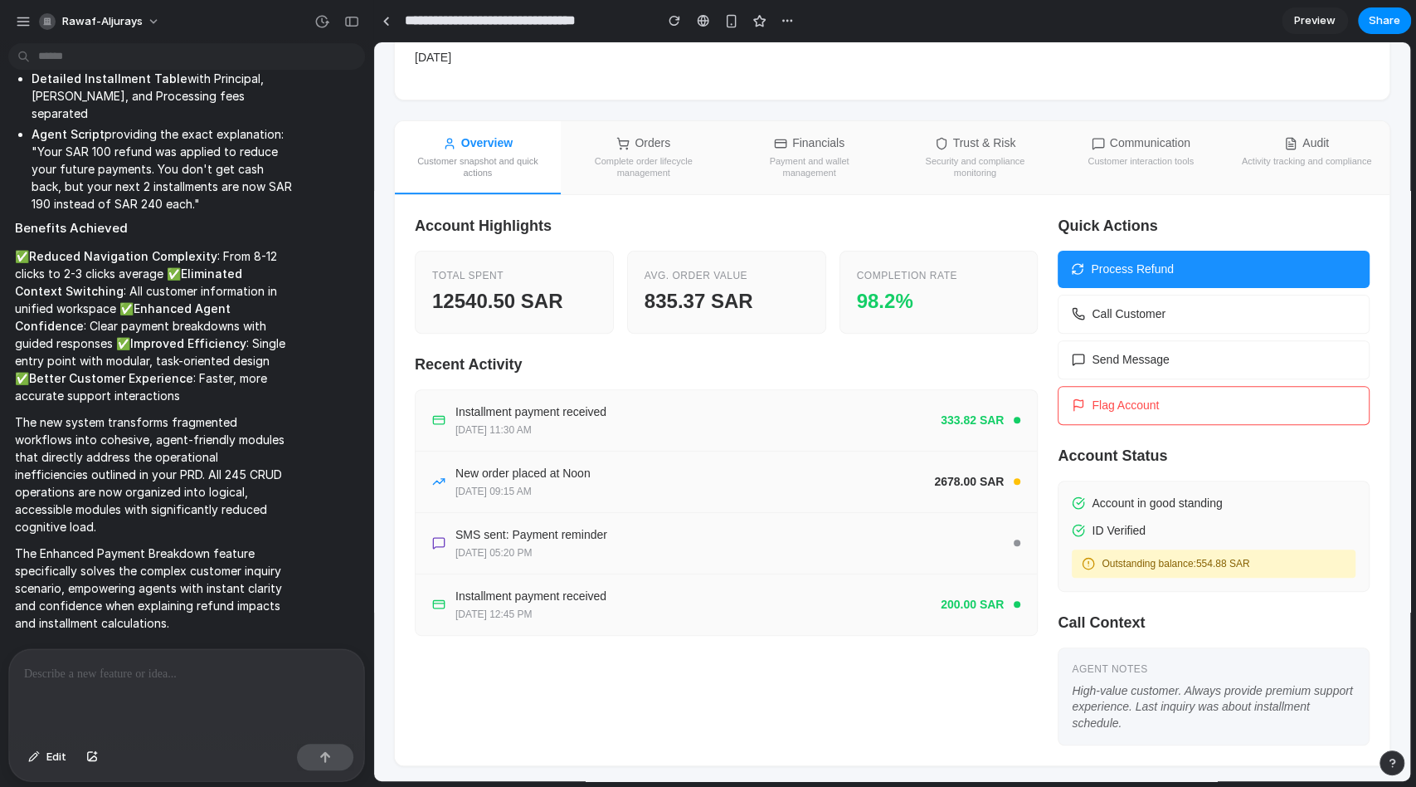
scroll to position [275, 0]
click at [1110, 229] on h3 "Quick Actions" at bounding box center [1214, 224] width 312 height 22
click at [1318, 7] on link "Preview" at bounding box center [1315, 20] width 66 height 27
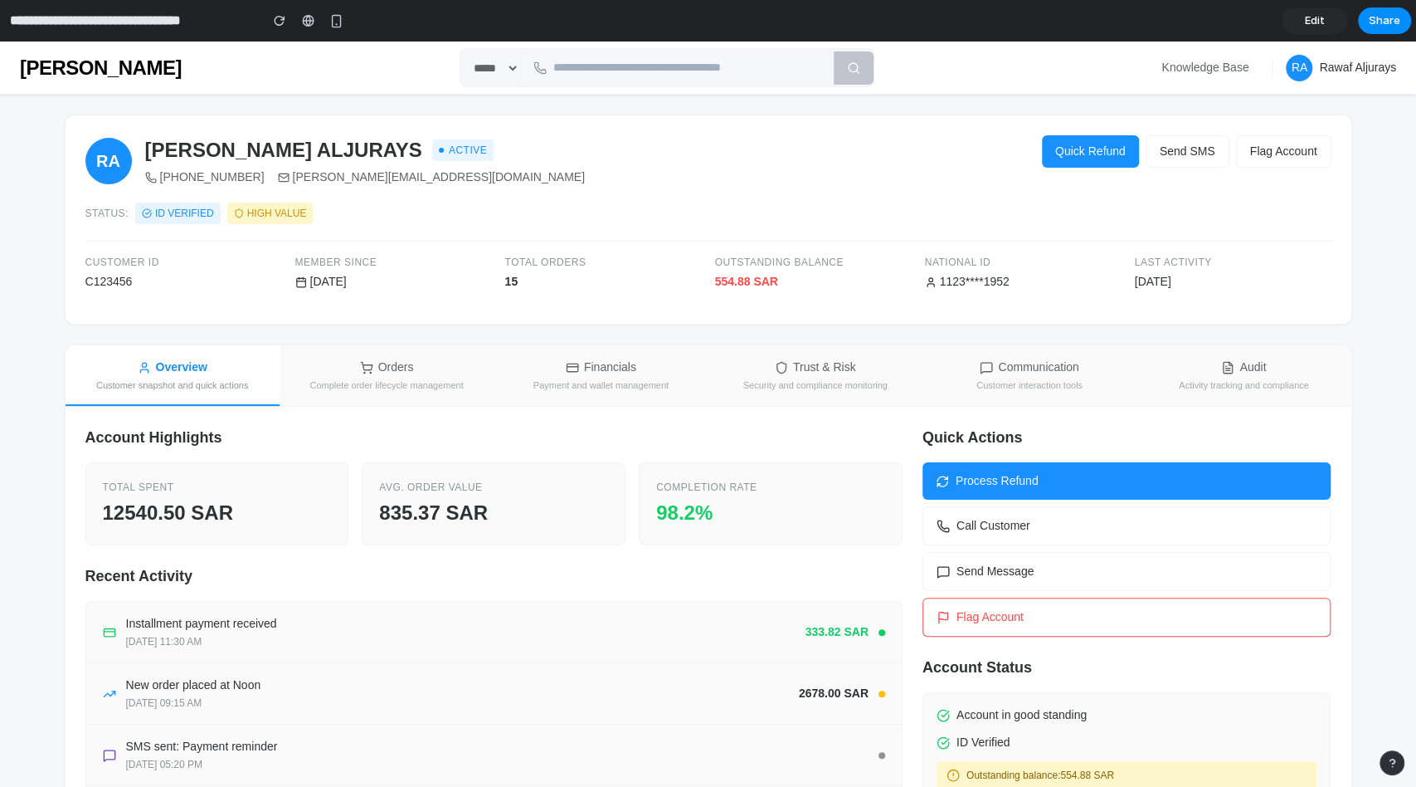
click at [373, 390] on button "Orders Complete order lifecycle management" at bounding box center [387, 375] width 214 height 61
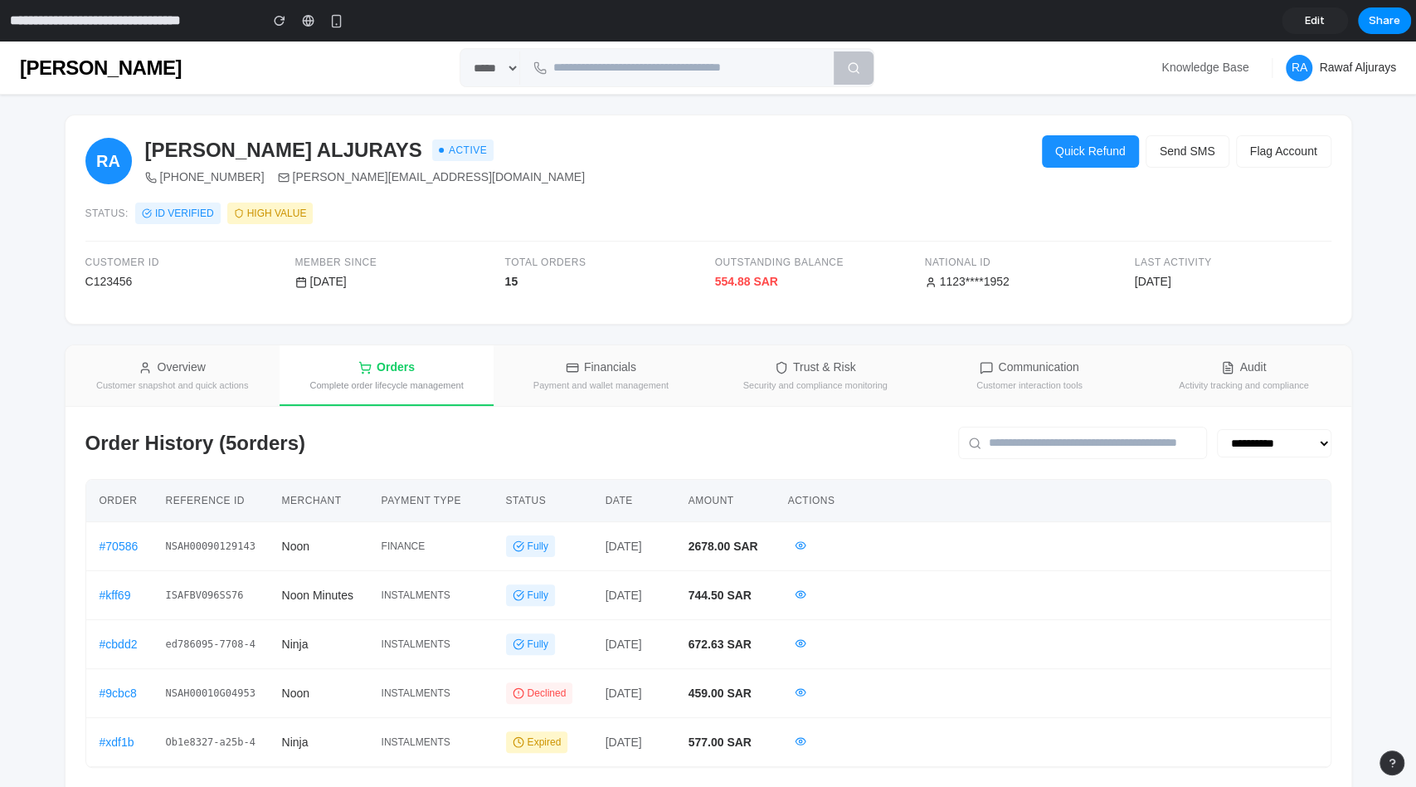
click at [670, 339] on div "**********" at bounding box center [709, 510] width 1288 height 791
click at [626, 382] on div "Payment and wallet management" at bounding box center [601, 385] width 135 height 12
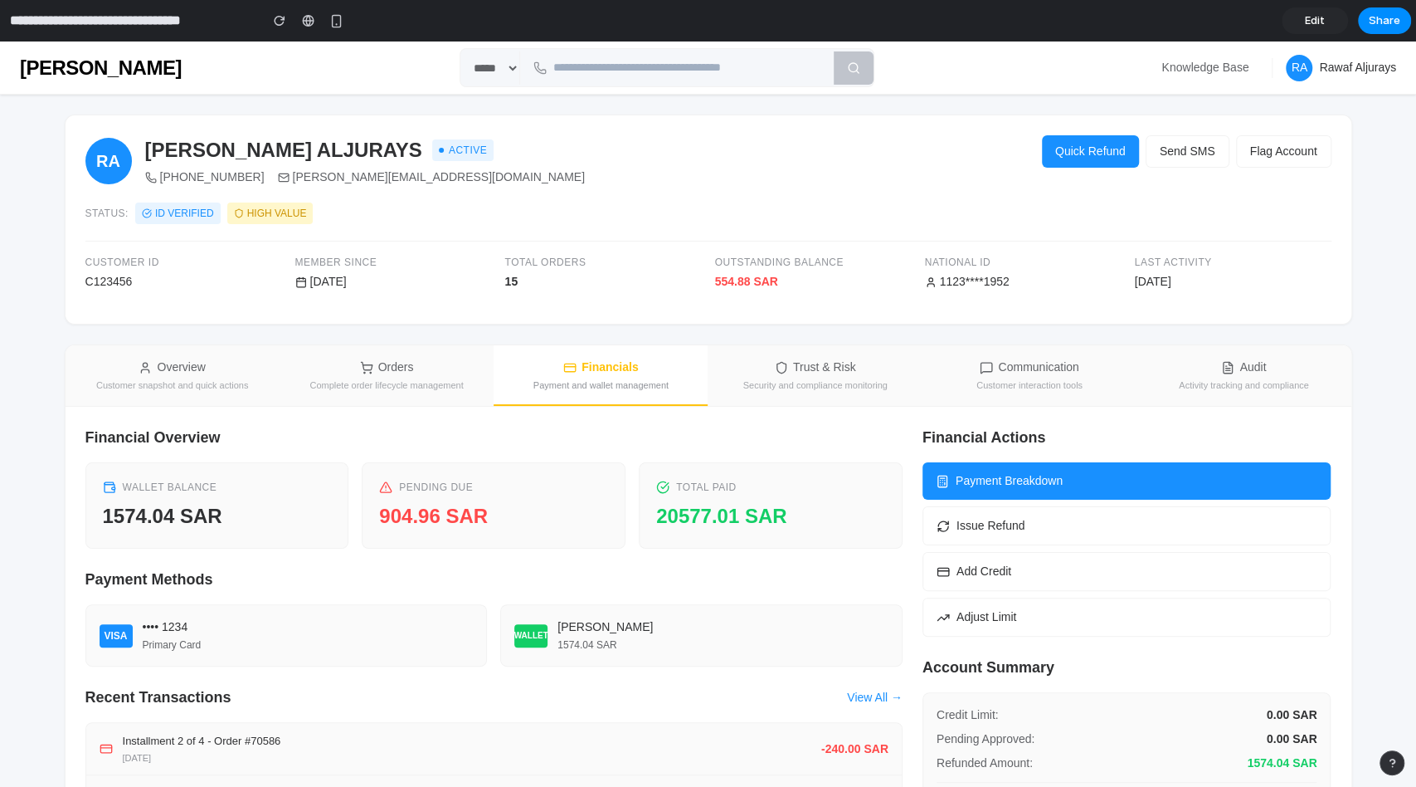
click at [814, 368] on div "Trust & Risk" at bounding box center [815, 366] width 81 height 17
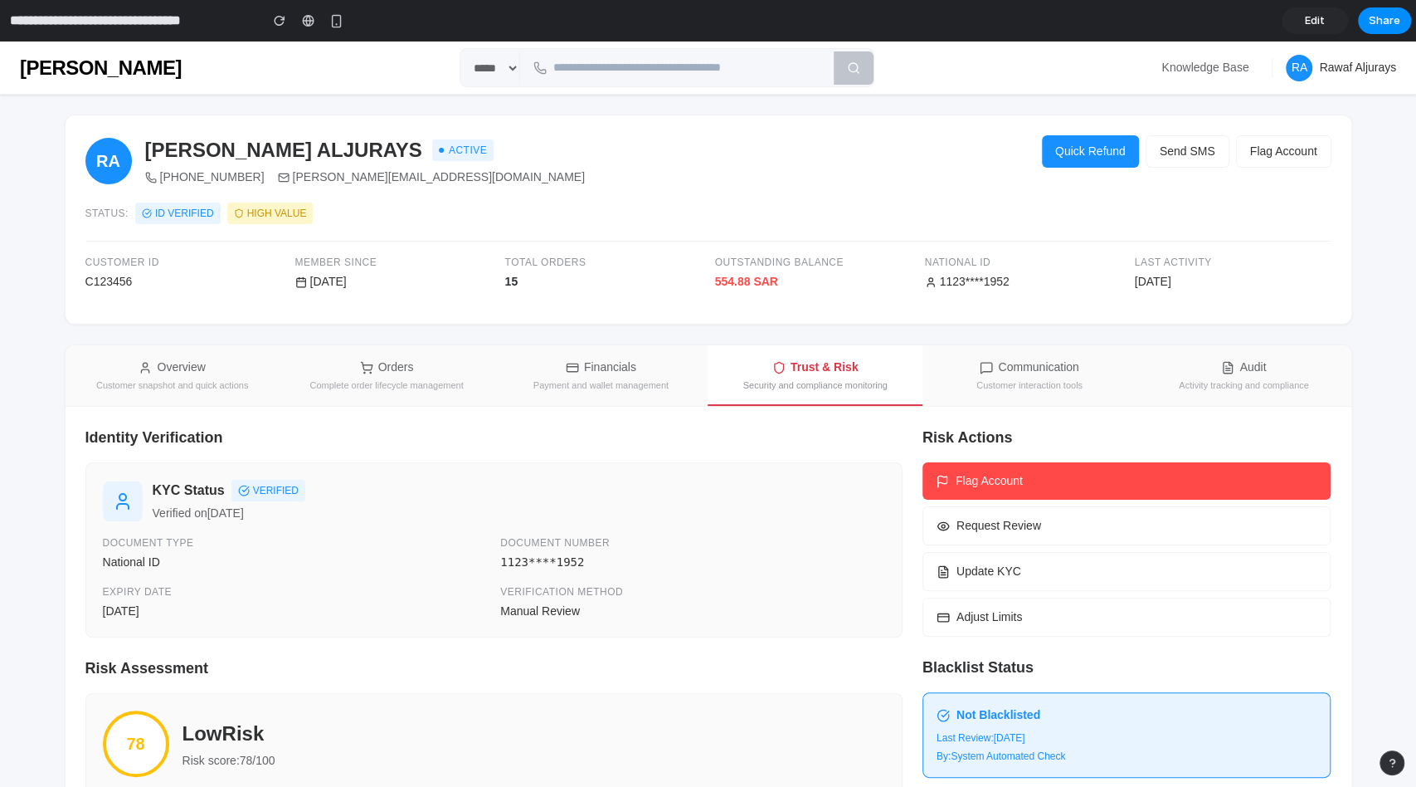
click at [191, 368] on div "Overview" at bounding box center [172, 366] width 66 height 17
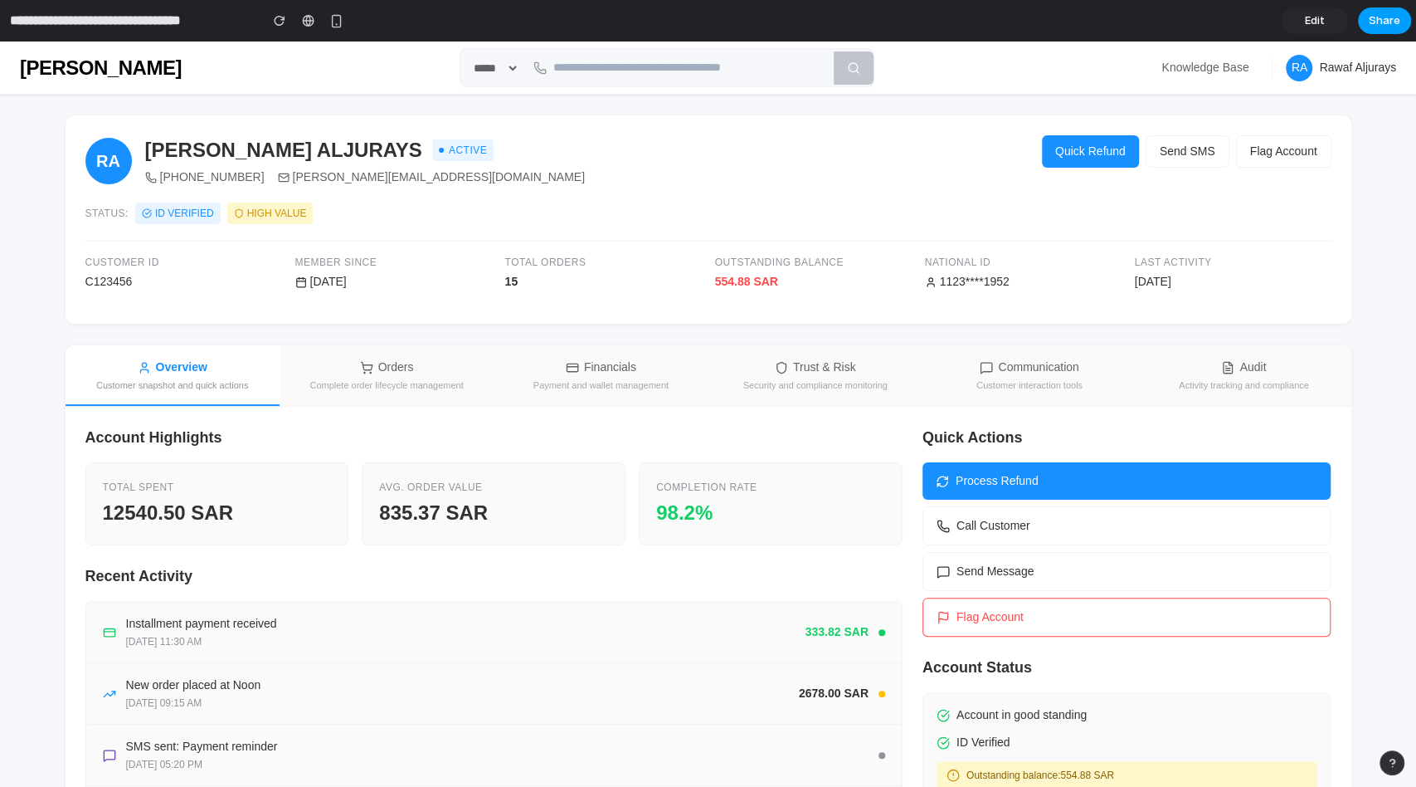
click at [1388, 17] on span "Share" at bounding box center [1385, 20] width 32 height 17
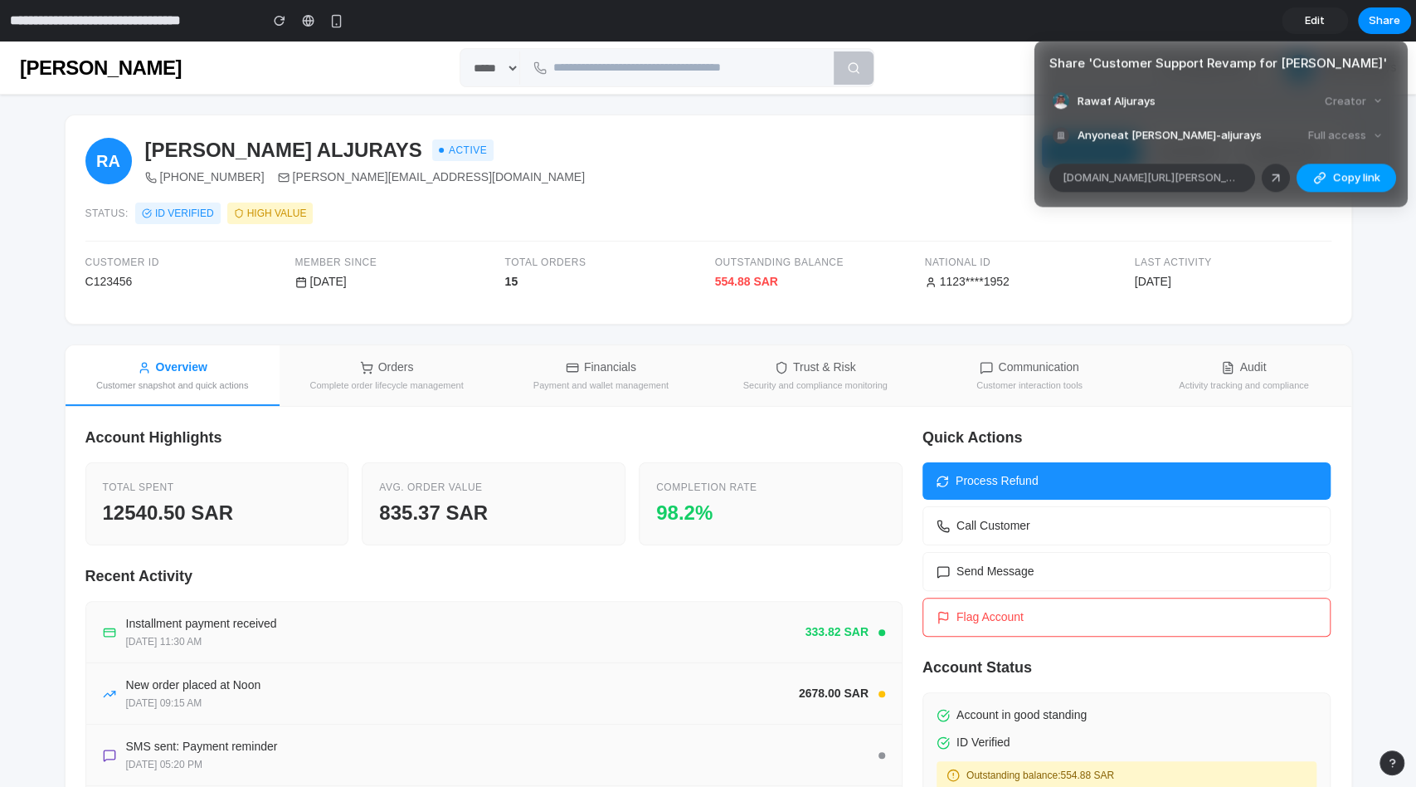
click at [1349, 167] on button "Copy link" at bounding box center [1347, 177] width 100 height 28
click at [1344, 96] on div "Creator" at bounding box center [1353, 101] width 71 height 23
click at [1343, 135] on div "Full access" at bounding box center [1346, 135] width 88 height 23
click at [1399, 137] on ul "[PERSON_NAME] Aljurays Creator Anyone at [PERSON_NAME]-aljurays Full access" at bounding box center [1221, 118] width 373 height 57
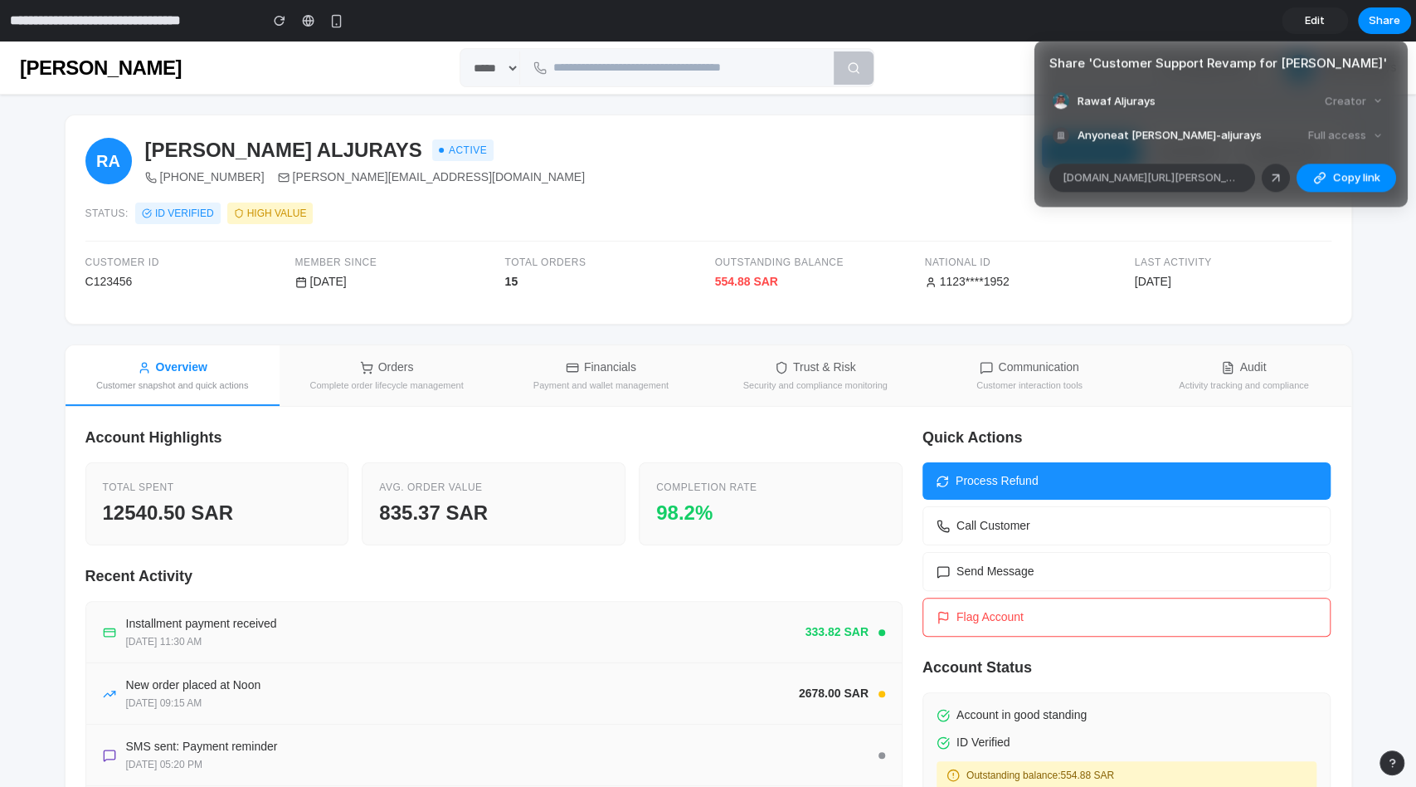
click at [1380, 137] on div "Full access" at bounding box center [1346, 135] width 88 height 23
